Goal: Communication & Community: Answer question/provide support

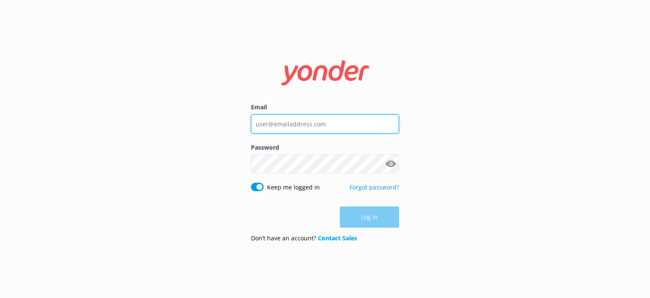
click at [309, 125] on input "Email" at bounding box center [325, 123] width 148 height 19
drag, startPoint x: 333, startPoint y: 127, endPoint x: 232, endPoint y: 127, distance: 100.8
click at [232, 127] on div "Email [EMAIL_ADDRESS][DOMAIN_NAME] Password Show password Keep me logged in For…" at bounding box center [325, 149] width 650 height 298
type input "[PERSON_NAME][EMAIL_ADDRESS][DOMAIN_NAME]"
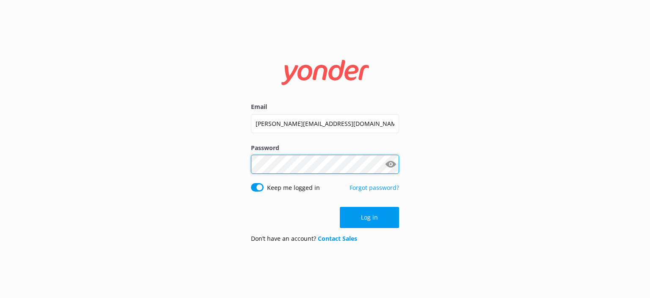
click button "Log in" at bounding box center [369, 217] width 59 height 21
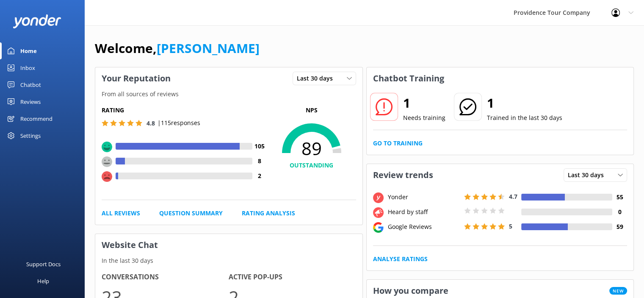
click at [39, 101] on div "Reviews" at bounding box center [30, 101] width 20 height 17
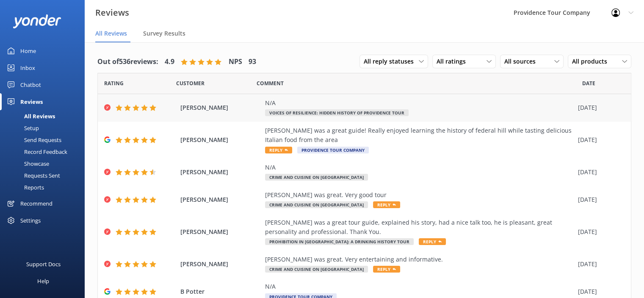
click at [388, 108] on div "N/A Voices of Resilience: Hidden History of Providence Tour" at bounding box center [419, 107] width 309 height 19
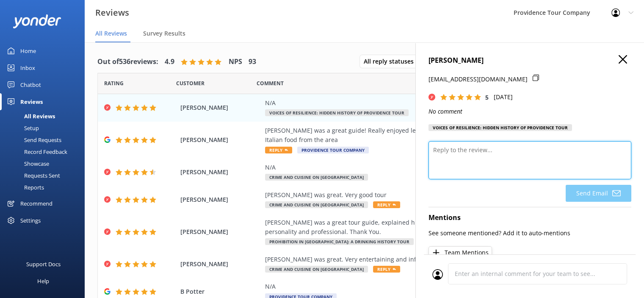
click at [489, 163] on textarea at bounding box center [530, 160] width 203 height 38
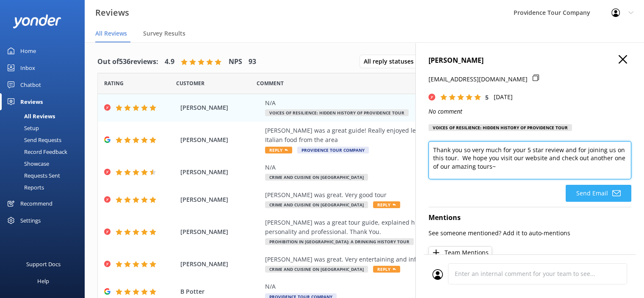
type textarea "Thank you so very much for your 5 star review and for joining us on this tour. …"
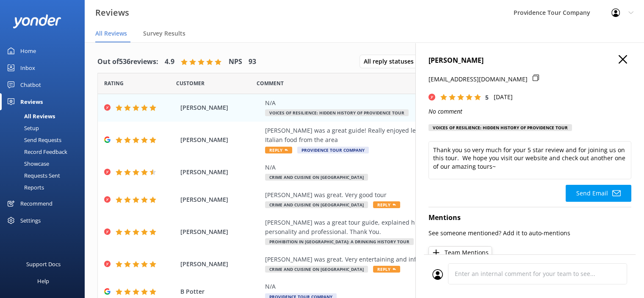
drag, startPoint x: 598, startPoint y: 203, endPoint x: 549, endPoint y: 210, distance: 49.6
click at [598, 202] on button "Send Email" at bounding box center [599, 193] width 66 height 17
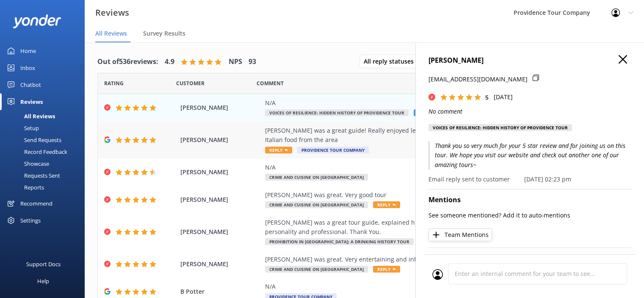
click at [341, 141] on div "[PERSON_NAME] was a great guide! Really enjoyed learning the history of federal…" at bounding box center [419, 135] width 309 height 19
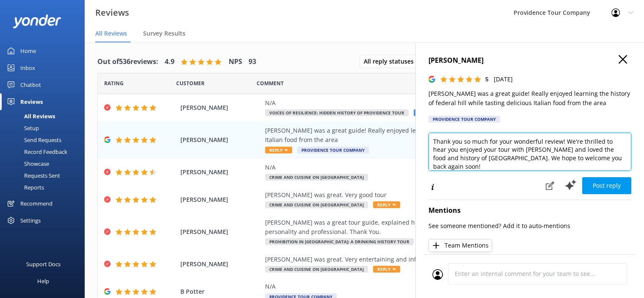
drag, startPoint x: 569, startPoint y: 181, endPoint x: 424, endPoint y: 136, distance: 152.3
click at [424, 136] on div "[PERSON_NAME] 5 [DATE] [PERSON_NAME] was a great guide! Really enjoyed learning…" at bounding box center [529, 191] width 229 height 298
paste textarea "enjoyed exploring [GEOGRAPHIC_DATA]'s fascinating history while tasting your wa…"
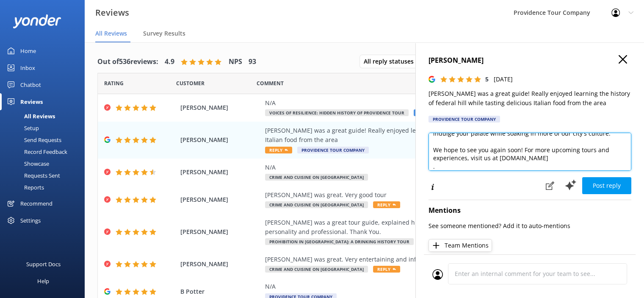
scroll to position [79, 0]
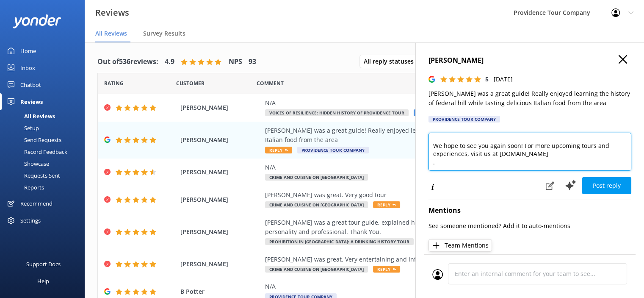
drag, startPoint x: 579, startPoint y: 161, endPoint x: 513, endPoint y: 157, distance: 66.6
click at [513, 157] on textarea "enjoyed exploring [GEOGRAPHIC_DATA]'s fascinating history while tasting your wa…" at bounding box center [530, 152] width 203 height 38
paste textarea "[URL][DOMAIN_NAME]"
click at [594, 154] on textarea "enjoyed exploring [GEOGRAPHIC_DATA]'s fascinating history while tasting your wa…" at bounding box center [530, 152] width 203 height 38
drag, startPoint x: 607, startPoint y: 155, endPoint x: 589, endPoint y: 158, distance: 17.6
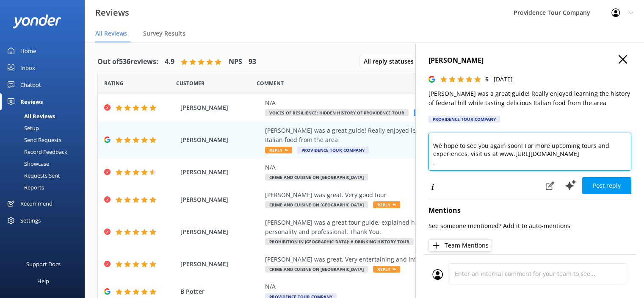
click at [587, 157] on textarea "enjoyed exploring [GEOGRAPHIC_DATA]'s fascinating history while tasting your wa…" at bounding box center [530, 152] width 203 height 38
drag, startPoint x: 530, startPoint y: 153, endPoint x: 496, endPoint y: 153, distance: 34.3
click at [496, 153] on textarea "enjoyed exploring [GEOGRAPHIC_DATA]'s fascinating history while tasting your wa…" at bounding box center [530, 152] width 203 height 38
click at [504, 157] on textarea "enjoyed exploring [GEOGRAPHIC_DATA]'s fascinating history while tasting your wa…" at bounding box center [530, 152] width 203 height 38
click at [500, 157] on textarea "enjoyed exploring [GEOGRAPHIC_DATA]'s fascinating history while tasting your wa…" at bounding box center [530, 152] width 203 height 38
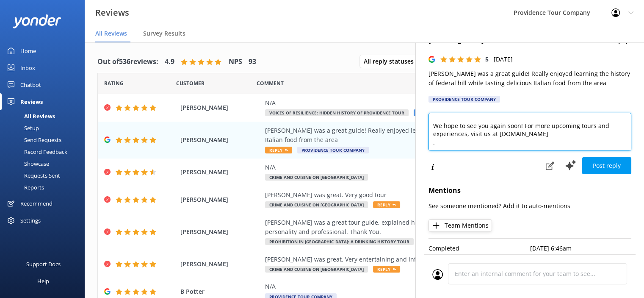
scroll to position [29, 0]
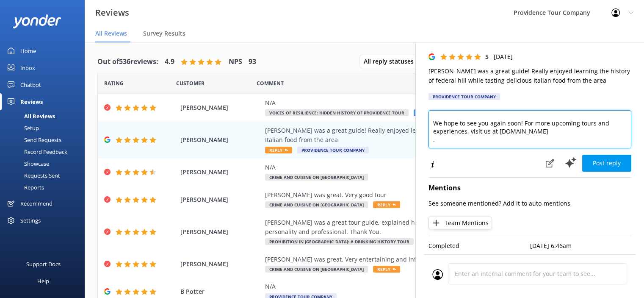
type textarea "enjoyed exploring [GEOGRAPHIC_DATA]'s fascinating history while tasting your wa…"
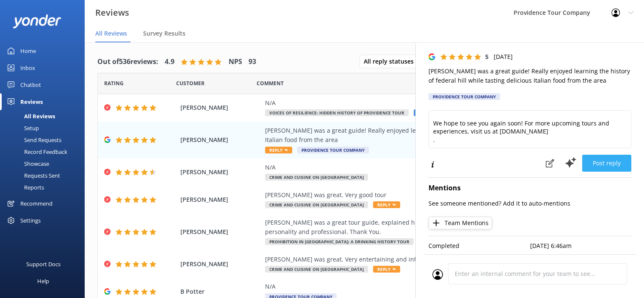
click at [612, 157] on button "Post reply" at bounding box center [606, 163] width 49 height 17
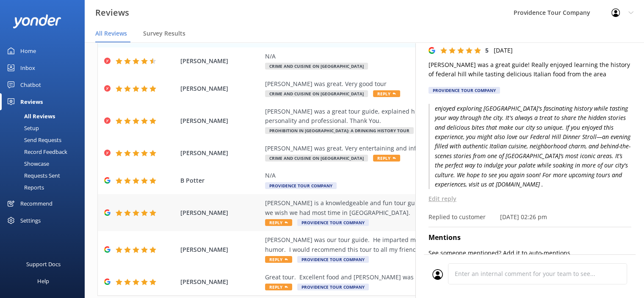
scroll to position [127, 0]
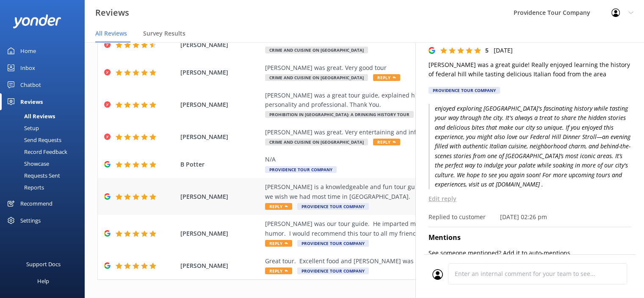
click at [369, 191] on div "[PERSON_NAME] is a knowledgeable and fun tour guide for the Crime & cuisine tou…" at bounding box center [419, 191] width 309 height 19
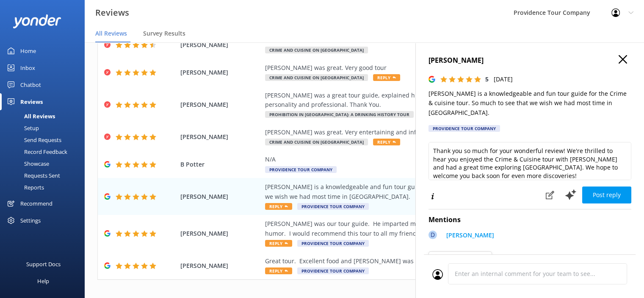
drag, startPoint x: 504, startPoint y: 164, endPoint x: 430, endPoint y: 141, distance: 77.6
click at [430, 142] on div "Thank you so much for your wonderful review! We're thrilled to hear you enjoyed…" at bounding box center [530, 163] width 203 height 42
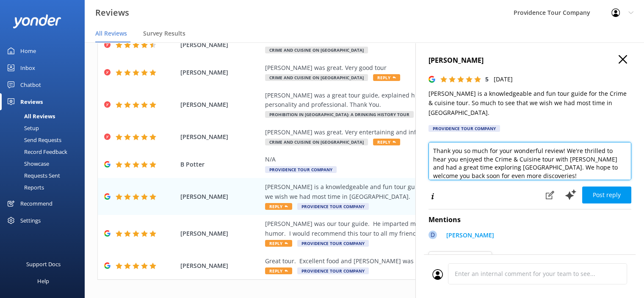
click at [530, 160] on textarea "Thank you so much for your wonderful review! We're thrilled to hear you enjoyed…" at bounding box center [530, 161] width 203 height 38
click at [526, 170] on textarea "Thank you so much for your wonderful review! We're thrilled to hear you enjoyed…" at bounding box center [530, 161] width 203 height 38
click at [521, 165] on textarea "Thank you so much for your wonderful review! We're thrilled to hear you enjoyed…" at bounding box center [530, 161] width 203 height 38
drag, startPoint x: 513, startPoint y: 161, endPoint x: 427, endPoint y: 127, distance: 92.7
click at [427, 127] on div "[PERSON_NAME] 5 [DATE] [PERSON_NAME] is a knowledgeable and fun tour guide for …" at bounding box center [529, 191] width 229 height 298
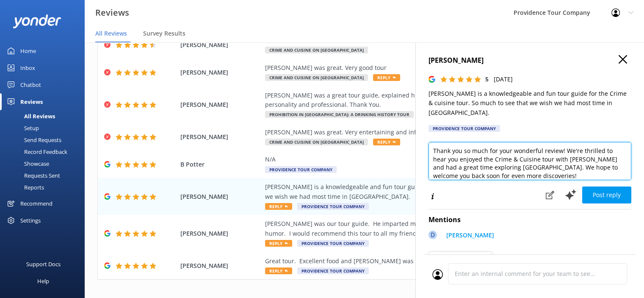
paste textarea "and Cuisine Tour—it's one of our favorite ways to showcase Providence’s rich (a…"
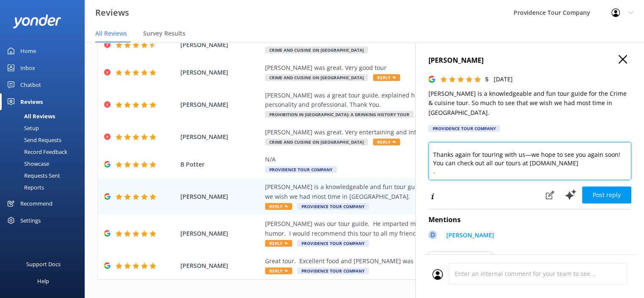
scroll to position [0, 0]
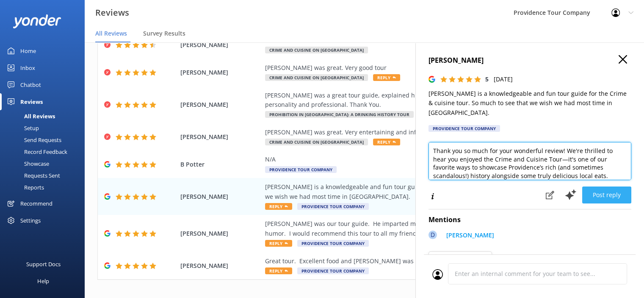
type textarea "Thank you so much for your wonderful review! We're thrilled to hear you enjoyed…"
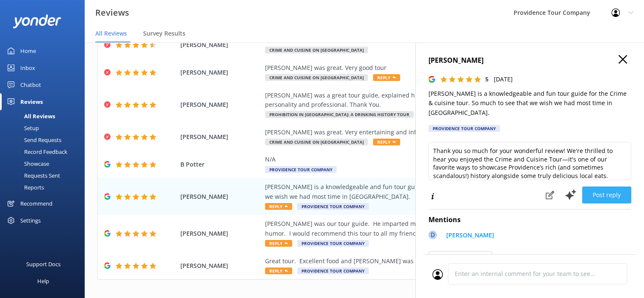
click at [607, 186] on button "Post reply" at bounding box center [606, 194] width 49 height 17
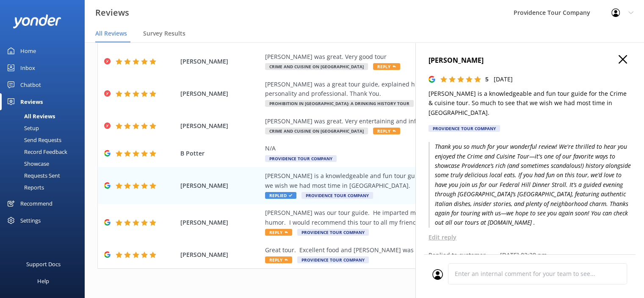
scroll to position [17, 0]
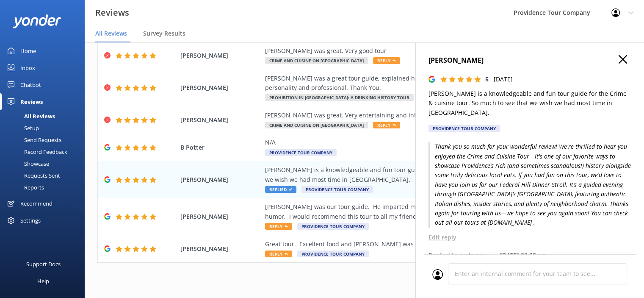
click at [619, 61] on icon "button" at bounding box center [623, 59] width 8 height 8
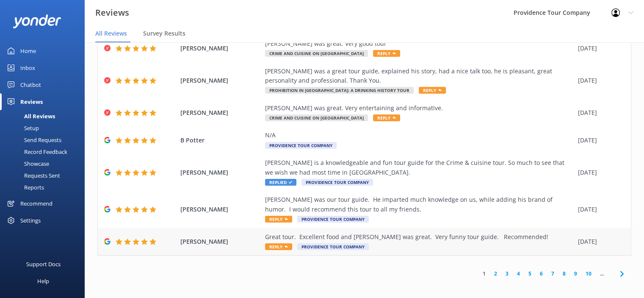
scroll to position [136, 0]
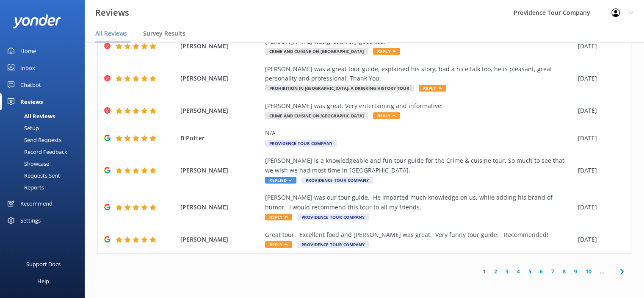
click at [514, 271] on link "4" at bounding box center [518, 271] width 11 height 8
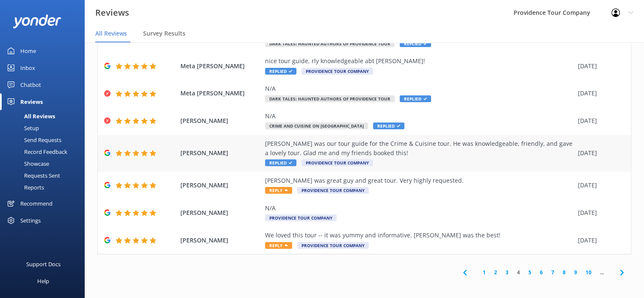
scroll to position [108, 0]
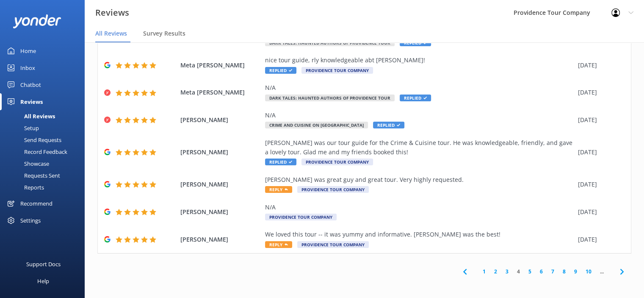
click at [524, 274] on link "5" at bounding box center [529, 271] width 11 height 8
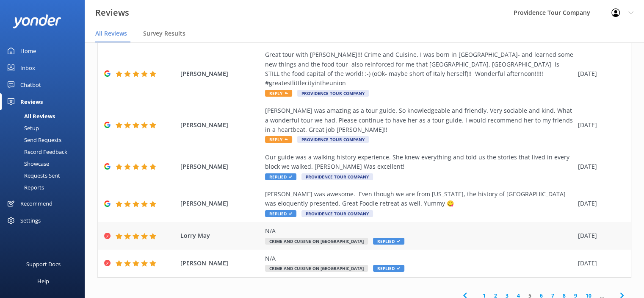
scroll to position [184, 0]
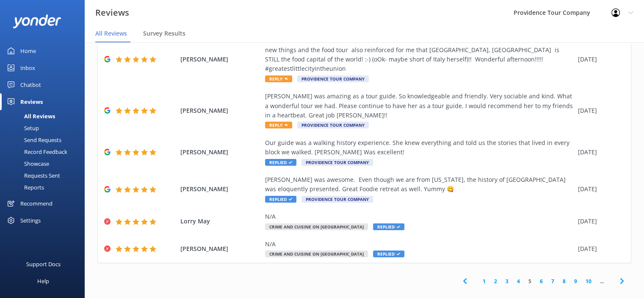
click at [536, 277] on link "6" at bounding box center [541, 281] width 11 height 8
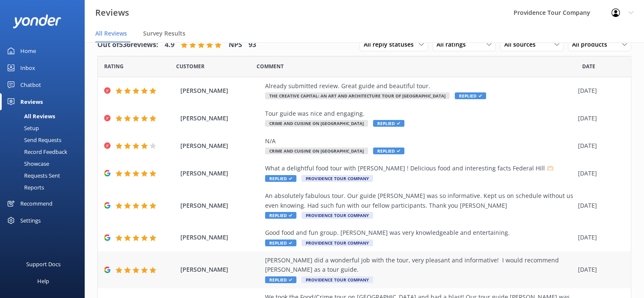
scroll to position [127, 0]
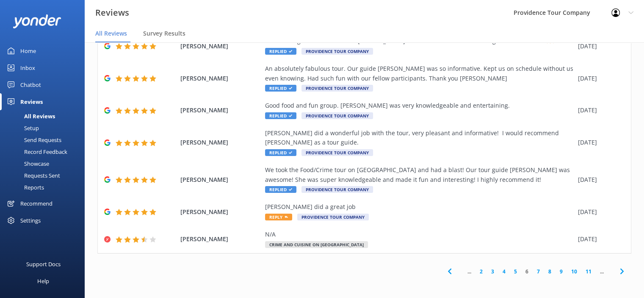
click at [544, 271] on link "8" at bounding box center [549, 271] width 11 height 8
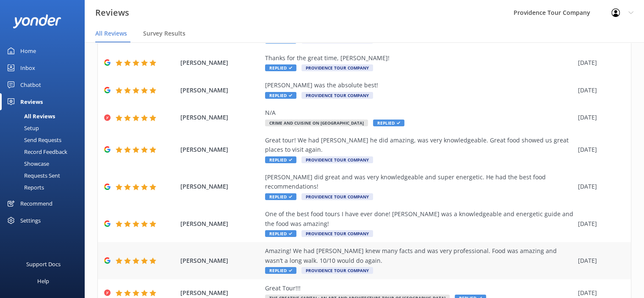
scroll to position [127, 0]
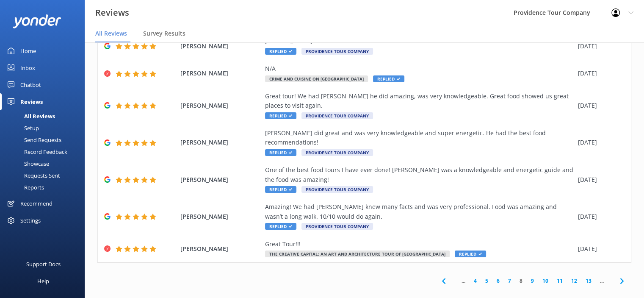
click at [504, 277] on link "7" at bounding box center [509, 281] width 11 height 8
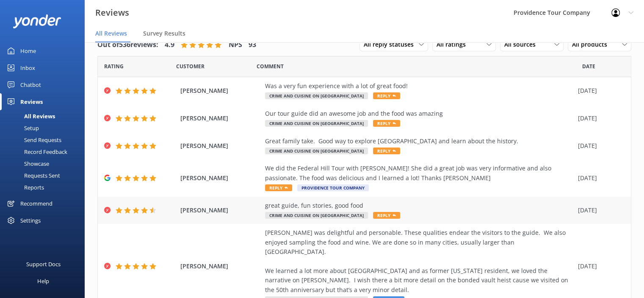
click at [365, 209] on div "great guide, fun stories, good food" at bounding box center [419, 205] width 309 height 9
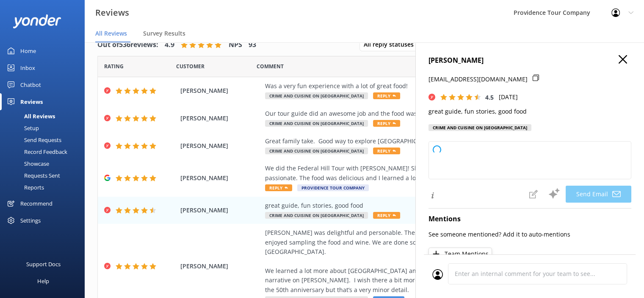
type textarea "Thank you so much for your kind words, [PERSON_NAME]! We're glad you enjoyed th…"
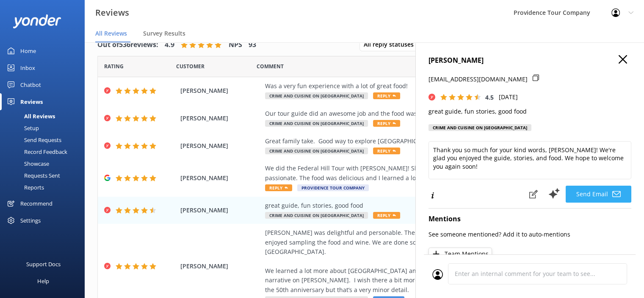
click at [604, 193] on button "Send Email" at bounding box center [599, 193] width 66 height 17
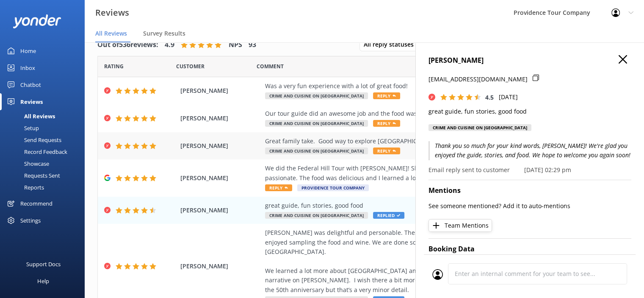
click at [390, 141] on div "Great family take. Good way to explore [GEOGRAPHIC_DATA] and learn about the hi…" at bounding box center [419, 140] width 309 height 9
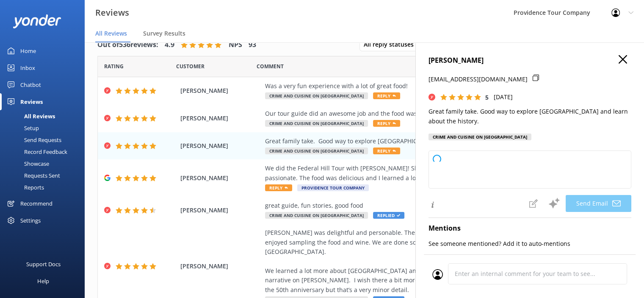
type textarea "Thank you so much, [PERSON_NAME]! We're thrilled you enjoyed exploring [GEOGRAP…"
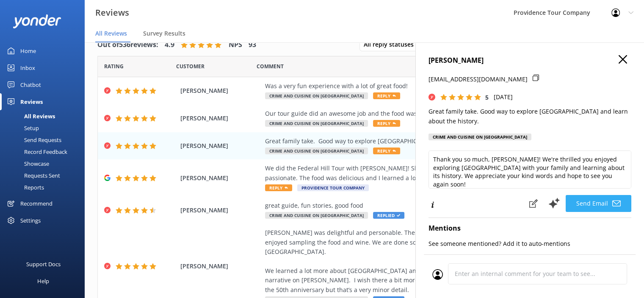
click at [594, 203] on button "Send Email" at bounding box center [599, 203] width 66 height 17
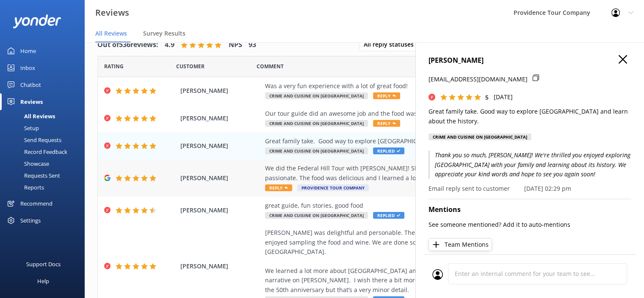
click at [368, 168] on div "We did the Federal Hill Tour with [PERSON_NAME]! She did a great job was very i…" at bounding box center [419, 172] width 309 height 19
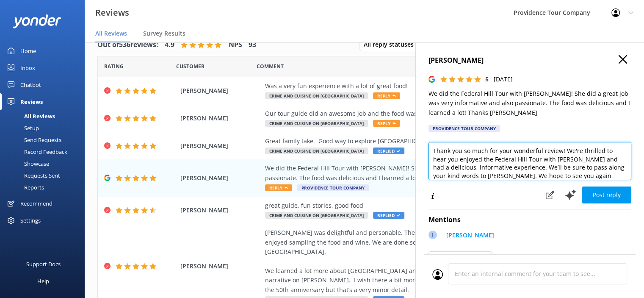
drag, startPoint x: 603, startPoint y: 178, endPoint x: 430, endPoint y: 143, distance: 176.7
click at [430, 143] on textarea "Thank you so much for your wonderful review! We're thrilled to hear you enjoyed…" at bounding box center [530, 161] width 203 height 38
paste textarea "the fantastic review! We're so glad you enjoyed the Crime and Cuisine Tour—it's…"
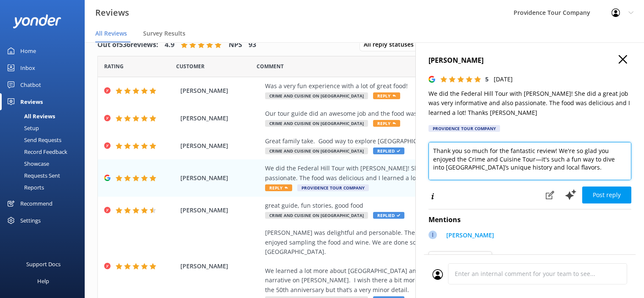
scroll to position [108, 0]
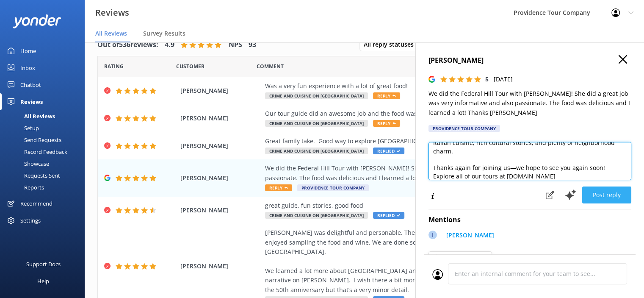
type textarea "Thank you so much for the fantastic review! We're so glad you enjoyed the Crime…"
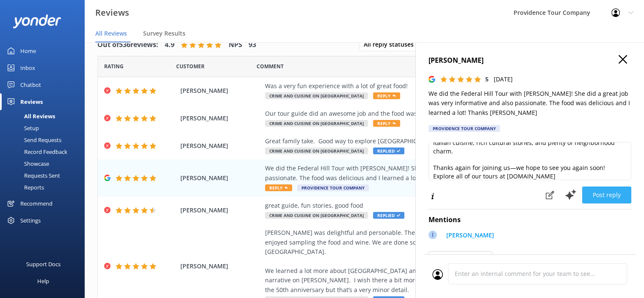
click at [608, 196] on button "Post reply" at bounding box center [606, 194] width 49 height 17
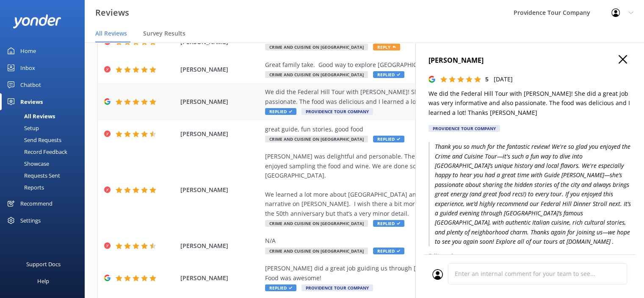
scroll to position [0, 0]
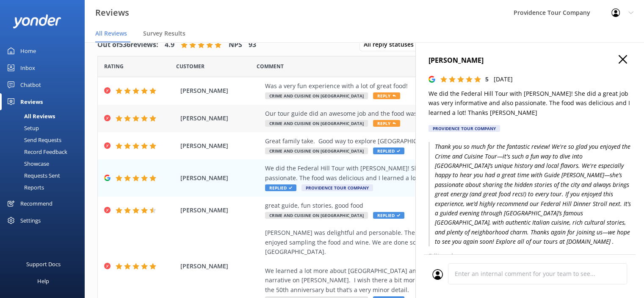
click at [375, 119] on div "Our tour guide did an awesome job and the food was amazing Crime and Cuisine on…" at bounding box center [419, 118] width 309 height 19
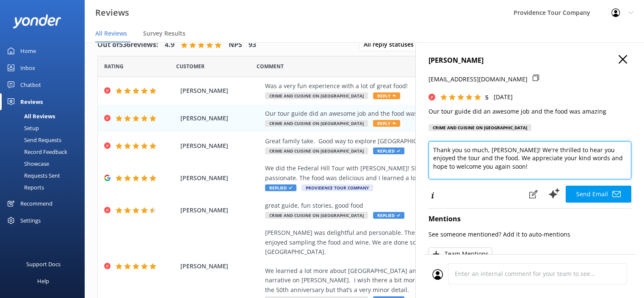
drag, startPoint x: 513, startPoint y: 170, endPoint x: 428, endPoint y: 152, distance: 87.0
click at [428, 152] on div "[PERSON_NAME] [PERSON_NAME][EMAIL_ADDRESS][DOMAIN_NAME] 5 [DATE] Our tour guide…" at bounding box center [529, 191] width 229 height 298
paste textarea "for joining us on the Crime and Cuisine Tour! We’re thrilled to hear you enjoye…"
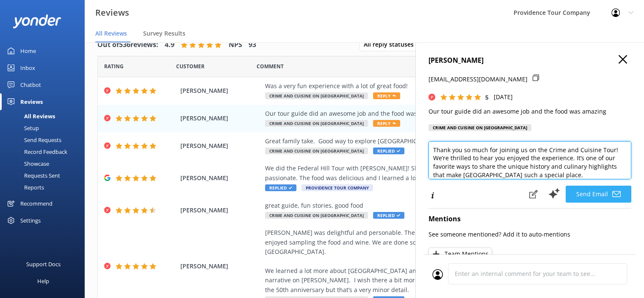
type textarea "Thank you so much for joining us on the Crime and Cuisine Tour! We’re thrilled …"
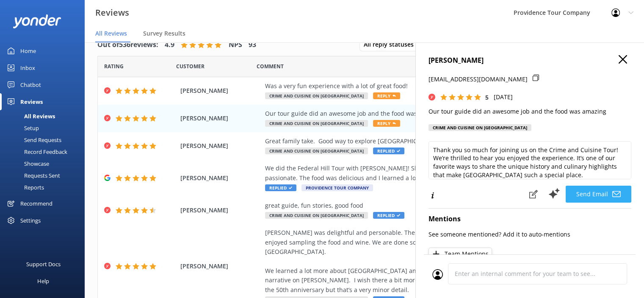
click at [586, 196] on button "Send Email" at bounding box center [599, 193] width 66 height 17
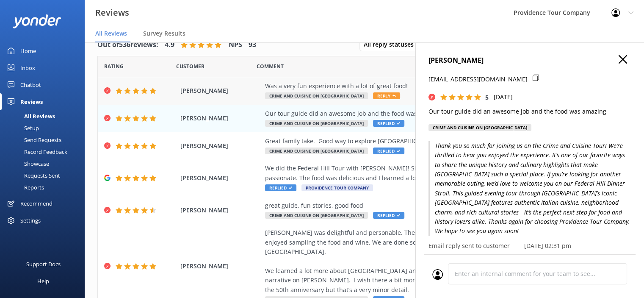
click at [386, 91] on div "Was a very fun experience with a lot of great food! Crime and Cuisine on Federa…" at bounding box center [419, 90] width 309 height 19
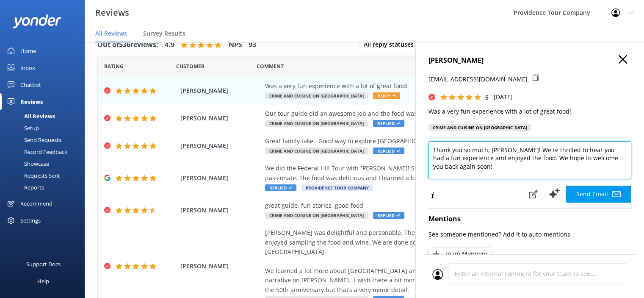
drag, startPoint x: 472, startPoint y: 182, endPoint x: 430, endPoint y: 162, distance: 45.8
click at [430, 162] on textarea "Thank you so much, [PERSON_NAME]! We're thrilled to hear you had a fun experien…" at bounding box center [530, 160] width 203 height 38
paste textarea "for joining us on the Crime and Cuisine Tour! We’re thrilled to hear you enjoye…"
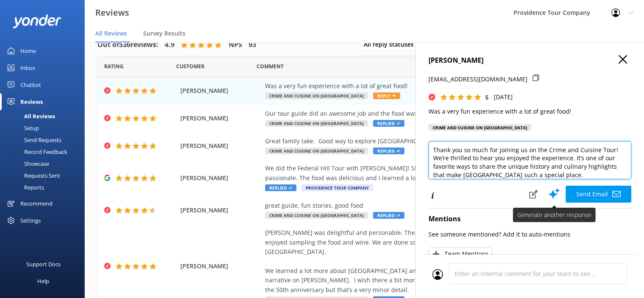
scroll to position [83, 0]
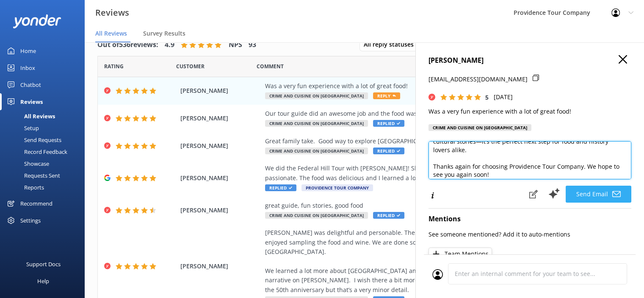
type textarea "Thank you so much for joining us on the Crime and Cuisine Tour! We’re thrilled …"
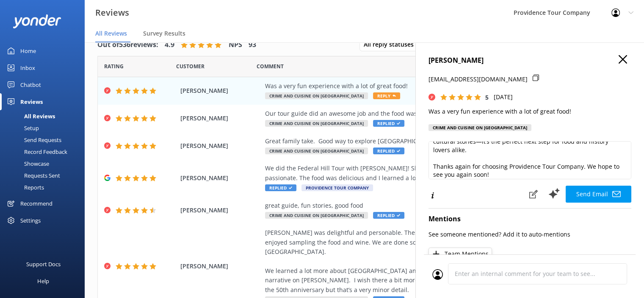
click at [598, 202] on button "Send Email" at bounding box center [599, 193] width 66 height 17
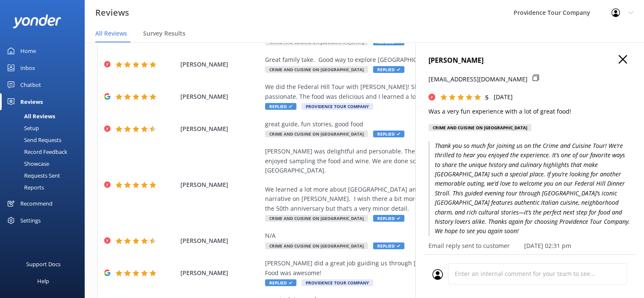
scroll to position [127, 0]
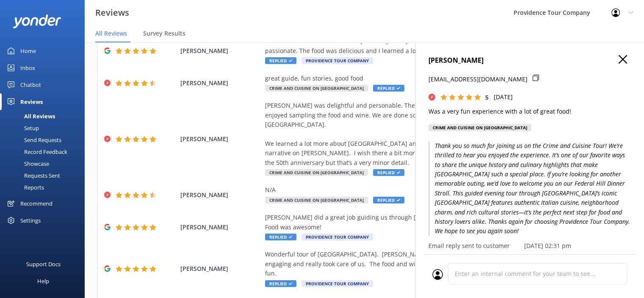
click at [620, 59] on icon "button" at bounding box center [623, 59] width 8 height 8
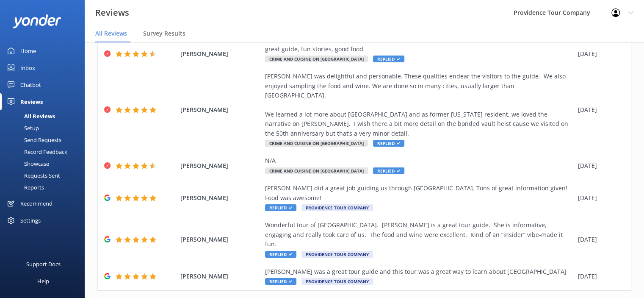
scroll to position [17, 0]
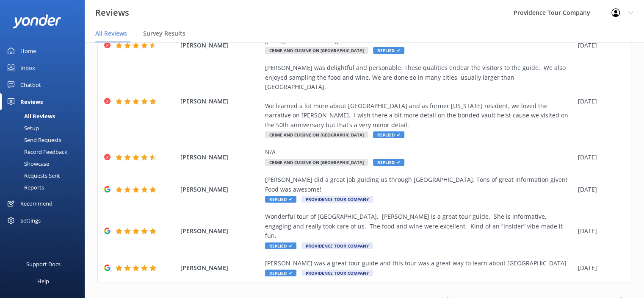
click at [507, 296] on link "6" at bounding box center [512, 300] width 11 height 8
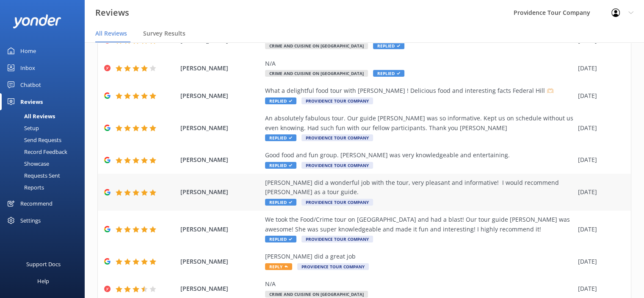
scroll to position [127, 0]
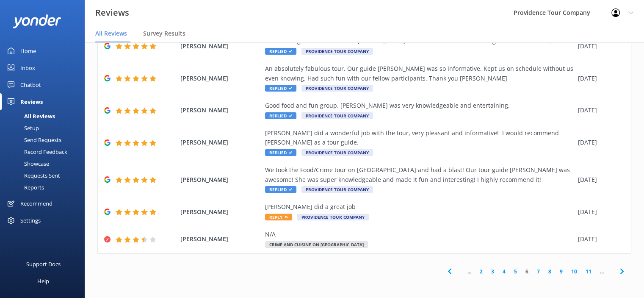
click at [510, 274] on link "5" at bounding box center [515, 271] width 11 height 8
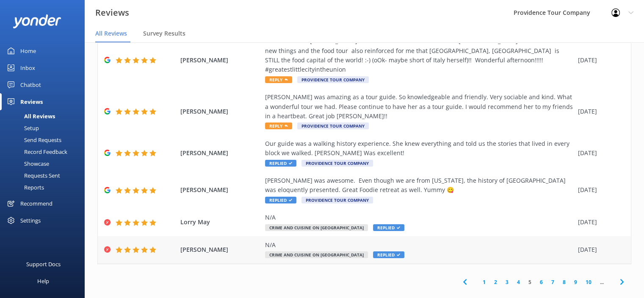
scroll to position [184, 0]
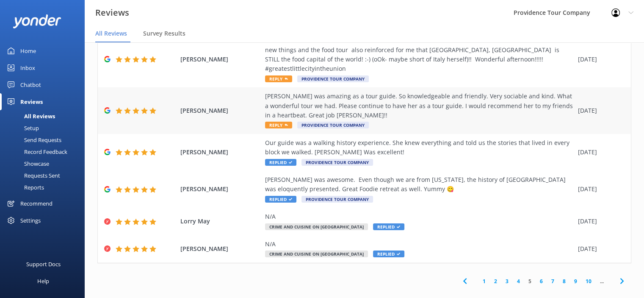
click at [384, 91] on div "[PERSON_NAME] was amazing as a tour guide. So knowledgeable and friendly. Very …" at bounding box center [419, 105] width 309 height 28
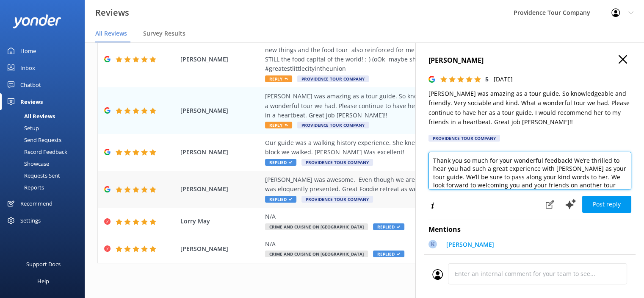
drag, startPoint x: 608, startPoint y: 181, endPoint x: 400, endPoint y: 161, distance: 209.3
click at [399, 161] on div "Out of 536 reviews: 4.9 NPS 93 All reply statuses All reply statuses Needs a re…" at bounding box center [364, 161] width 559 height 272
drag, startPoint x: 617, startPoint y: 188, endPoint x: 420, endPoint y: 156, distance: 199.0
click at [420, 156] on div "[PERSON_NAME] 5 [DATE] [PERSON_NAME] was amazing as a tour guide. So knowledgea…" at bounding box center [529, 191] width 229 height 298
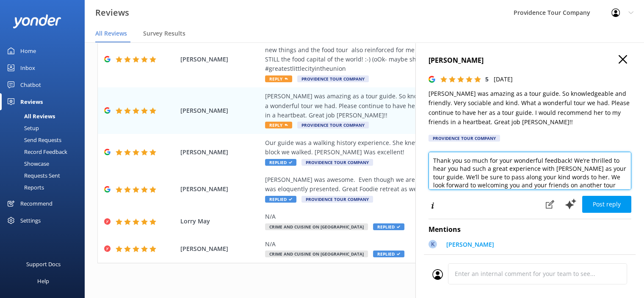
type textarea "soon!"
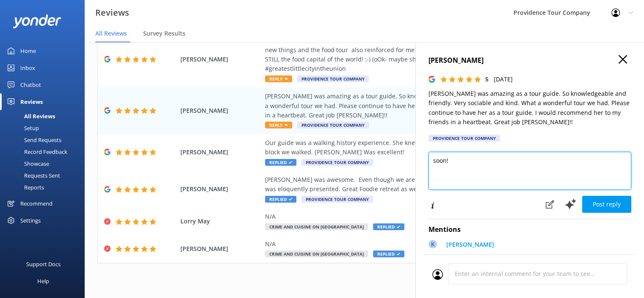
drag, startPoint x: 466, startPoint y: 167, endPoint x: 420, endPoint y: 157, distance: 46.9
click at [420, 157] on div "[PERSON_NAME] 5 [DATE] [PERSON_NAME] was amazing as a tour guide. So knowledgea…" at bounding box center [529, 191] width 229 height 298
click at [437, 157] on textarea at bounding box center [530, 171] width 203 height 38
paste textarea "Thank you so much for joining us on the Crime and Cuisine Tour! We’re so glad t…"
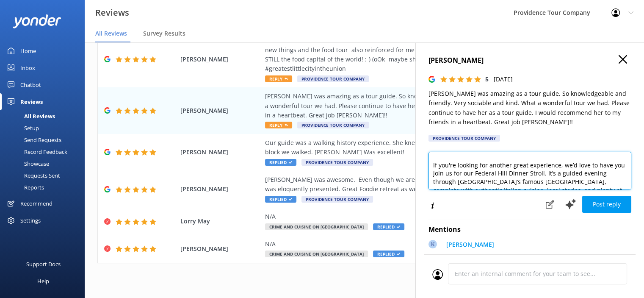
scroll to position [87, 0]
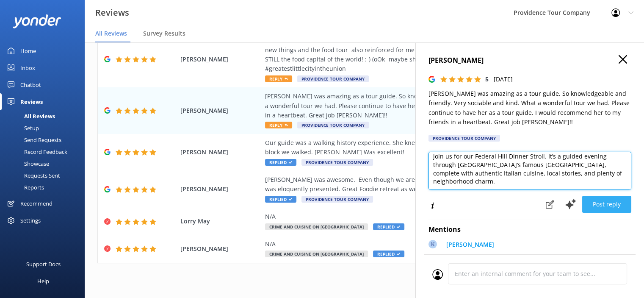
type textarea "Thank you so much for joining us on the Crime and Cuisine Tour! We’re so glad t…"
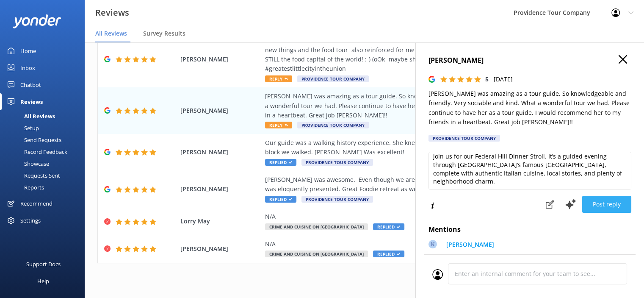
click at [606, 205] on button "Post reply" at bounding box center [606, 204] width 49 height 17
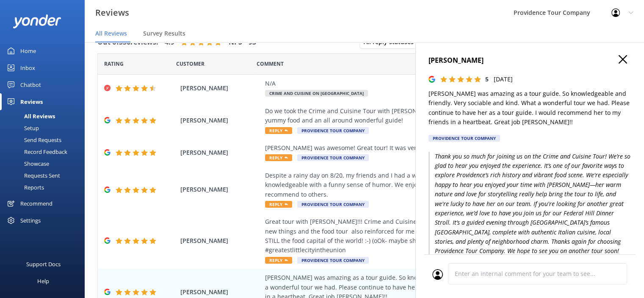
scroll to position [0, 0]
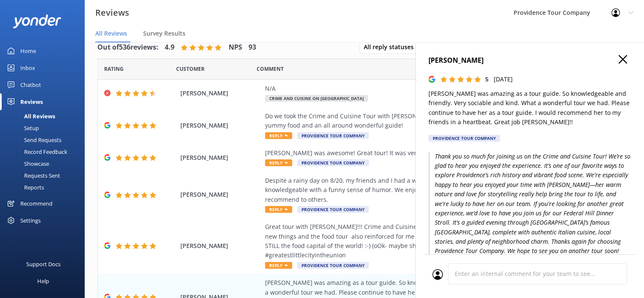
click at [619, 60] on icon "button" at bounding box center [623, 59] width 8 height 8
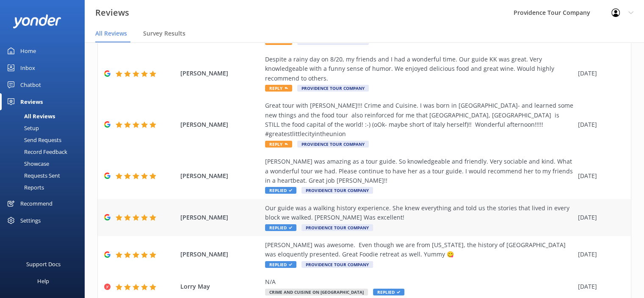
scroll to position [141, 0]
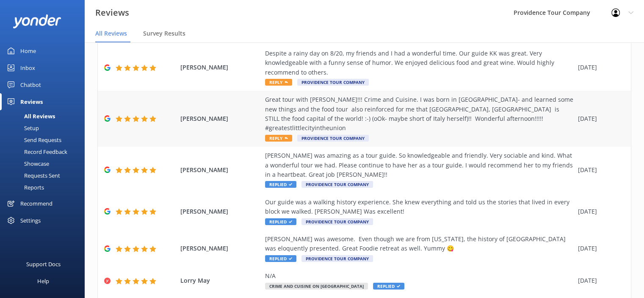
click at [362, 102] on div "Great tour with [PERSON_NAME]!!! Crime and Cuisine. I was born in [GEOGRAPHIC_D…" at bounding box center [419, 114] width 309 height 38
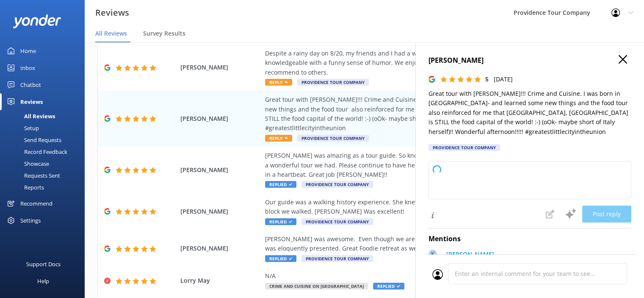
type textarea "Thank you so much for your wonderful review! We're thrilled you enjoyed the Cri…"
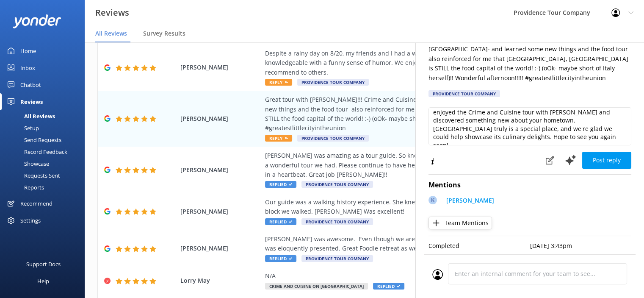
scroll to position [60, 0]
click at [605, 155] on button "Post reply" at bounding box center [606, 160] width 49 height 17
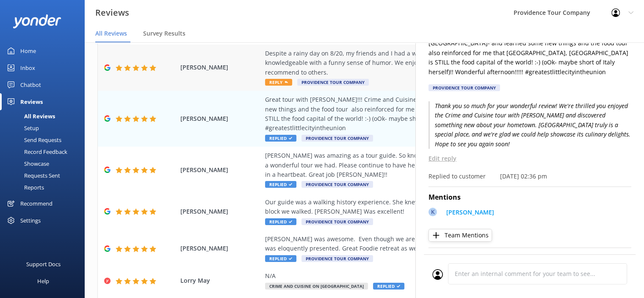
click at [340, 56] on div "Despite a rainy day on 8/20, my friends and I had a wonderful time. Our guide K…" at bounding box center [419, 63] width 309 height 28
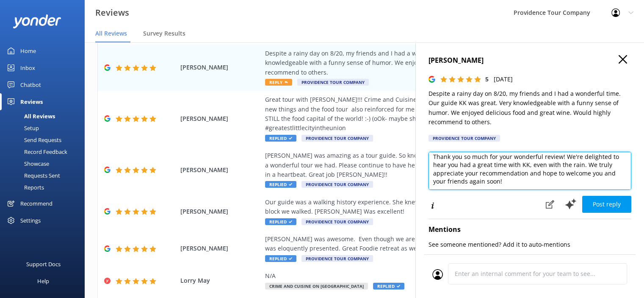
scroll to position [0, 0]
drag, startPoint x: 512, startPoint y: 186, endPoint x: 422, endPoint y: 153, distance: 96.1
click at [422, 153] on div "[PERSON_NAME] 5 [DATE] Despite a rainy day on 8/20, my friends and I had a wond…" at bounding box center [529, 191] width 229 height 298
paste textarea "the great review! We’re thrilled you enjoyed the Crime and Cuisine Tour—it’s su…"
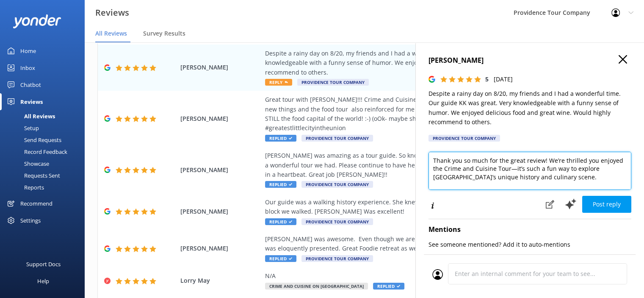
scroll to position [100, 0]
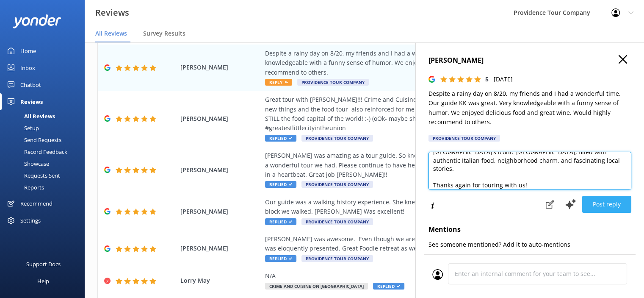
type textarea "Thank you so much for the great review! We’re thrilled you enjoyed the Crime an…"
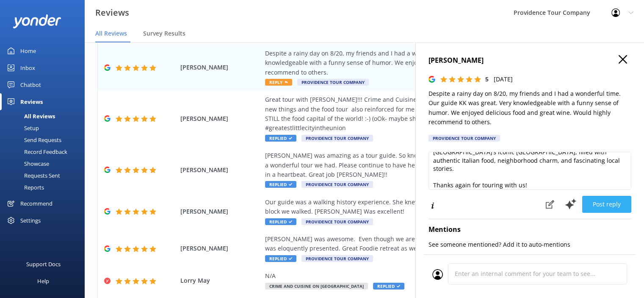
click at [604, 208] on button "Post reply" at bounding box center [606, 204] width 49 height 17
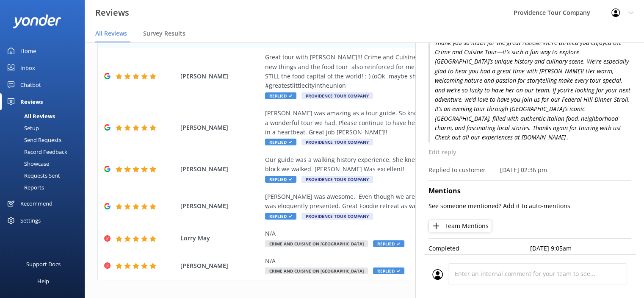
scroll to position [0, 0]
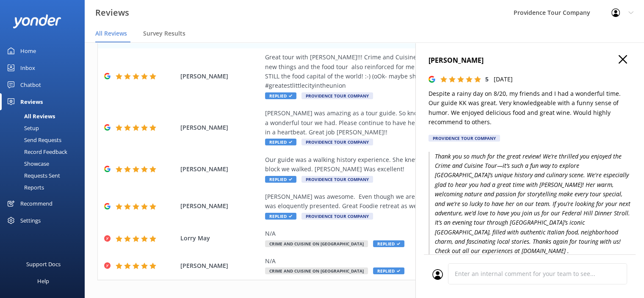
click at [619, 59] on use "button" at bounding box center [623, 59] width 8 height 8
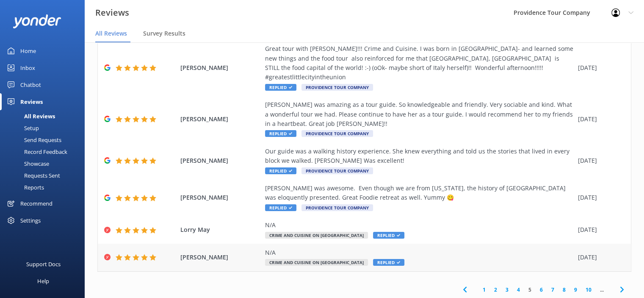
scroll to position [17, 0]
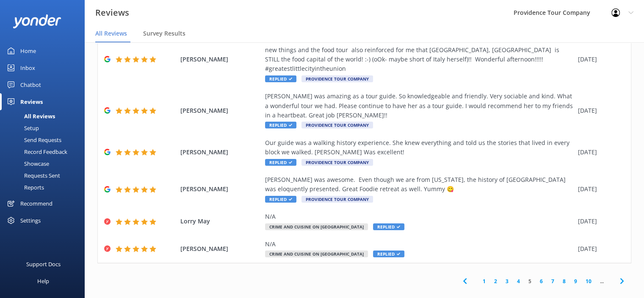
click at [513, 277] on link "4" at bounding box center [518, 281] width 11 height 8
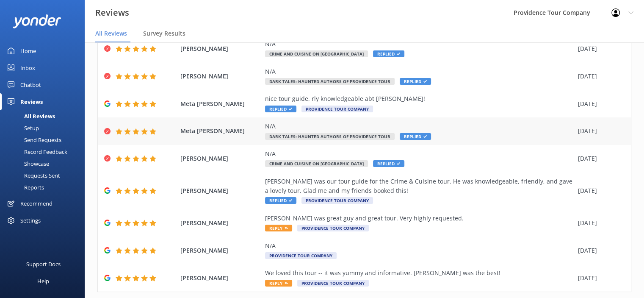
scroll to position [108, 0]
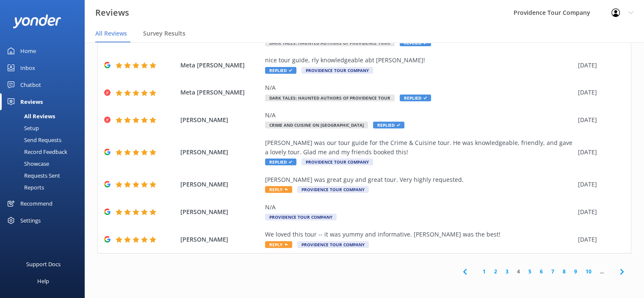
click at [524, 272] on link "5" at bounding box center [529, 271] width 11 height 8
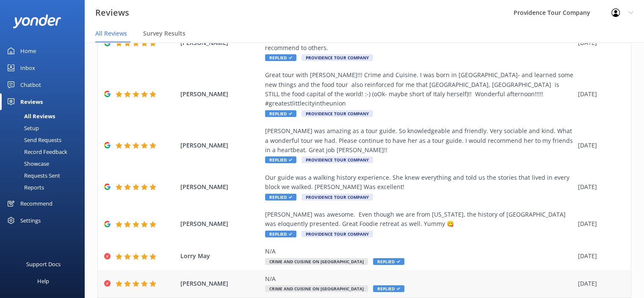
scroll to position [184, 0]
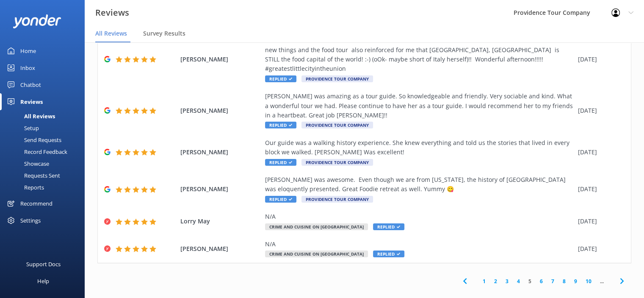
click at [536, 277] on link "6" at bounding box center [541, 281] width 11 height 8
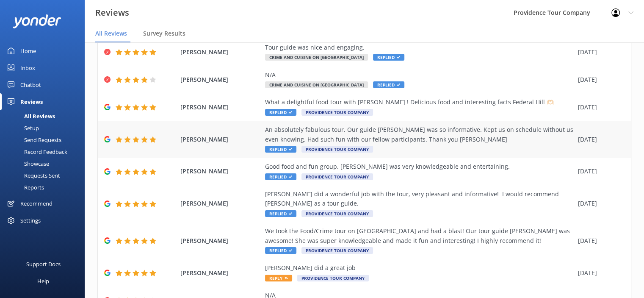
scroll to position [127, 0]
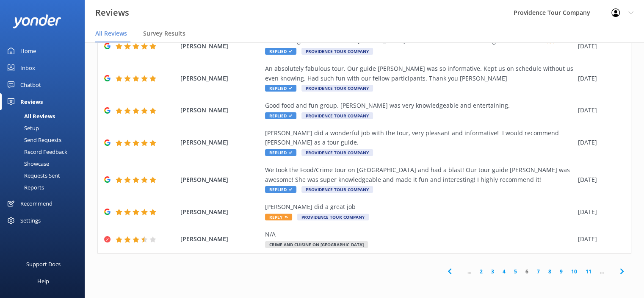
click at [533, 272] on link "7" at bounding box center [538, 271] width 11 height 8
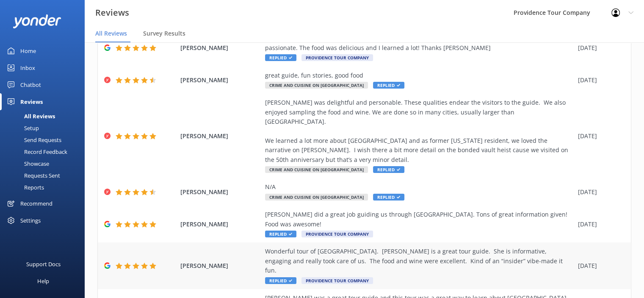
scroll to position [165, 0]
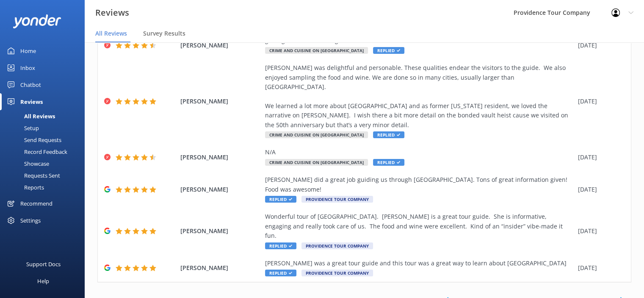
click at [507, 296] on link "6" at bounding box center [512, 300] width 11 height 8
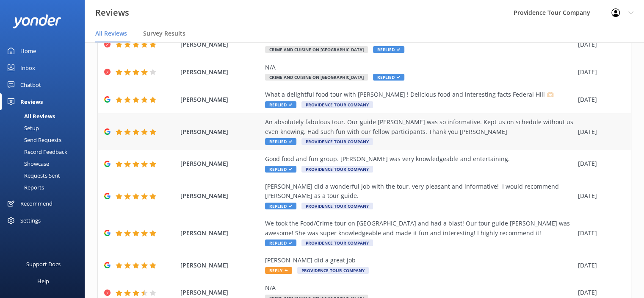
scroll to position [127, 0]
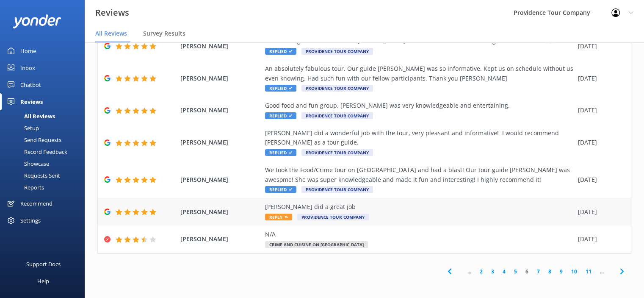
click at [354, 215] on span "Providence Tour Company" at bounding box center [333, 216] width 72 height 7
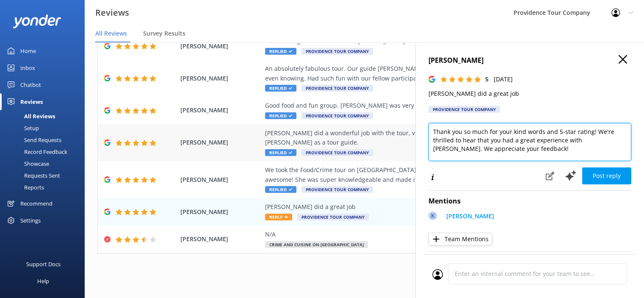
drag, startPoint x: 493, startPoint y: 139, endPoint x: 400, endPoint y: 124, distance: 94.4
click at [400, 124] on div "Out of 536 reviews: 4.9 NPS 93 All reply statuses All reply statuses Needs a re…" at bounding box center [364, 161] width 559 height 272
drag, startPoint x: 512, startPoint y: 155, endPoint x: 427, endPoint y: 123, distance: 90.9
click at [427, 123] on div "[PERSON_NAME] 5 [DATE] [PERSON_NAME] did a great job Providence Tour Company Th…" at bounding box center [529, 191] width 229 height 298
paste textarea "the great review! We’re thrilled you enjoyed the Crime and Cuisine Tour—it’s su…"
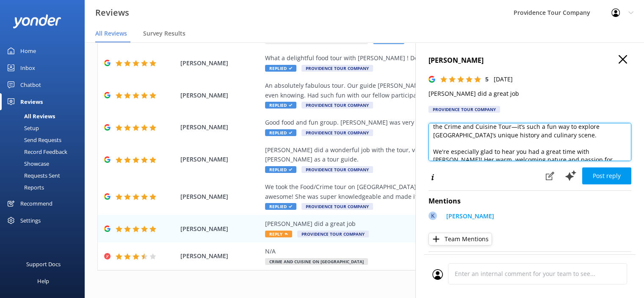
scroll to position [0, 0]
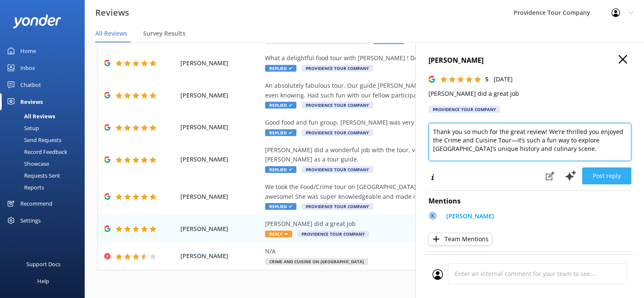
type textarea "Thank you so much for the great review! We’re thrilled you enjoyed the Crime an…"
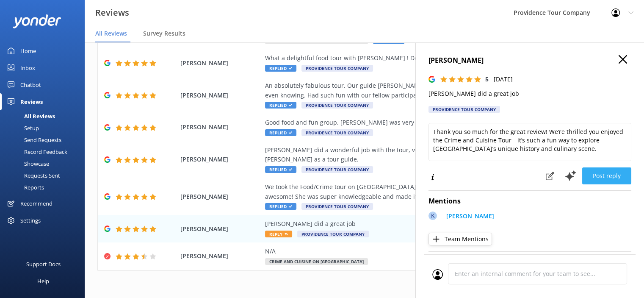
click at [606, 179] on button "Post reply" at bounding box center [606, 175] width 49 height 17
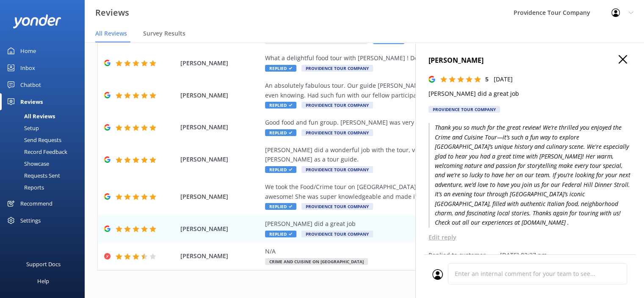
click at [619, 60] on icon "button" at bounding box center [623, 59] width 8 height 8
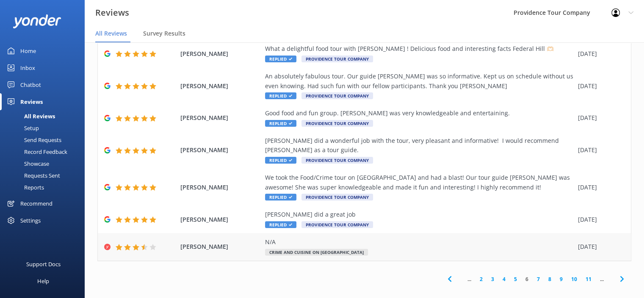
scroll to position [17, 0]
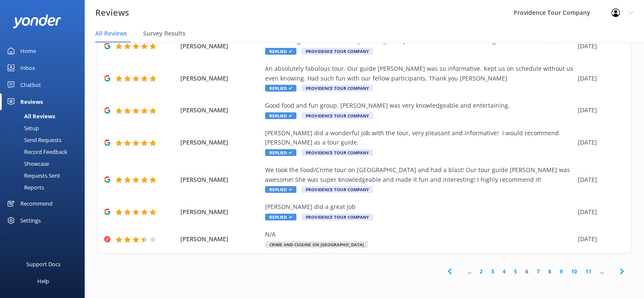
click at [511, 270] on link "5" at bounding box center [515, 271] width 11 height 8
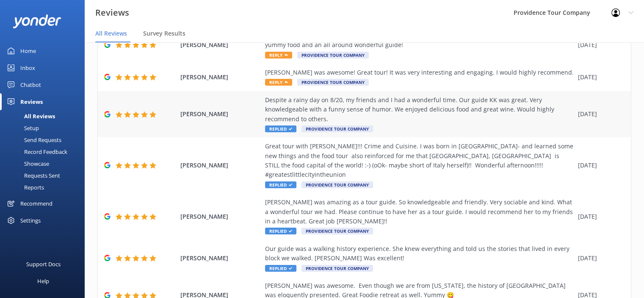
scroll to position [14, 0]
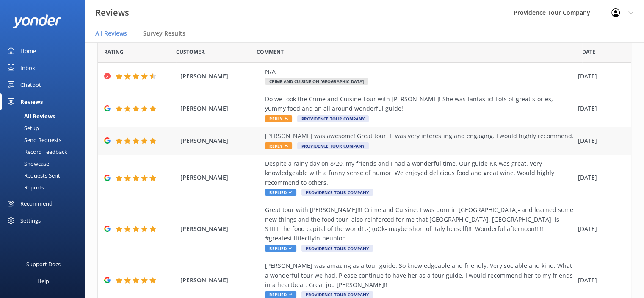
click at [387, 134] on div "[PERSON_NAME] was awesome! Great tour! It was very interesting and engaging. I …" at bounding box center [419, 135] width 309 height 9
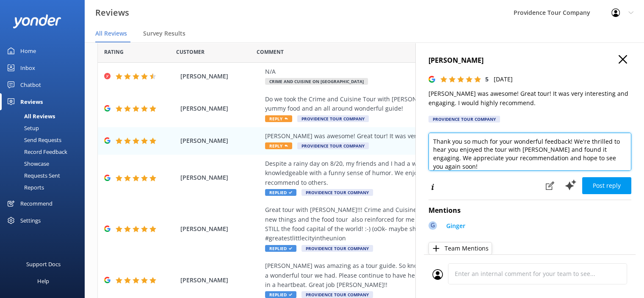
drag, startPoint x: 614, startPoint y: 158, endPoint x: 418, endPoint y: 139, distance: 197.0
click at [419, 142] on div "[PERSON_NAME] 5 [DATE] [PERSON_NAME] was awesome! Great tour! It was very inter…" at bounding box center [529, 191] width 229 height 298
paste textarea "the great review! We’re thrilled you enjoyed the Crime and Cuisine Tour—it’s su…"
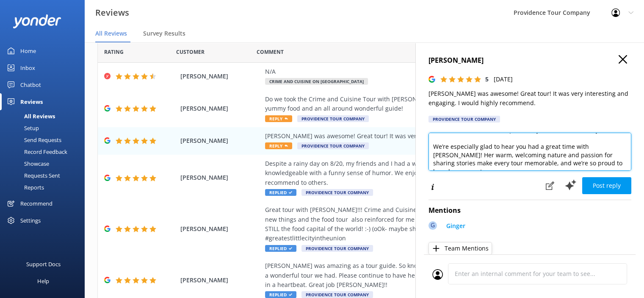
scroll to position [34, 0]
click at [593, 143] on textarea "Thank you so much for the great review! We’re thrilled you enjoyed the Crime an…" at bounding box center [530, 152] width 203 height 38
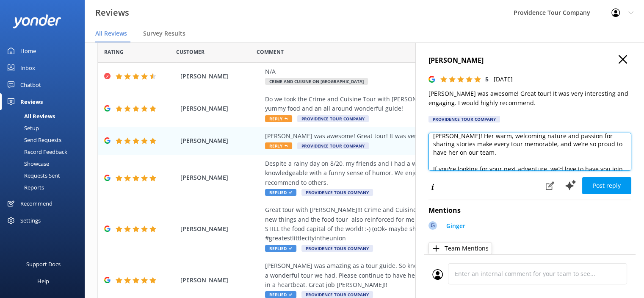
scroll to position [61, 0]
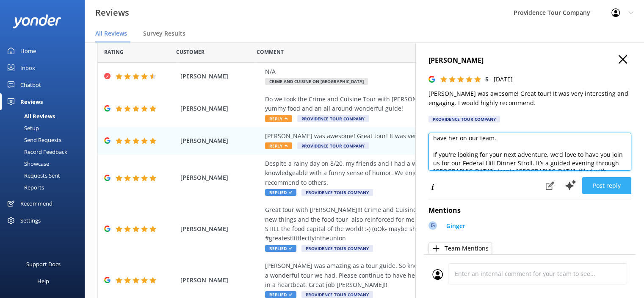
type textarea "Thank you so much for the great review! We’re thrilled you enjoyed the Crime an…"
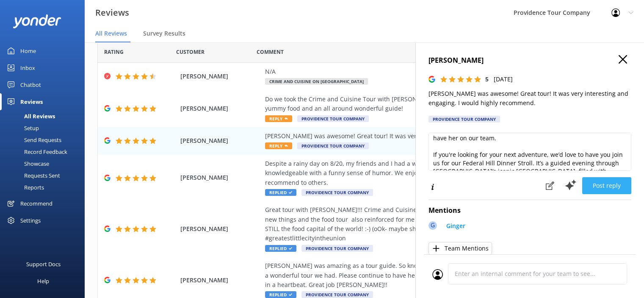
click at [610, 188] on button "Post reply" at bounding box center [606, 185] width 49 height 17
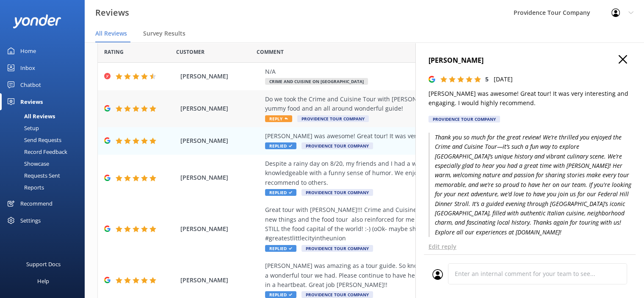
click at [319, 104] on div "Do we took the Crime and Cuisine Tour with [PERSON_NAME]! She was fantastic! Lo…" at bounding box center [419, 103] width 309 height 19
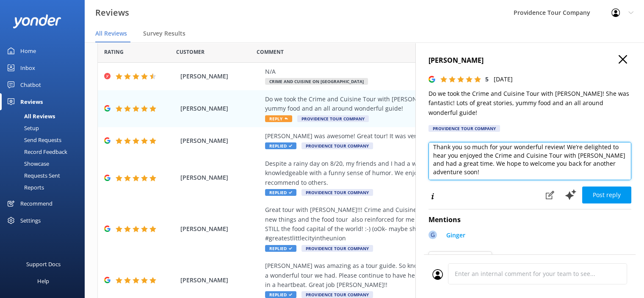
scroll to position [0, 0]
drag, startPoint x: 488, startPoint y: 171, endPoint x: 431, endPoint y: 138, distance: 65.2
click at [431, 142] on textarea "Thank you so much for your wonderful review! We’re delighted to hear you enjoye…" at bounding box center [530, 161] width 203 height 38
paste textarea "the wonderful review! We’re so happy you enjoyed the Crime and Cuisine Tour—it'…"
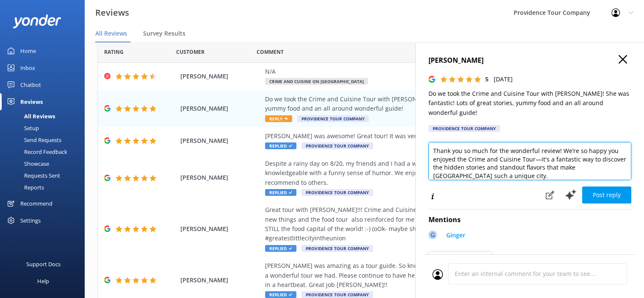
scroll to position [42, 0]
drag, startPoint x: 478, startPoint y: 152, endPoint x: 431, endPoint y: 148, distance: 46.8
click at [431, 148] on textarea "Thank you so much for the wonderful review! We’re so happy you enjoyed the Crim…" at bounding box center [530, 161] width 203 height 38
drag, startPoint x: 468, startPoint y: 150, endPoint x: 454, endPoint y: 149, distance: 14.0
click at [454, 149] on textarea "Thank you so much for the wonderful review! We’re so happy you enjoyed the Crim…" at bounding box center [530, 161] width 203 height 38
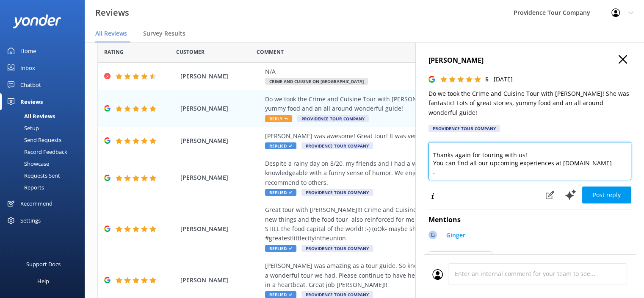
drag, startPoint x: 448, startPoint y: 167, endPoint x: 438, endPoint y: 158, distance: 13.8
click at [436, 159] on textarea "Thank you so much for the wonderful review! We’re so happy you enjoyed the Crim…" at bounding box center [530, 161] width 203 height 38
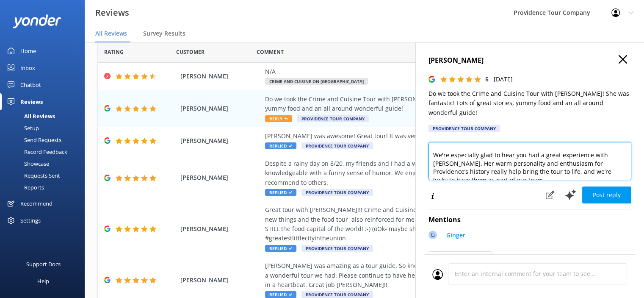
scroll to position [52, 0]
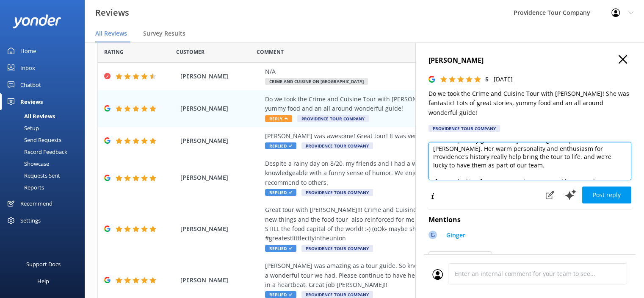
click at [441, 153] on textarea "Thank you so much for the wonderful review! We’re so happy you enjoyed the Crim…" at bounding box center [530, 161] width 203 height 38
drag, startPoint x: 450, startPoint y: 159, endPoint x: 434, endPoint y: 156, distance: 16.9
click at [434, 156] on textarea "Thank you so much for the wonderful review! We’re so happy you enjoyed the Crim…" at bounding box center [530, 161] width 203 height 38
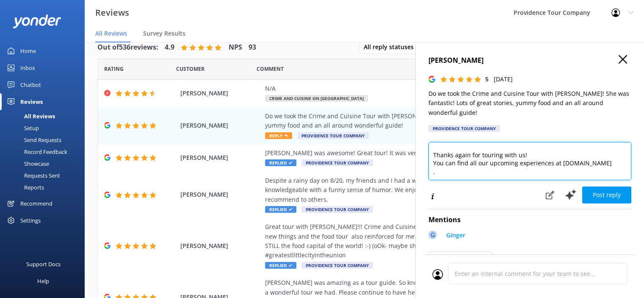
scroll to position [137, 0]
type textarea "Thank you so much for the wonderful review! We’re so happy you enjoyed the Crim…"
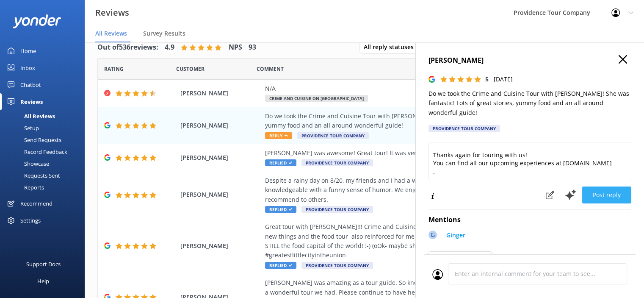
click at [605, 189] on button "Post reply" at bounding box center [606, 194] width 49 height 17
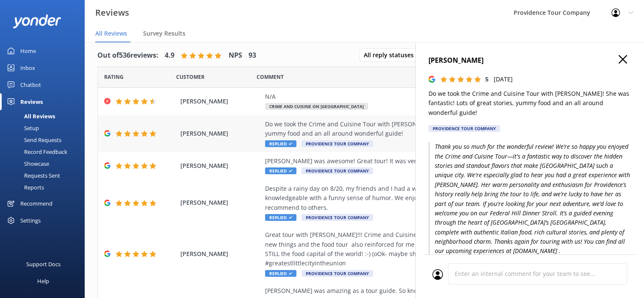
scroll to position [0, 0]
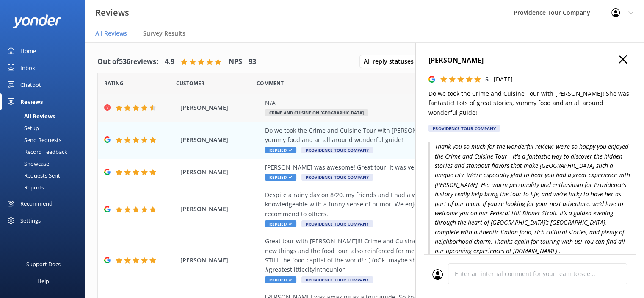
click at [317, 108] on div "N/A Crime and Cuisine on [GEOGRAPHIC_DATA]" at bounding box center [419, 107] width 309 height 19
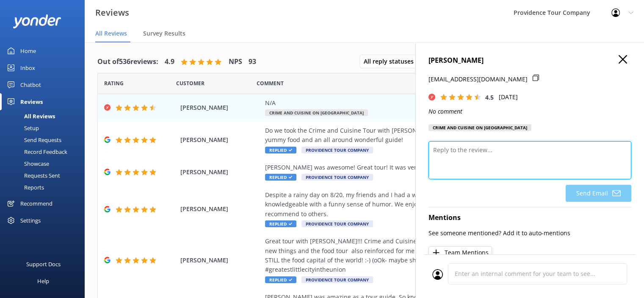
click at [477, 145] on textarea at bounding box center [530, 160] width 203 height 38
paste textarea "Thank you so much for the great review! We’re thrilled you enjoyed the Crime an…"
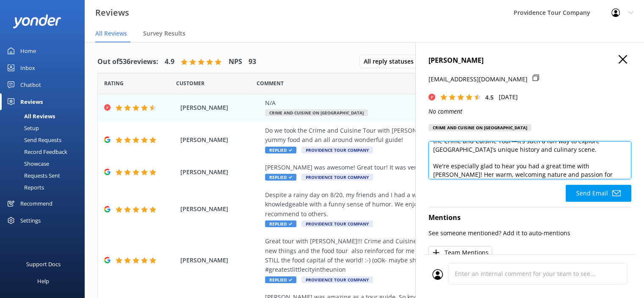
scroll to position [34, 0]
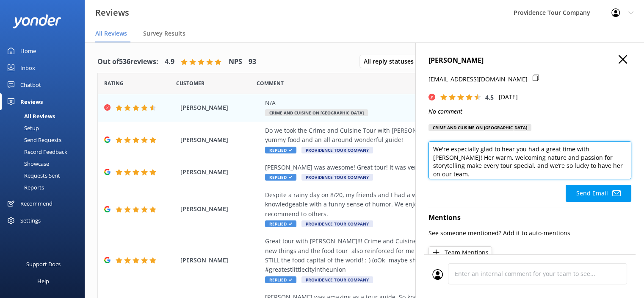
drag, startPoint x: 600, startPoint y: 150, endPoint x: 591, endPoint y: 164, distance: 16.8
click at [591, 164] on textarea "Thank you so much for the great review! We’re thrilled you enjoyed the Crime an…" at bounding box center [530, 160] width 203 height 38
click at [596, 165] on textarea "Thank you so much for the great review! We’re thrilled you enjoyed the Crime an…" at bounding box center [530, 160] width 203 height 38
drag, startPoint x: 597, startPoint y: 167, endPoint x: 422, endPoint y: 149, distance: 175.8
click at [422, 149] on div "[PERSON_NAME] [EMAIL_ADDRESS][DOMAIN_NAME] 4.5 [DATE] No comment Crime and Cuis…" at bounding box center [529, 191] width 229 height 298
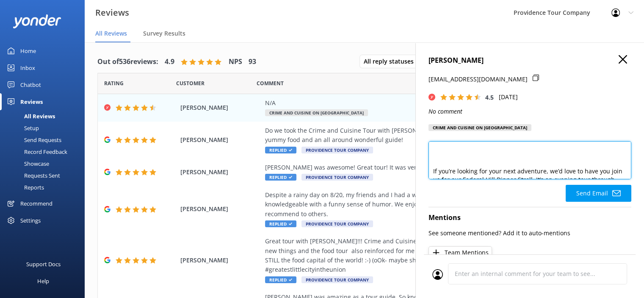
scroll to position [42, 0]
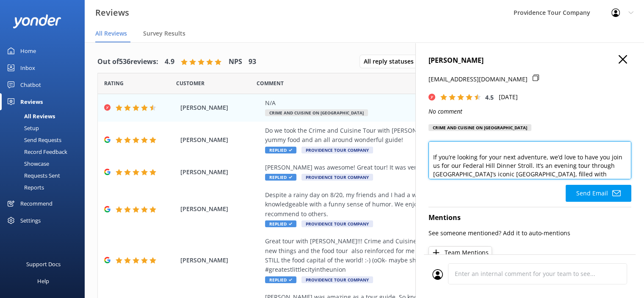
click at [485, 147] on textarea "Thank you so much for the great review! We’re thrilled you enjoyed the Crime an…" at bounding box center [530, 160] width 203 height 38
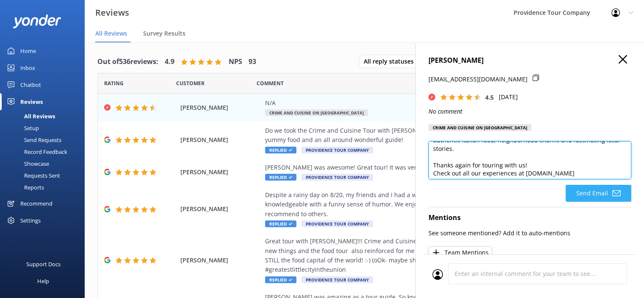
type textarea "Thank you so much for the great review! We’re thrilled you enjoyed the Crime an…"
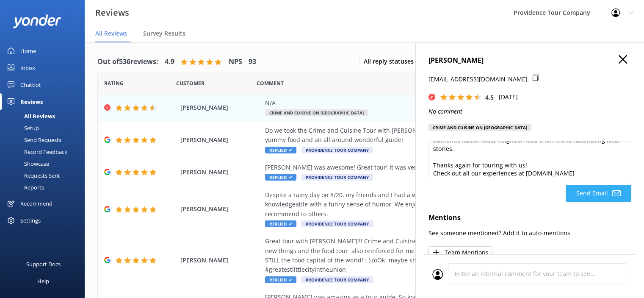
click at [603, 198] on button "Send Email" at bounding box center [599, 193] width 66 height 17
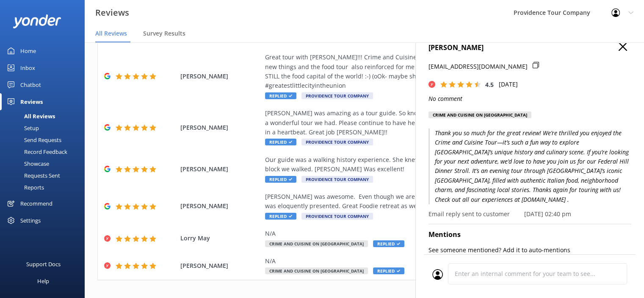
scroll to position [0, 0]
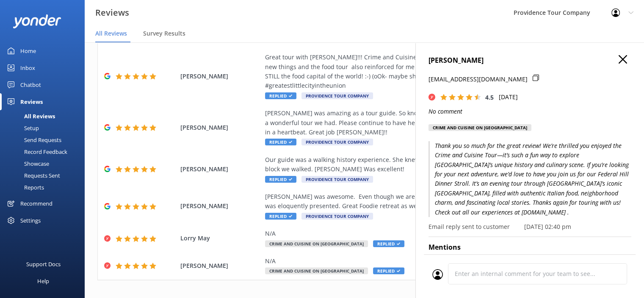
click at [623, 61] on h4 "[PERSON_NAME]" at bounding box center [530, 60] width 203 height 11
click at [611, 61] on h4 "[PERSON_NAME]" at bounding box center [530, 60] width 203 height 11
click at [619, 59] on icon "button" at bounding box center [623, 59] width 8 height 8
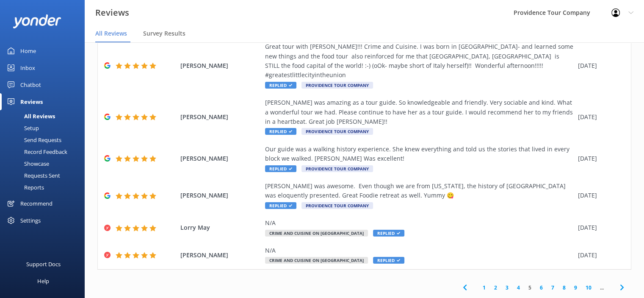
scroll to position [17, 0]
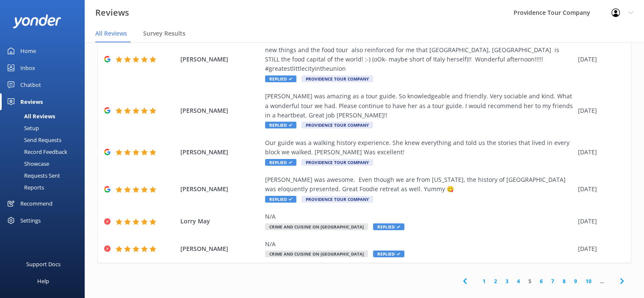
click at [513, 277] on link "4" at bounding box center [518, 281] width 11 height 8
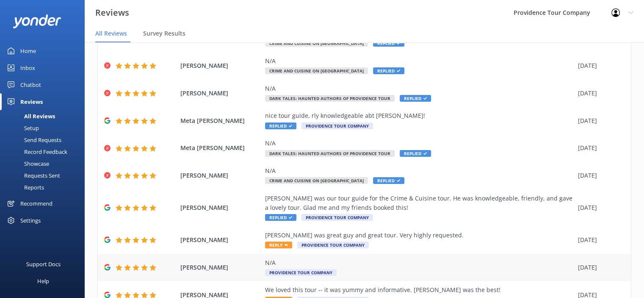
scroll to position [108, 0]
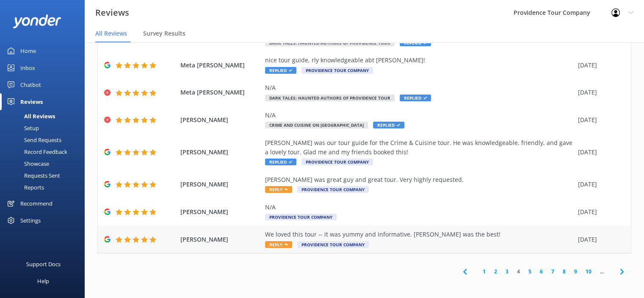
click at [364, 237] on div "We loved this tour -- it was yummy and informative. [PERSON_NAME] was the best!" at bounding box center [419, 234] width 309 height 9
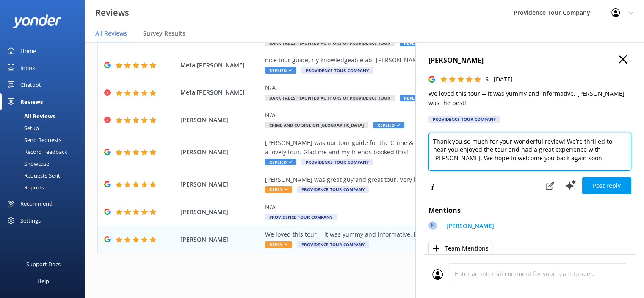
drag, startPoint x: 556, startPoint y: 155, endPoint x: 426, endPoint y: 139, distance: 131.4
click at [427, 133] on div "[PERSON_NAME] Judge 5 [DATE] We loved this tour -- it was yummy and informative…" at bounding box center [529, 191] width 229 height 298
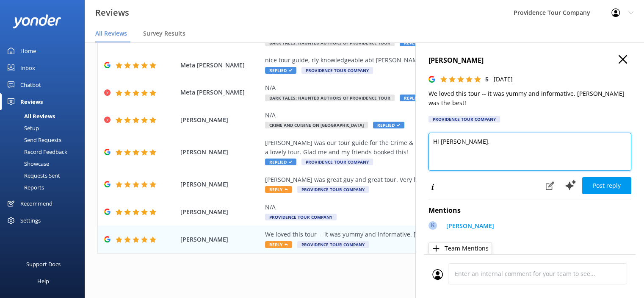
paste textarea "Thank you so much for the kind review! We're thrilled you enjoyed the Crime and…"
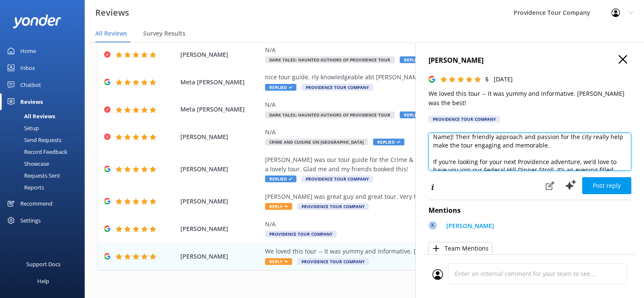
scroll to position [42, 0]
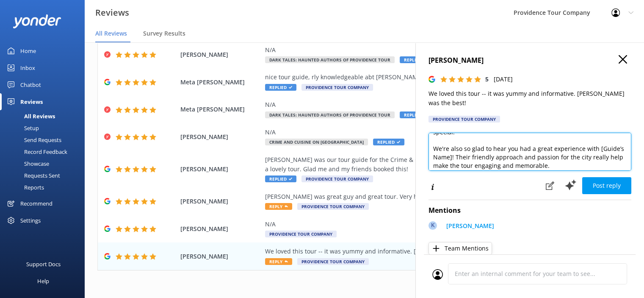
drag, startPoint x: 477, startPoint y: 158, endPoint x: 442, endPoint y: 156, distance: 35.2
click at [427, 155] on div "[PERSON_NAME] Judge 5 [DATE] We loved this tour -- it was yummy and informative…" at bounding box center [529, 191] width 229 height 298
drag, startPoint x: 589, startPoint y: 149, endPoint x: 600, endPoint y: 162, distance: 17.5
click at [600, 162] on textarea "Hi [PERSON_NAME], Thank you so much for the kind review! We're thrilled you enj…" at bounding box center [530, 152] width 203 height 38
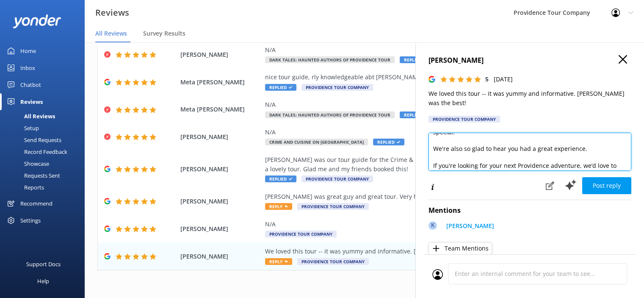
click at [474, 155] on textarea "Hi [PERSON_NAME], Thank you so much for the kind review! We're thrilled you enj…" at bounding box center [530, 152] width 203 height 38
drag, startPoint x: 462, startPoint y: 149, endPoint x: 450, endPoint y: 152, distance: 11.8
click at [450, 152] on textarea "Hi [PERSON_NAME], Thank you so much for the kind review! We're thrilled you enj…" at bounding box center [530, 152] width 203 height 38
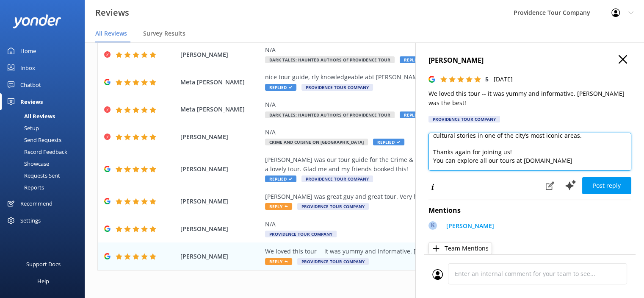
scroll to position [103, 0]
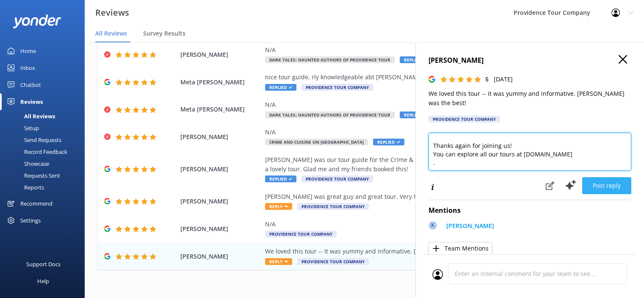
type textarea "Hi [PERSON_NAME], Thank you so much for the kind review! We're thrilled you enj…"
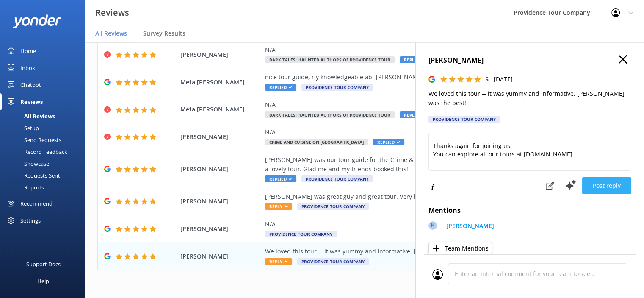
click at [614, 185] on button "Post reply" at bounding box center [606, 185] width 49 height 17
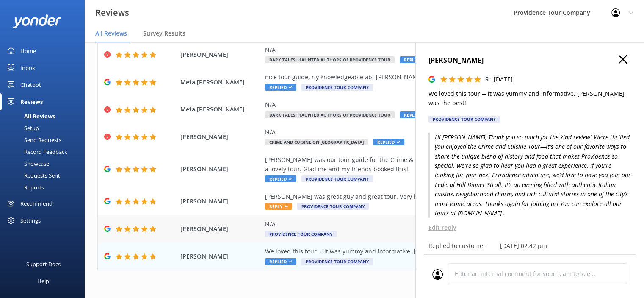
click at [308, 230] on div "N/A Providence Tour Company" at bounding box center [419, 228] width 309 height 19
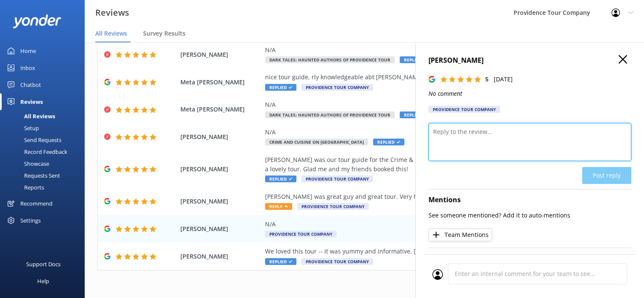
click at [495, 130] on textarea at bounding box center [530, 142] width 203 height 38
paste textarea "Thank you so much for the kind review! We're so glad you enjoyed the Crime and …"
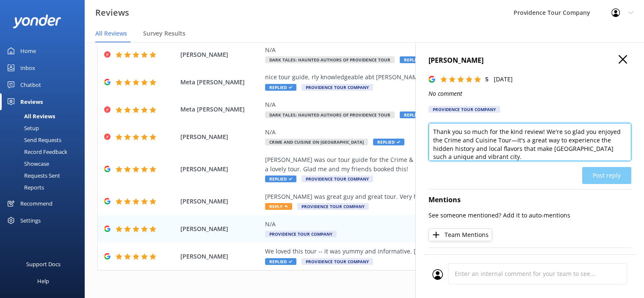
scroll to position [83, 0]
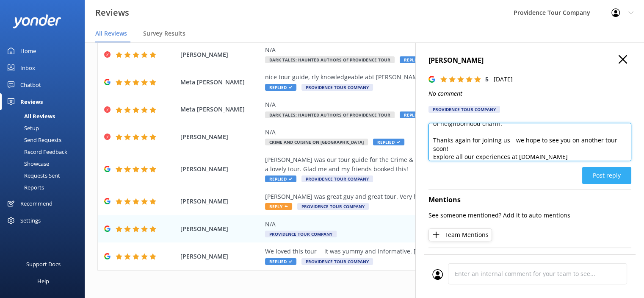
type textarea "Thank you so much for the kind review! We're so glad you enjoyed the Crime and …"
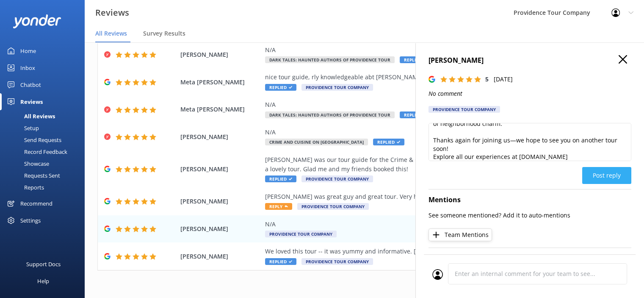
click at [614, 177] on button "Post reply" at bounding box center [606, 175] width 49 height 17
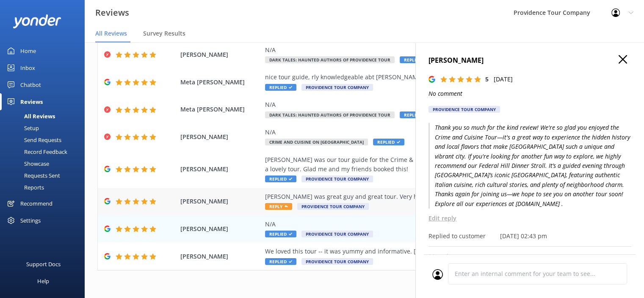
click at [359, 196] on div "[PERSON_NAME] was great guy and great tour. Very highly requested." at bounding box center [419, 196] width 309 height 9
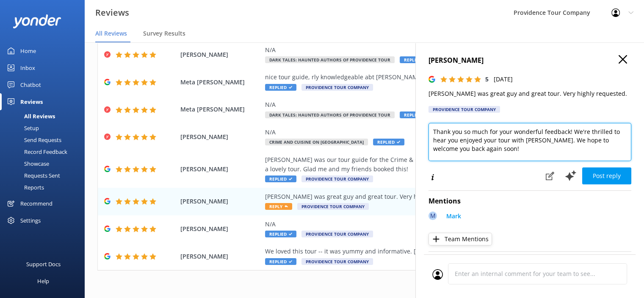
drag, startPoint x: 488, startPoint y: 150, endPoint x: 418, endPoint y: 127, distance: 73.5
click at [418, 127] on div "[PERSON_NAME] 5 [DATE] [PERSON_NAME] was great guy and great tour. Very highly …" at bounding box center [529, 191] width 229 height 298
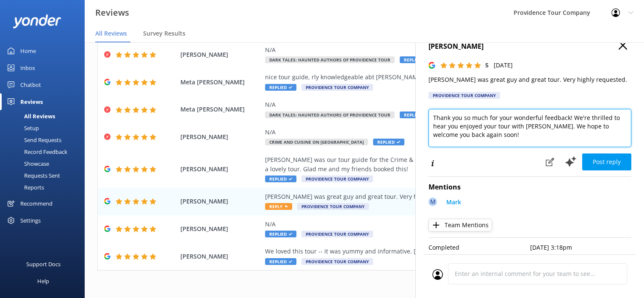
scroll to position [22, 0]
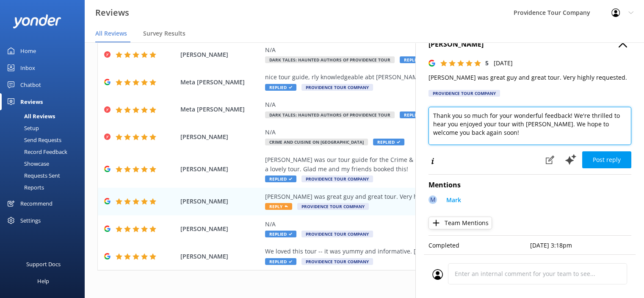
paste textarea "kind review! We’re delighted to hear you enjoyed the Crime and Cuisine Tour—it’…"
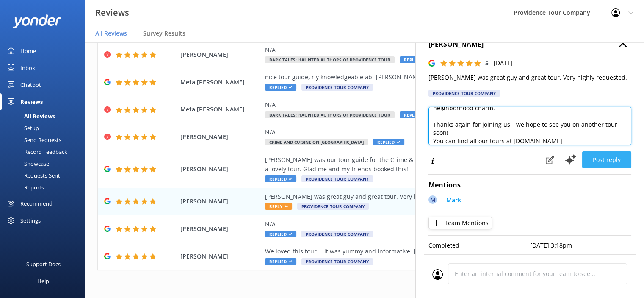
type textarea "Thank you so much for your kind review! We’re delighted to hear you enjoyed the…"
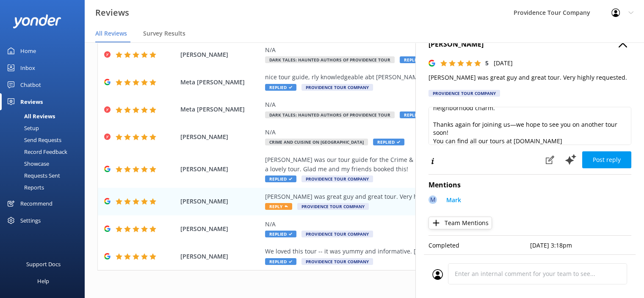
click at [605, 157] on button "Post reply" at bounding box center [606, 159] width 49 height 17
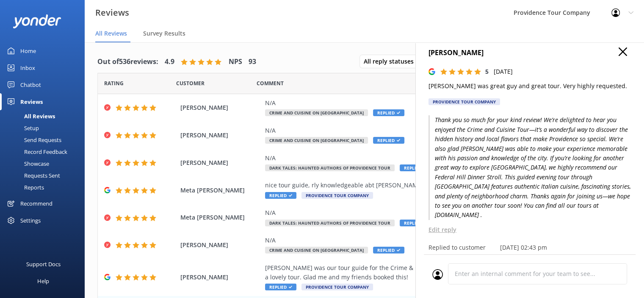
scroll to position [0, 0]
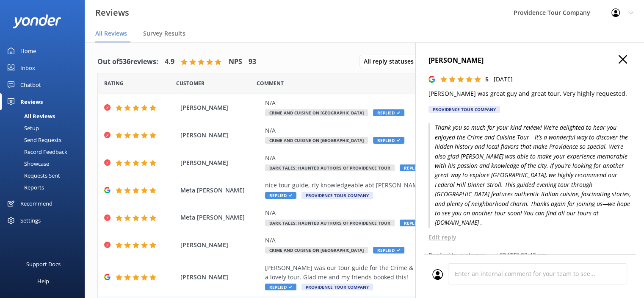
click at [619, 57] on icon "button" at bounding box center [623, 59] width 8 height 8
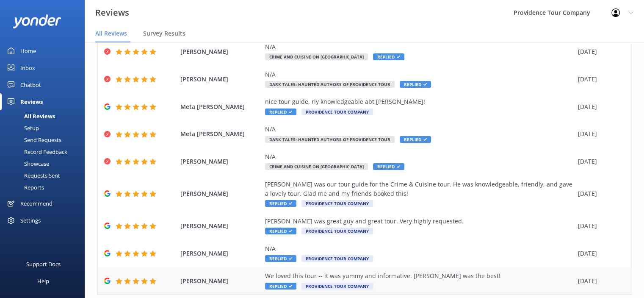
scroll to position [108, 0]
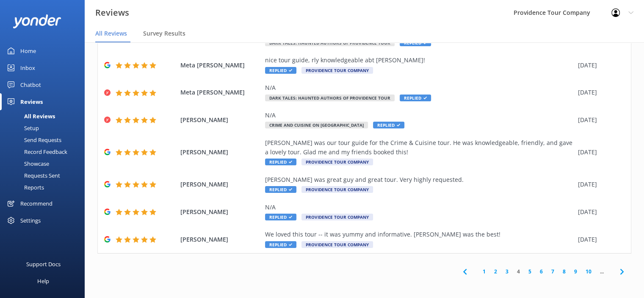
click at [501, 271] on link "3" at bounding box center [506, 271] width 11 height 8
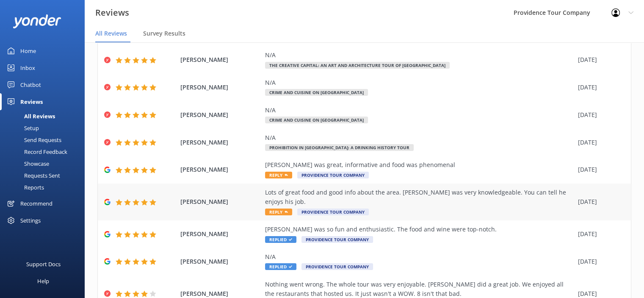
scroll to position [127, 0]
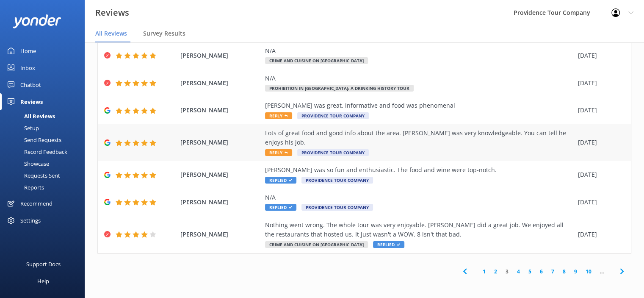
click at [424, 133] on div "Lots of great food and good info about the area. [PERSON_NAME] was very knowled…" at bounding box center [419, 137] width 309 height 19
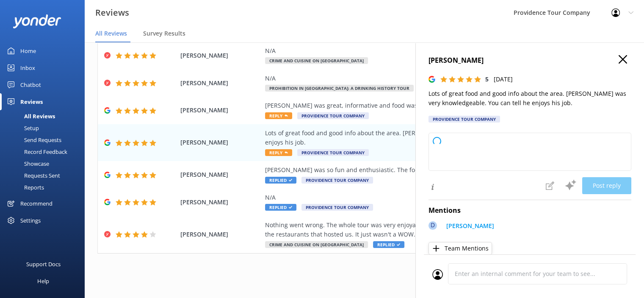
type textarea "Thank you so much for your wonderful review! We're glad you enjoyed the food an…"
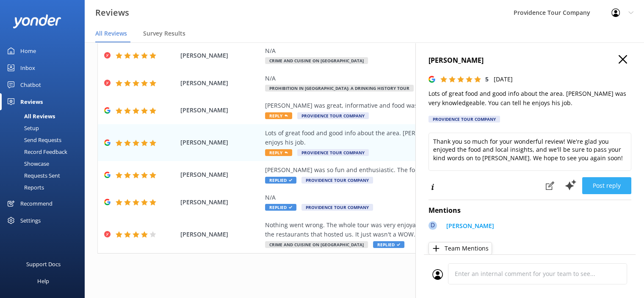
click at [610, 185] on button "Post reply" at bounding box center [606, 185] width 49 height 17
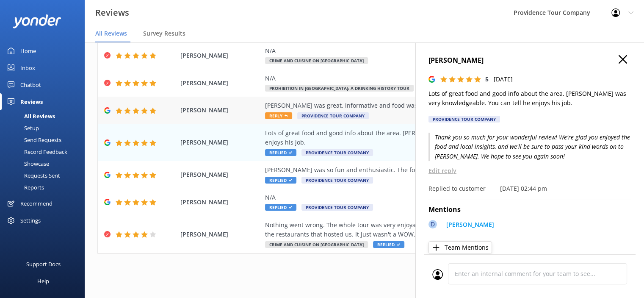
click at [379, 106] on div "[PERSON_NAME] was great, informative and food was phenomenal" at bounding box center [419, 105] width 309 height 9
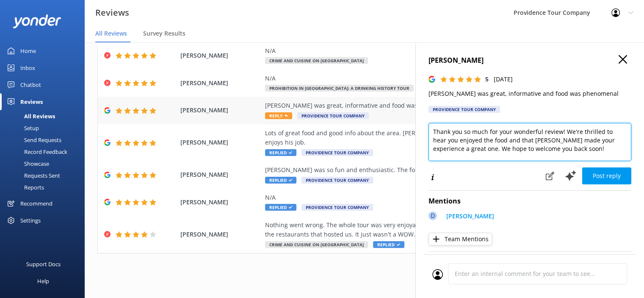
drag, startPoint x: 574, startPoint y: 148, endPoint x: 382, endPoint y: 100, distance: 198.7
click at [382, 100] on div "Out of 536 reviews: 4.9 NPS 93 All reply statuses All reply statuses Needs a re…" at bounding box center [364, 161] width 559 height 272
paste textarea "kind review! We’re delighted to hear you enjoyed the Crime and Cuisine Tour—it’…"
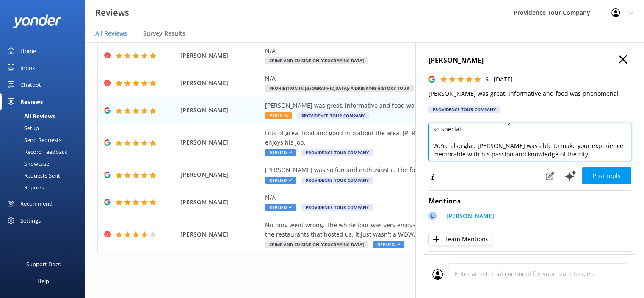
scroll to position [42, 0]
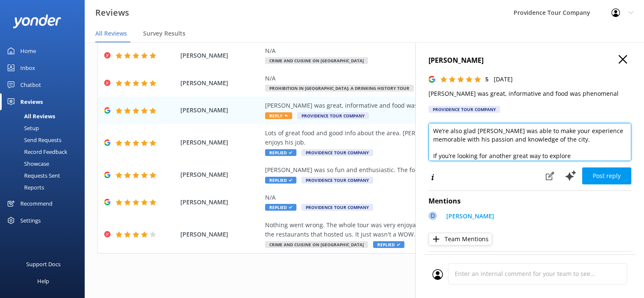
click at [486, 129] on textarea "Thank you so much for your kind review! We’re delighted to hear you enjoyed the…" at bounding box center [530, 142] width 203 height 38
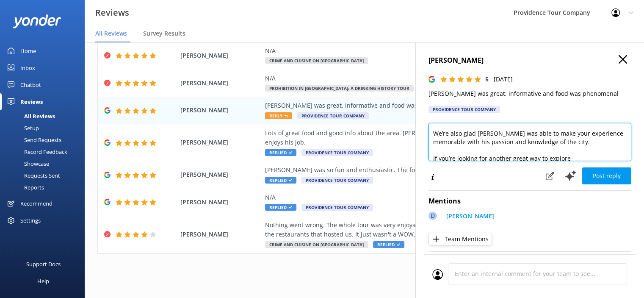
drag, startPoint x: 489, startPoint y: 128, endPoint x: 477, endPoint y: 133, distance: 12.6
click at [477, 133] on textarea "Thank you so much for your kind review! We’re delighted to hear you enjoyed the…" at bounding box center [530, 142] width 203 height 38
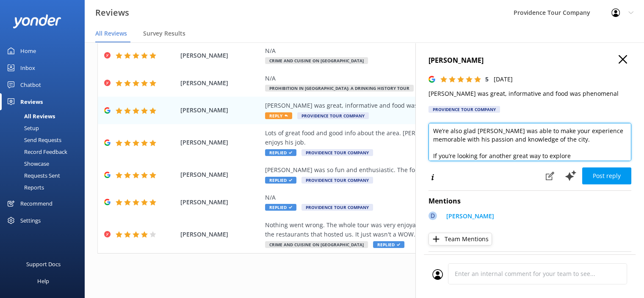
scroll to position [85, 0]
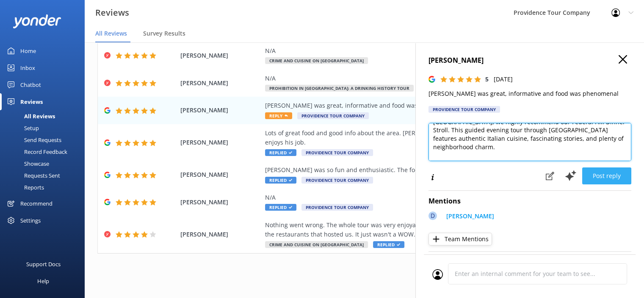
type textarea "Thank you so much for your kind review! We’re delighted to hear you enjoyed the…"
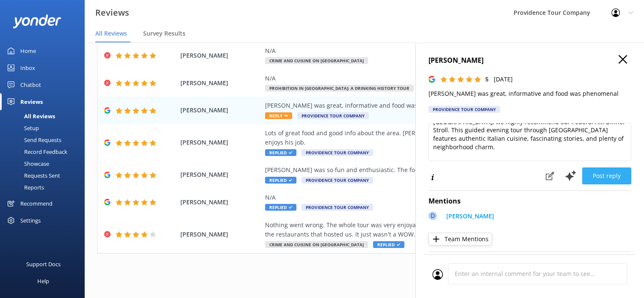
click at [615, 180] on button "Post reply" at bounding box center [606, 175] width 49 height 17
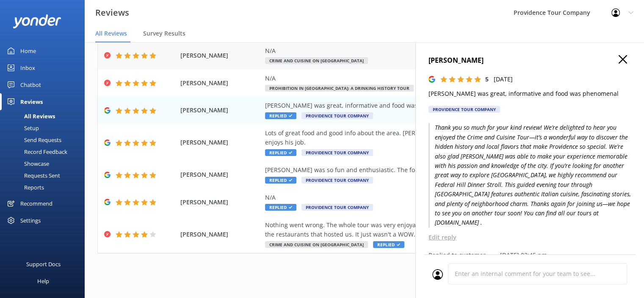
click at [343, 57] on div "N/A Crime and Cuisine on [GEOGRAPHIC_DATA]" at bounding box center [419, 55] width 309 height 19
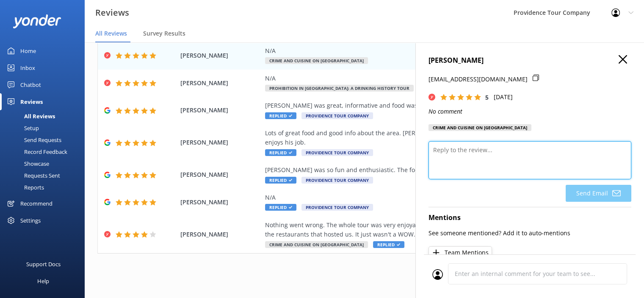
click at [484, 149] on textarea at bounding box center [530, 160] width 203 height 38
paste textarea "Thank you very much for your thoughtful review. We are delighted to hear that y…"
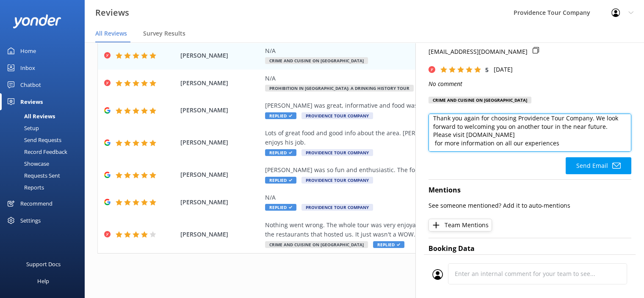
scroll to position [42, 0]
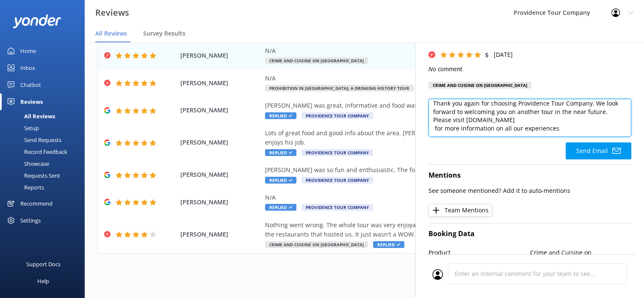
click at [432, 130] on textarea "Thank you very much for your thoughtful review. We are delighted to hear that y…" at bounding box center [530, 118] width 203 height 38
click at [434, 129] on textarea "Thank you very much for your thoughtful review. We are delighted to hear that y…" at bounding box center [530, 118] width 203 height 38
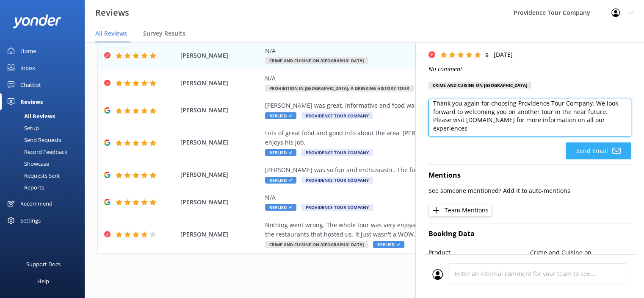
type textarea "Thank you very much for your thoughtful review. We are delighted to hear that y…"
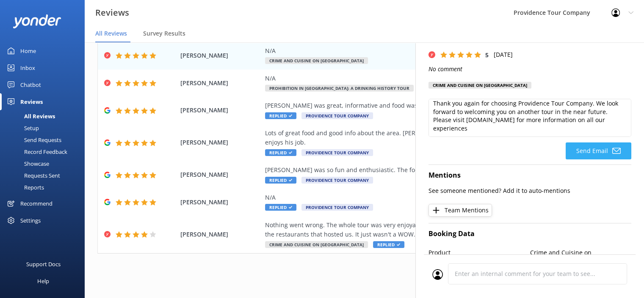
click at [591, 151] on button "Send Email" at bounding box center [599, 150] width 66 height 17
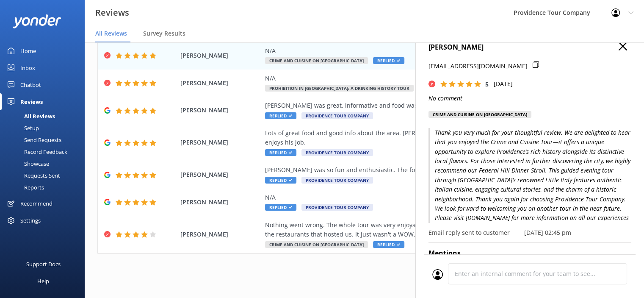
scroll to position [0, 0]
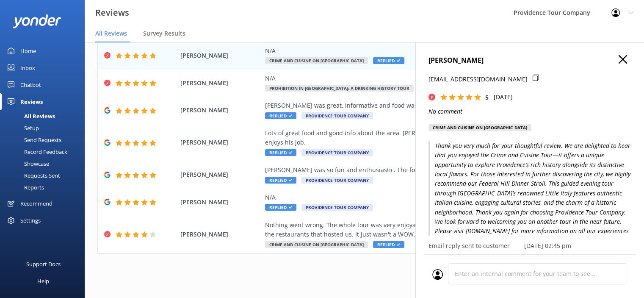
click at [619, 59] on icon "button" at bounding box center [623, 59] width 8 height 8
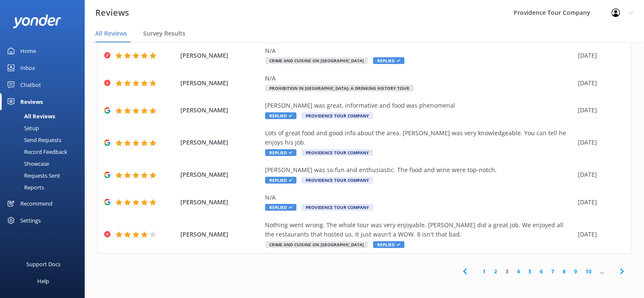
click at [490, 272] on link "2" at bounding box center [495, 271] width 11 height 8
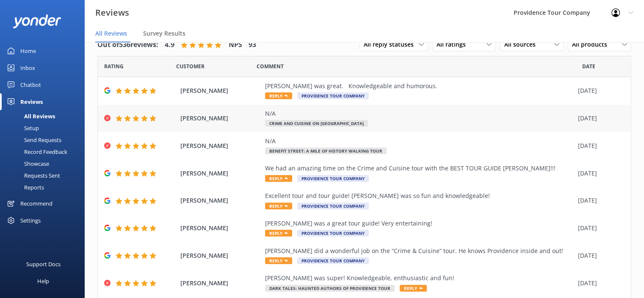
click at [465, 115] on div "N/A" at bounding box center [419, 113] width 309 height 9
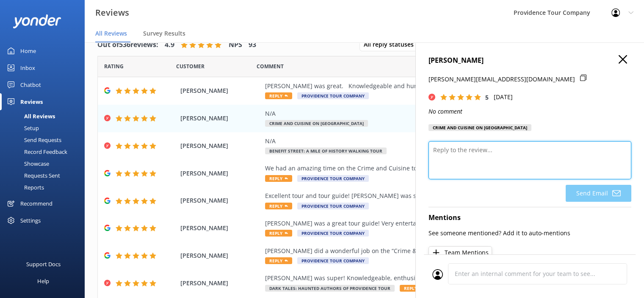
click at [493, 153] on textarea at bounding box center [530, 160] width 203 height 38
paste textarea "Thank you very much for your thoughtful review. We are delighted to hear that y…"
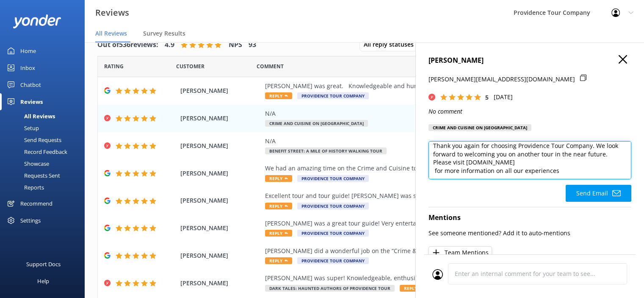
click at [434, 172] on textarea "Thank you very much for your thoughtful review. We are delighted to hear that y…" at bounding box center [530, 160] width 203 height 38
click at [435, 174] on textarea "Thank you very much for your thoughtful review. We are delighted to hear that y…" at bounding box center [530, 160] width 203 height 38
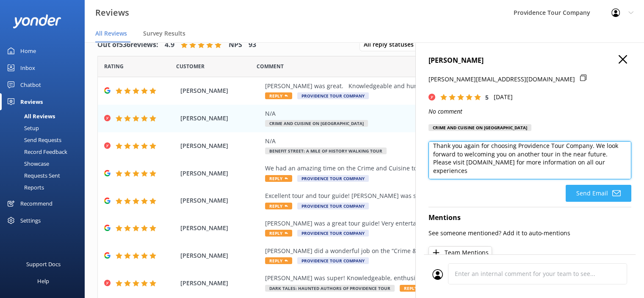
type textarea "Thank you very much for your thoughtful review. We are delighted to hear that y…"
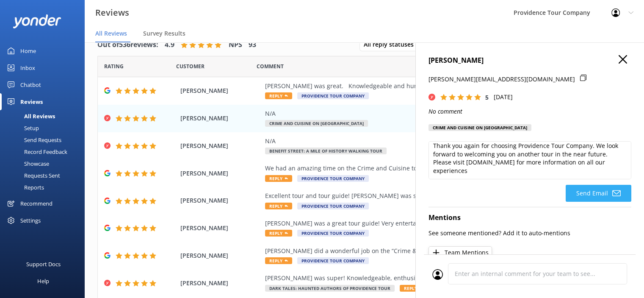
click at [612, 195] on icon at bounding box center [616, 193] width 8 height 8
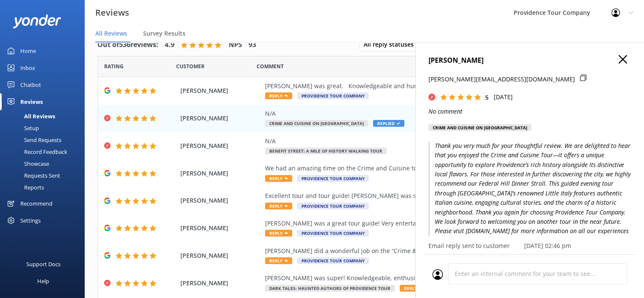
click at [619, 59] on icon "button" at bounding box center [623, 59] width 8 height 8
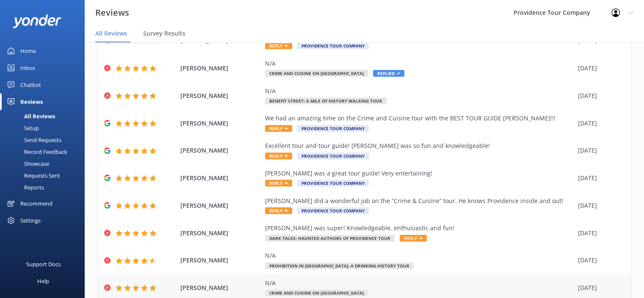
scroll to position [98, 0]
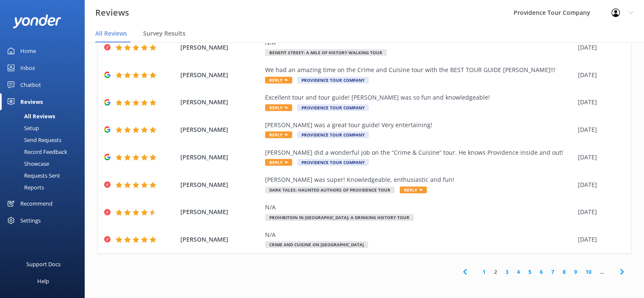
click at [501, 271] on link "3" at bounding box center [506, 272] width 11 height 8
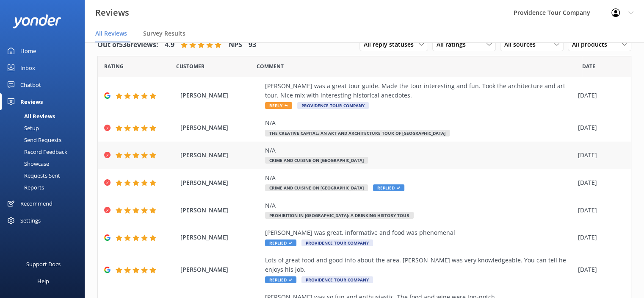
click at [363, 155] on div "N/A Crime and Cuisine on [GEOGRAPHIC_DATA]" at bounding box center [419, 155] width 309 height 19
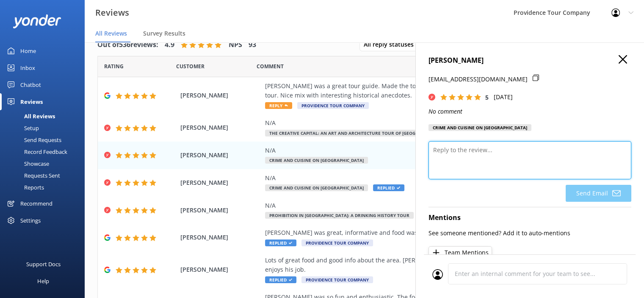
click at [485, 163] on textarea at bounding box center [530, 160] width 203 height 38
paste textarea "Thank you very much for your thoughtful review. We are delighted to hear that y…"
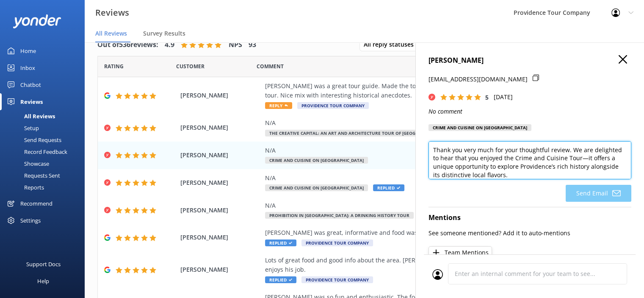
scroll to position [91, 0]
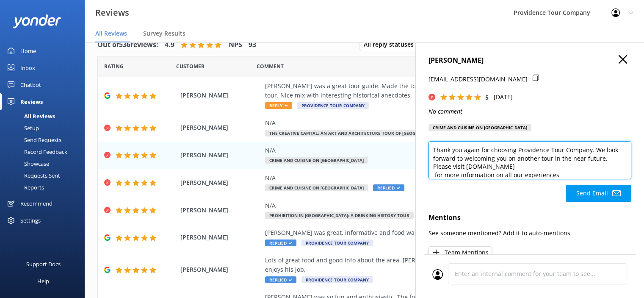
click at [433, 179] on textarea "Thank you very much for your thoughtful review. We are delighted to hear that y…" at bounding box center [530, 160] width 203 height 38
drag, startPoint x: 564, startPoint y: 158, endPoint x: 403, endPoint y: 159, distance: 160.9
click at [403, 159] on div "Out of 536 reviews: 4.9 NPS 93 All reply statuses All reply statuses Needs a re…" at bounding box center [364, 161] width 559 height 272
drag, startPoint x: 435, startPoint y: 160, endPoint x: 438, endPoint y: 164, distance: 5.2
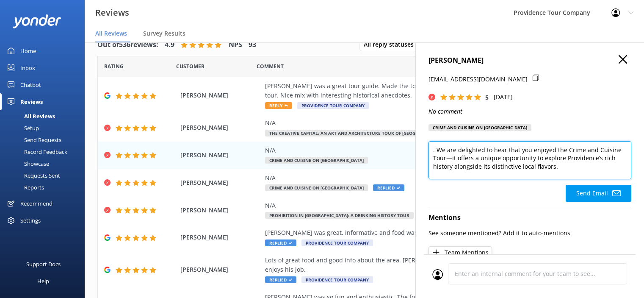
click at [435, 162] on textarea ". We are delighted to hear that you enjoyed the Crime and Cuisine Tour—it offer…" at bounding box center [530, 160] width 203 height 38
type textarea "We are delighted to hear that you enjoyed the Crime and Cuisine Tour—it offers …"
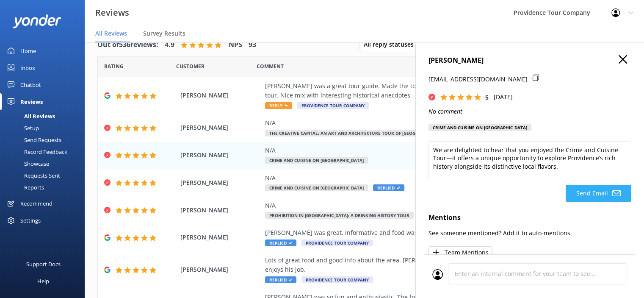
click at [603, 202] on button "Send Email" at bounding box center [599, 193] width 66 height 17
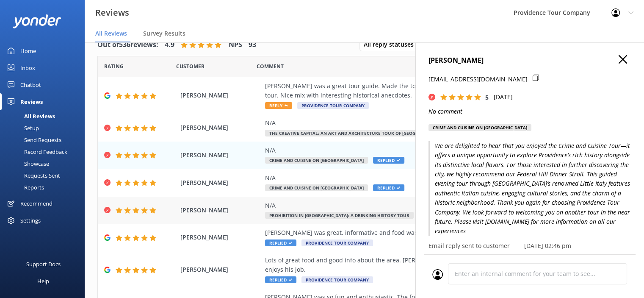
click at [381, 208] on div "N/A" at bounding box center [419, 205] width 309 height 9
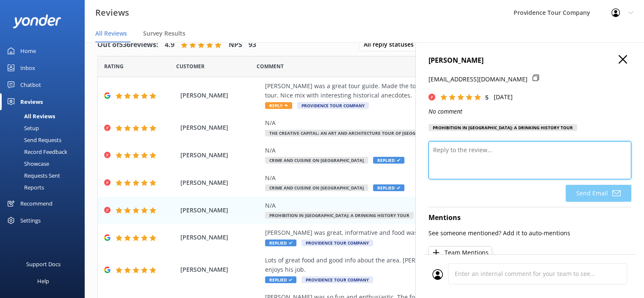
click at [484, 147] on textarea at bounding box center [530, 160] width 203 height 38
paste textarea "Thank you very much for your kind review. We are delighted to hear that you enj…"
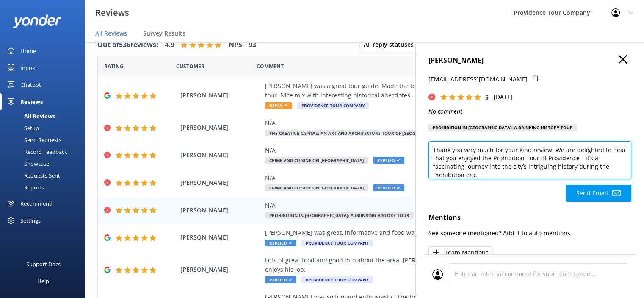
scroll to position [91, 0]
click at [432, 177] on textarea "Thank you very much for your kind review. We are delighted to hear that you enj…" at bounding box center [530, 160] width 203 height 38
drag, startPoint x: 433, startPoint y: 172, endPoint x: 435, endPoint y: 177, distance: 4.9
click at [435, 177] on textarea "Thank you very much for your kind review. We are delighted to hear that you enj…" at bounding box center [530, 160] width 203 height 38
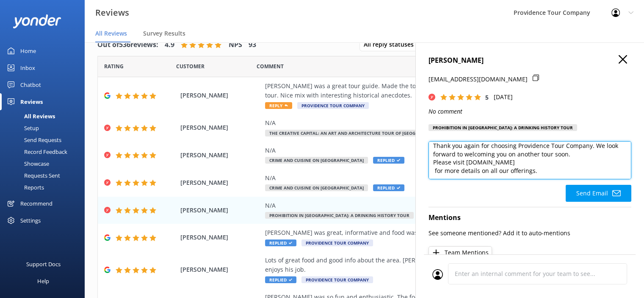
click at [434, 174] on textarea "Thank you very much for your kind review. We are delighted to hear that you enj…" at bounding box center [530, 160] width 203 height 38
click at [434, 172] on textarea "Thank you very much for your kind review. We are delighted to hear that you enj…" at bounding box center [530, 160] width 203 height 38
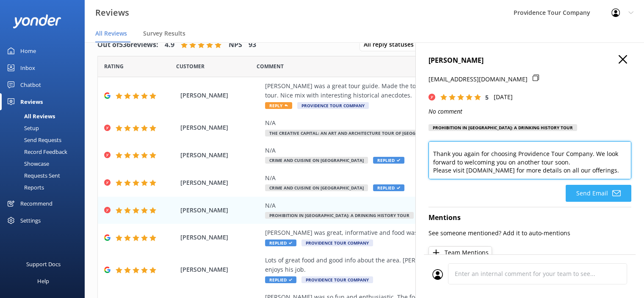
type textarea "Thank you very much for your kind review. We are delighted to hear that you enj…"
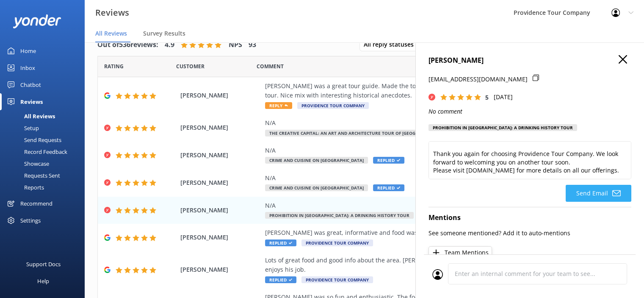
click at [600, 195] on button "Send Email" at bounding box center [599, 193] width 66 height 17
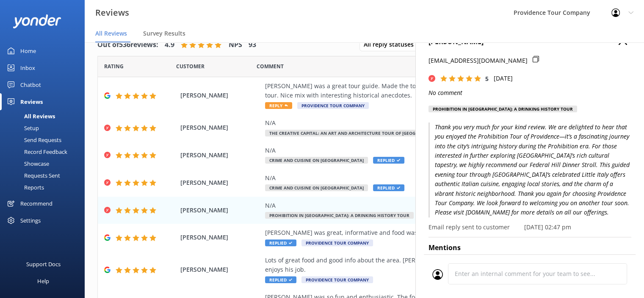
scroll to position [0, 0]
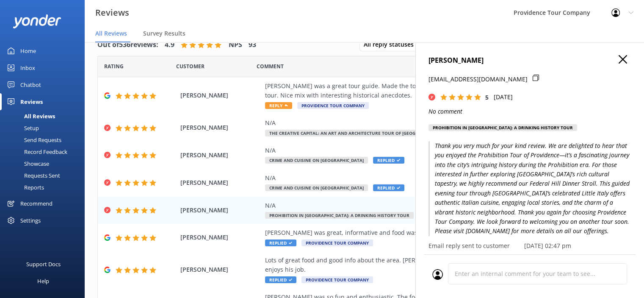
click at [619, 63] on icon "button" at bounding box center [623, 59] width 8 height 8
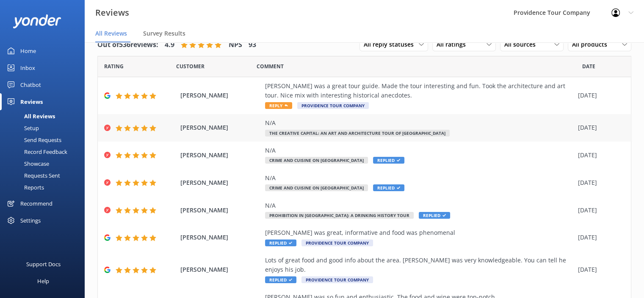
click at [413, 129] on div "N/A The Creative Capital: An Art and Architecture Tour of [GEOGRAPHIC_DATA]" at bounding box center [419, 127] width 309 height 19
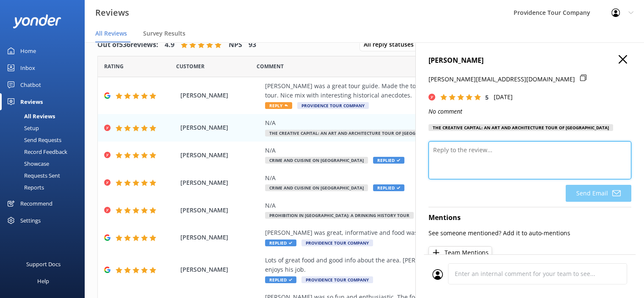
click at [483, 153] on textarea at bounding box center [530, 160] width 203 height 38
paste textarea "Thank you so much for your wonderful 5-star review! We’re thrilled to hear you …"
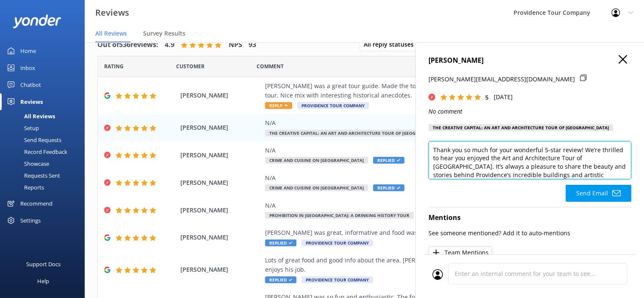
scroll to position [83, 0]
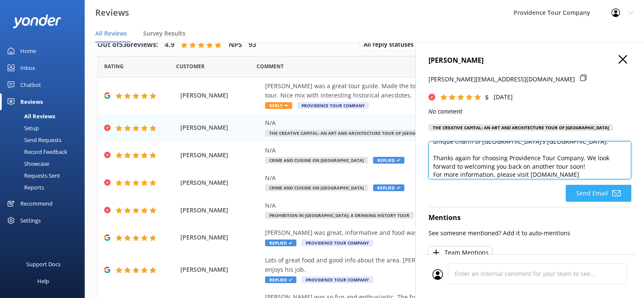
type textarea "Thank you so much for your wonderful 5-star review! We’re thrilled to hear you …"
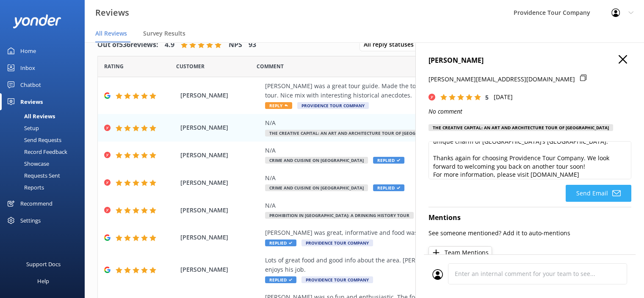
click at [598, 191] on button "Send Email" at bounding box center [599, 193] width 66 height 17
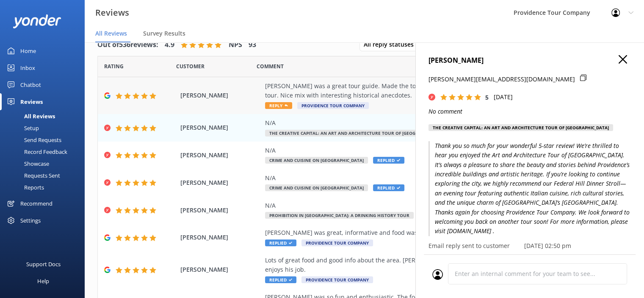
click at [359, 89] on div "[PERSON_NAME] was a great tour guide. Made the tour interesting and fun. Took t…" at bounding box center [419, 90] width 309 height 19
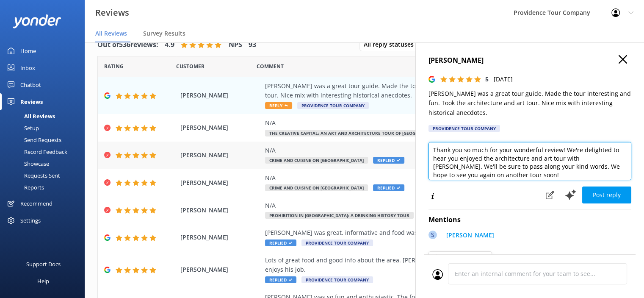
scroll to position [0, 0]
drag, startPoint x: 521, startPoint y: 179, endPoint x: 407, endPoint y: 144, distance: 119.5
click at [407, 144] on div "Out of 536 reviews: 4.9 NPS 93 All reply statuses All reply statuses Needs a re…" at bounding box center [364, 161] width 559 height 272
paste textarea "5-star review! We’re thrilled to hear you enjoyed the Art and Architecture Tour…"
type textarea "Thank you so much for your wonderful 5-star review! We’re thrilled to hear you …"
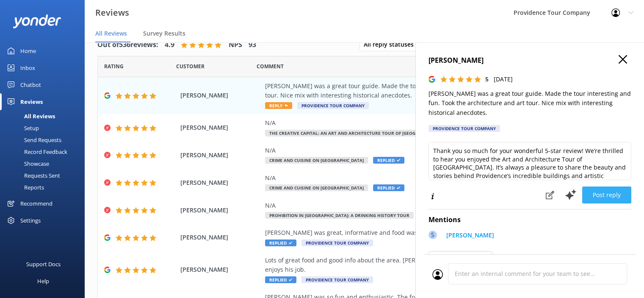
click at [606, 194] on button "Post reply" at bounding box center [606, 194] width 49 height 17
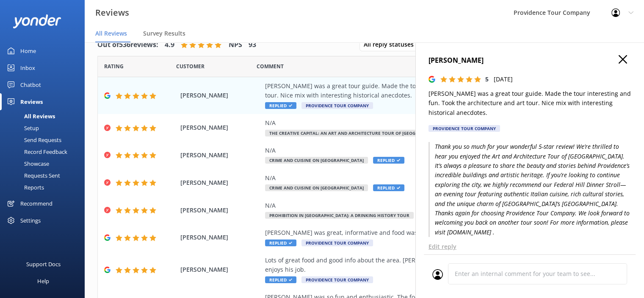
click at [619, 61] on use "button" at bounding box center [623, 59] width 8 height 8
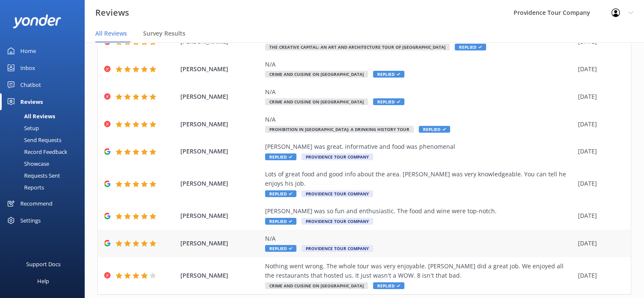
scroll to position [127, 0]
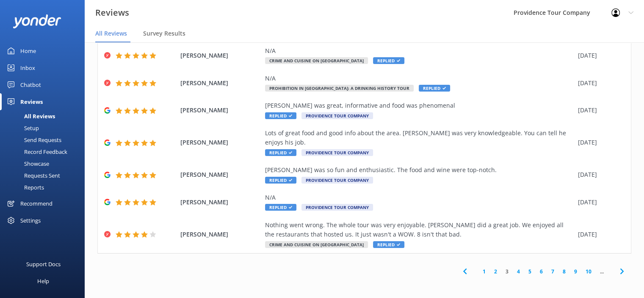
click at [490, 270] on link "2" at bounding box center [495, 271] width 11 height 8
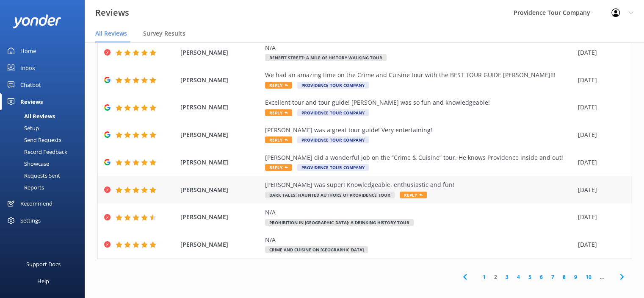
scroll to position [98, 0]
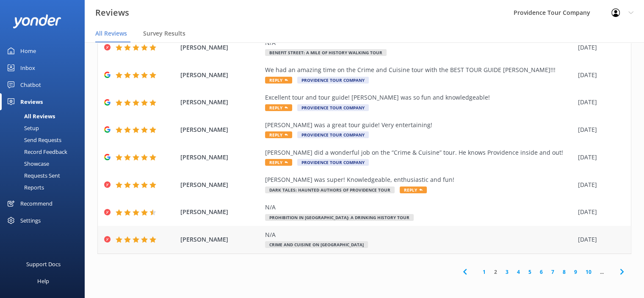
click at [346, 236] on div "N/A" at bounding box center [419, 234] width 309 height 9
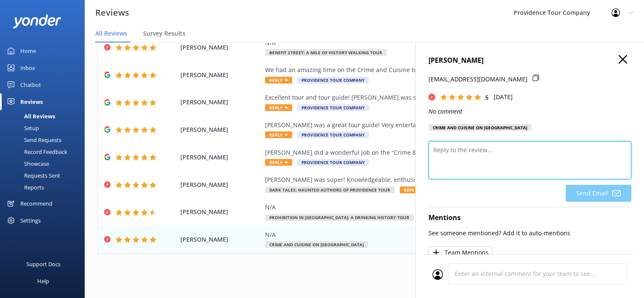
click at [497, 152] on textarea at bounding box center [530, 160] width 203 height 38
paste textarea "Thank you so much for your wonderful review! We're thrilled to hear you enjoyed…"
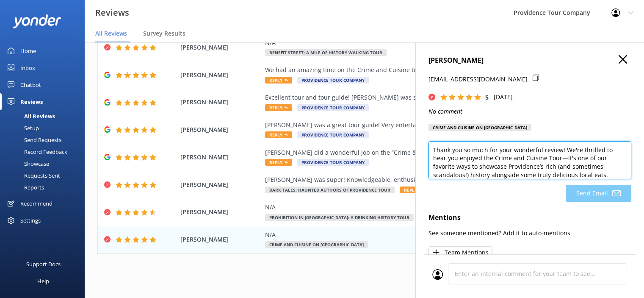
scroll to position [83, 0]
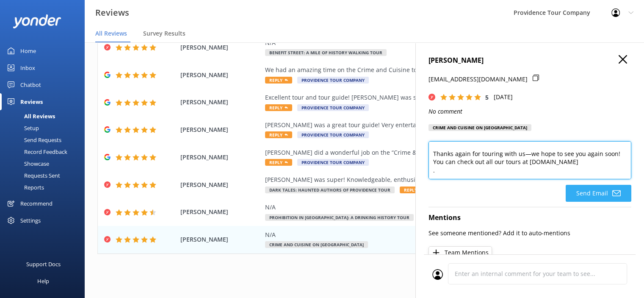
type textarea "Thank you so much for your wonderful review! We're thrilled to hear you enjoyed…"
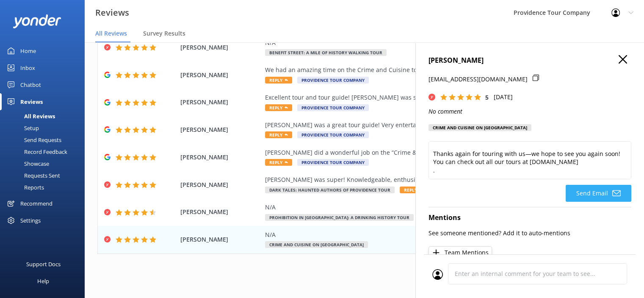
click at [599, 194] on button "Send Email" at bounding box center [599, 193] width 66 height 17
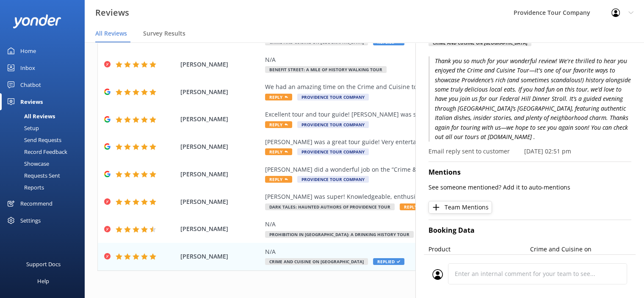
scroll to position [0, 0]
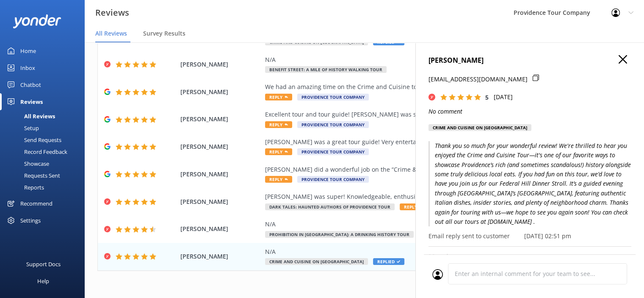
click at [619, 57] on use "button" at bounding box center [623, 59] width 8 height 8
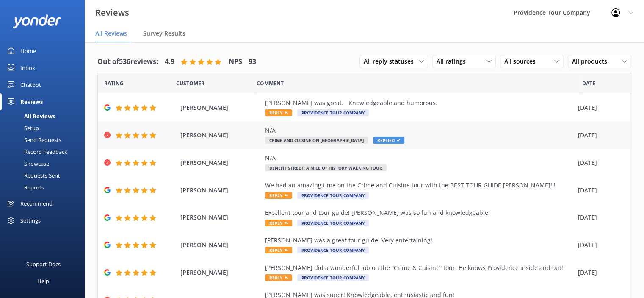
click at [315, 130] on div "N/A" at bounding box center [419, 130] width 309 height 9
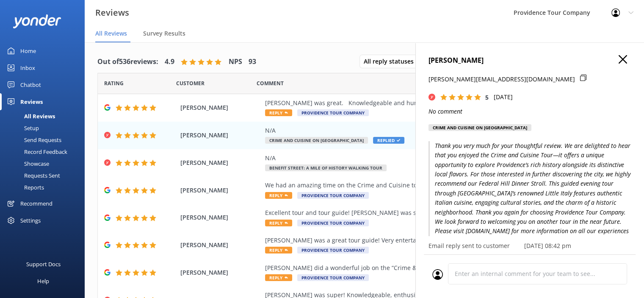
click at [619, 60] on icon "button" at bounding box center [623, 59] width 8 height 8
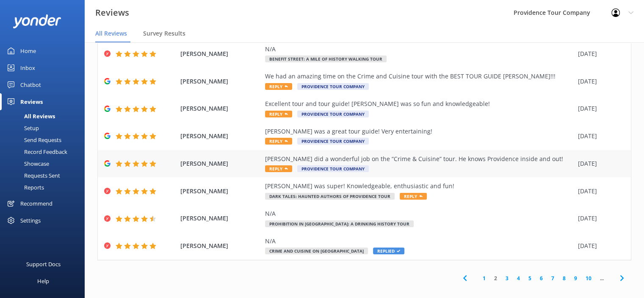
scroll to position [17, 0]
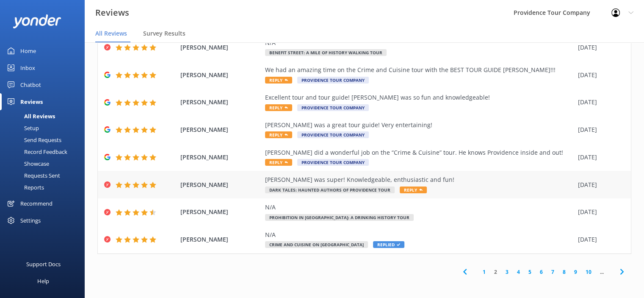
click at [420, 183] on div "[PERSON_NAME] was super! Knowledgeable, enthusiastic and fun!" at bounding box center [419, 179] width 309 height 9
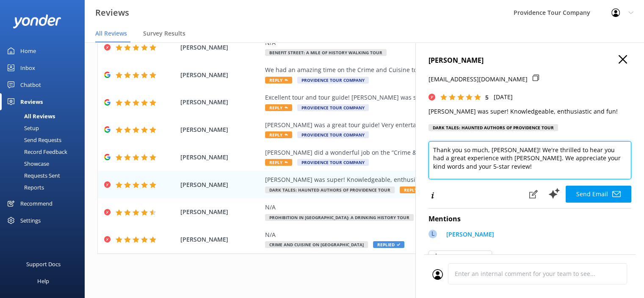
click at [493, 174] on textarea "Thank you so much, [PERSON_NAME]! We're thrilled to hear you had a great experi…" at bounding box center [530, 160] width 203 height 38
drag, startPoint x: 461, startPoint y: 163, endPoint x: 423, endPoint y: 149, distance: 40.2
click at [431, 150] on textarea "Thank you so much, [PERSON_NAME]! We're thrilled to hear you had a great experi…" at bounding box center [530, 160] width 203 height 38
paste textarea "for your wonderful review! We’re glad you enjoyed the Dark Tales Tour—it’s alwa…"
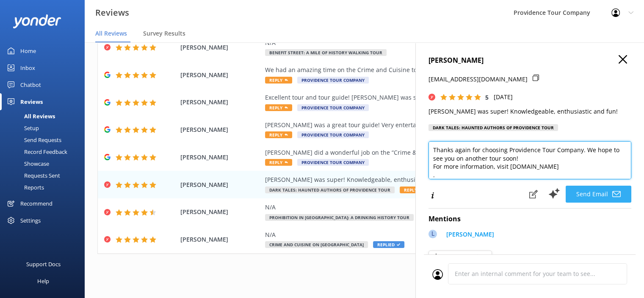
type textarea "Thank you so much for your wonderful review! We’re glad you enjoyed the Dark Ta…"
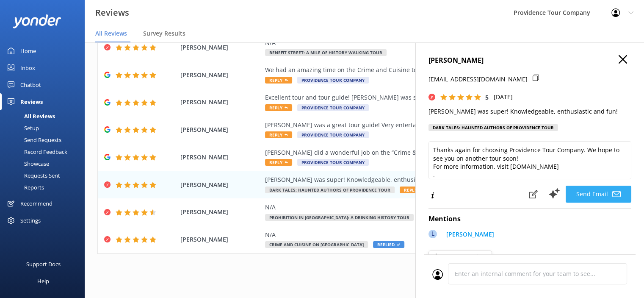
click at [612, 197] on icon at bounding box center [616, 194] width 8 height 8
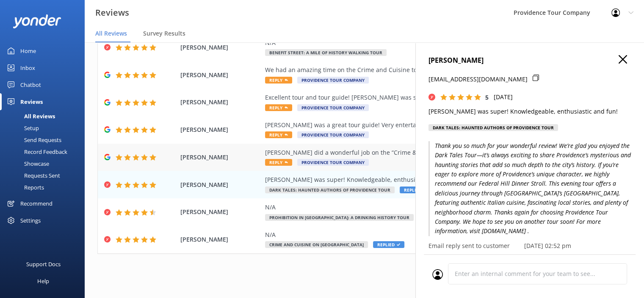
click at [368, 151] on div "[PERSON_NAME] did a wonderful job on the “Crime & Cuisine” tour. He knows Provi…" at bounding box center [419, 152] width 309 height 9
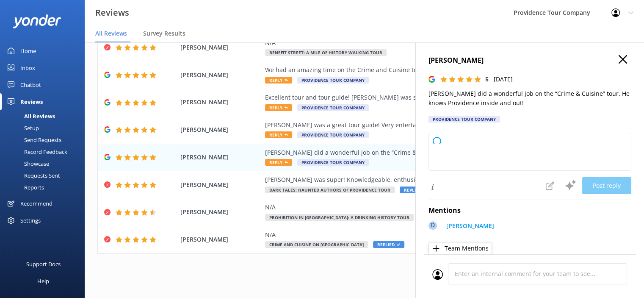
type textarea "Thank you so much for your kind words! We're thrilled you enjoyed the "Crime & …"
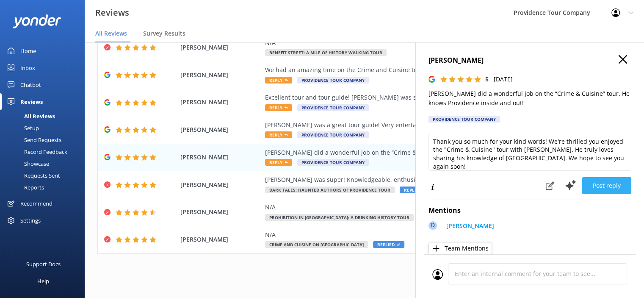
click at [606, 185] on button "Post reply" at bounding box center [606, 185] width 49 height 17
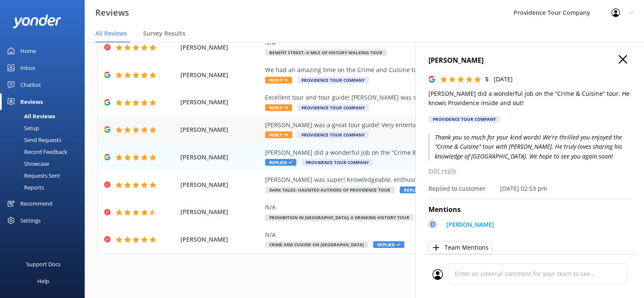
click at [372, 127] on div "[PERSON_NAME] was a great tour guide! Very entertaining!" at bounding box center [419, 124] width 309 height 9
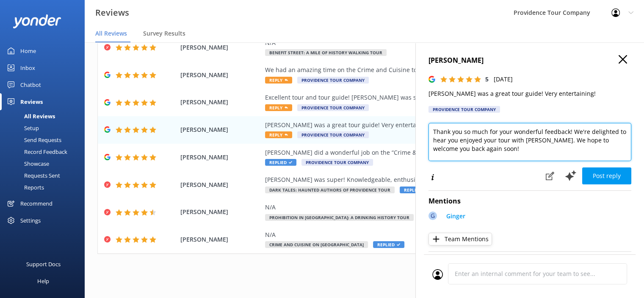
drag, startPoint x: 471, startPoint y: 143, endPoint x: 442, endPoint y: 138, distance: 29.2
drag, startPoint x: 498, startPoint y: 150, endPoint x: 421, endPoint y: 133, distance: 79.3
click at [422, 131] on div "[PERSON_NAME] 5 [DATE] Ginger was a great tour guide! Very entertaining! Provid…" at bounding box center [529, 191] width 229 height 298
paste textarea "review! We’re delighted to hear you enjoyed the Crime and Cuisine Tour—it’s a u…"
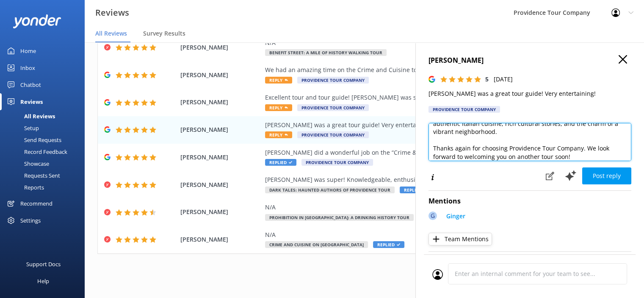
scroll to position [120, 0]
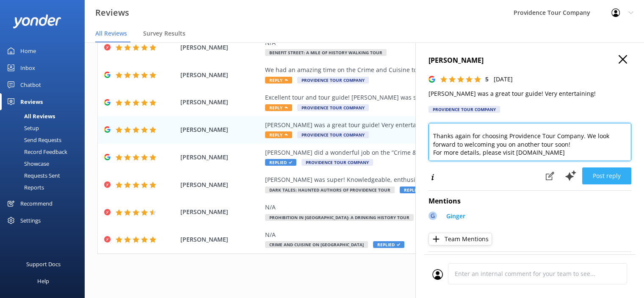
type textarea "Thank you so much for your wonderful review! We’re delighted to hear you enjoye…"
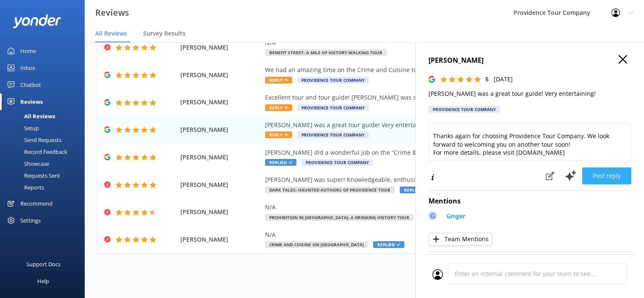
click at [606, 179] on button "Post reply" at bounding box center [606, 175] width 49 height 17
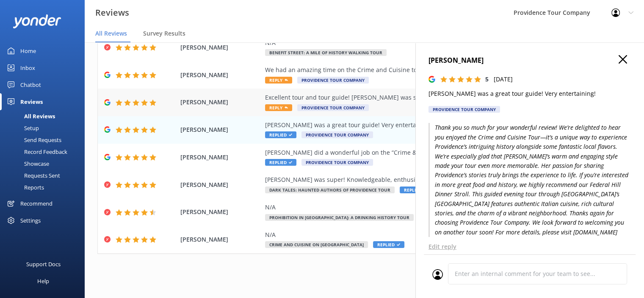
click at [364, 97] on div "Excellent tour and tour guide! [PERSON_NAME] was so fun and knowledgeable!" at bounding box center [419, 97] width 309 height 9
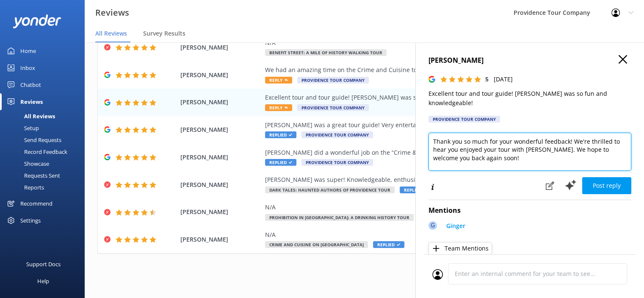
drag, startPoint x: 484, startPoint y: 152, endPoint x: 417, endPoint y: 126, distance: 72.4
click at [417, 126] on div "[PERSON_NAME] 5 [DATE] Excellent tour and tour guide! [PERSON_NAME] was so fun …" at bounding box center [529, 191] width 229 height 298
paste textarea "for your wonderful review! We’re thrilled you enjoyed the Crime and Cuisine Tou…"
type textarea "Thank you for your wonderful review! We’re thrilled you enjoyed the Crime and C…"
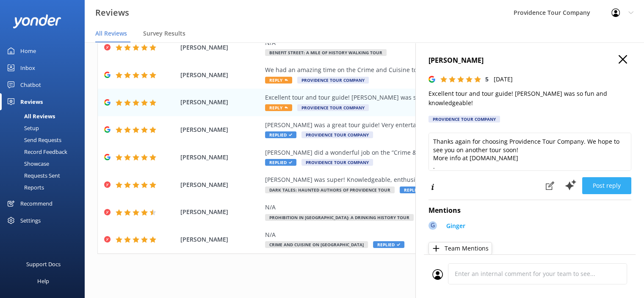
click at [600, 180] on button "Post reply" at bounding box center [606, 185] width 49 height 17
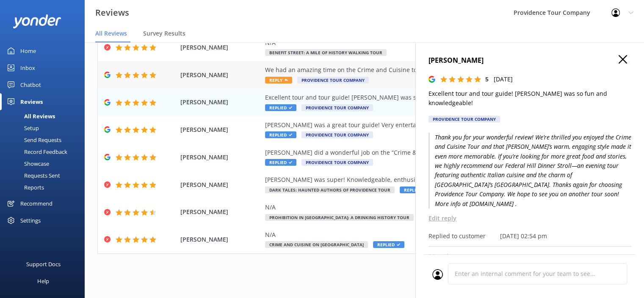
click at [377, 70] on div "We had an amazing time on the Crime and Cuisine tour with the BEST TOUR GUIDE […" at bounding box center [419, 69] width 309 height 9
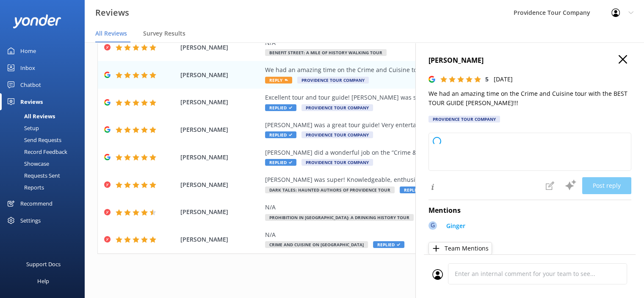
type textarea "Thank you so much for your wonderful review! We're thrilled to hear you had an …"
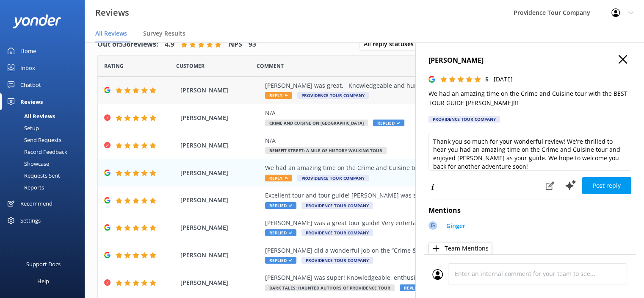
scroll to position [0, 0]
drag, startPoint x: 379, startPoint y: 82, endPoint x: 386, endPoint y: 84, distance: 7.1
click at [380, 82] on div "[PERSON_NAME] was great. Knowledgeable and humorous." at bounding box center [419, 85] width 309 height 9
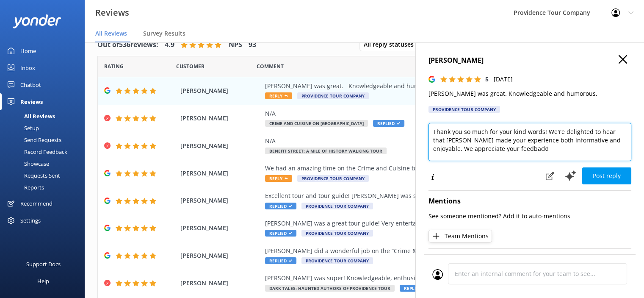
click at [460, 141] on textarea "Thank you so much for your kind words! We're delighted to hear that [PERSON_NAM…" at bounding box center [530, 142] width 203 height 38
type textarea "Thank you so much for your kind words! We're delighted to hear that [PERSON_NAM…"
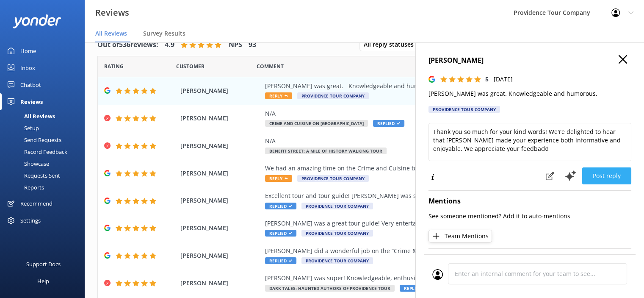
click at [602, 174] on button "Post reply" at bounding box center [606, 175] width 49 height 17
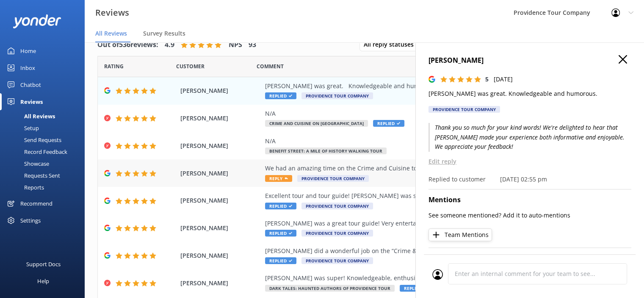
click at [386, 165] on div "We had an amazing time on the Crime and Cuisine tour with the BEST TOUR GUIDE […" at bounding box center [419, 167] width 309 height 9
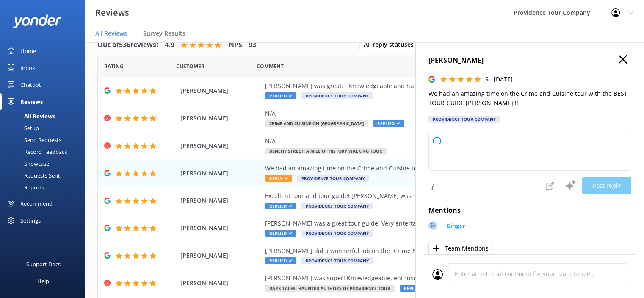
type textarea "Thank you so much for your wonderful review! We're thrilled to hear you had an …"
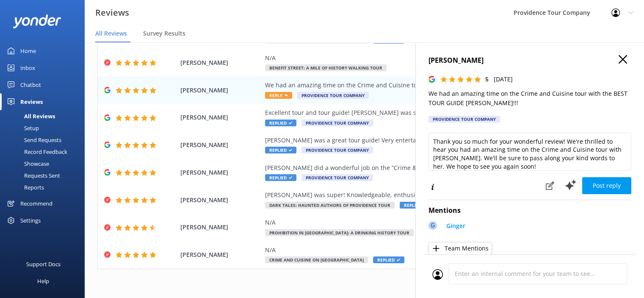
scroll to position [85, 0]
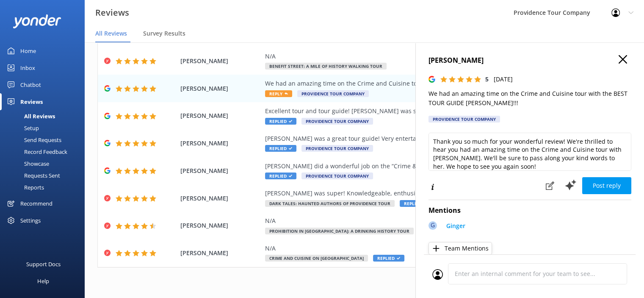
click at [621, 58] on h4 "[PERSON_NAME]" at bounding box center [530, 60] width 203 height 11
click at [619, 56] on icon "button" at bounding box center [623, 59] width 8 height 8
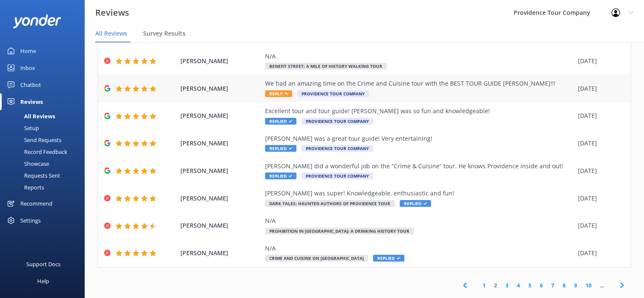
click at [476, 89] on div "We had an amazing time on the Crime and Cuisine tour with the BEST TOUR GUIDE […" at bounding box center [419, 88] width 309 height 19
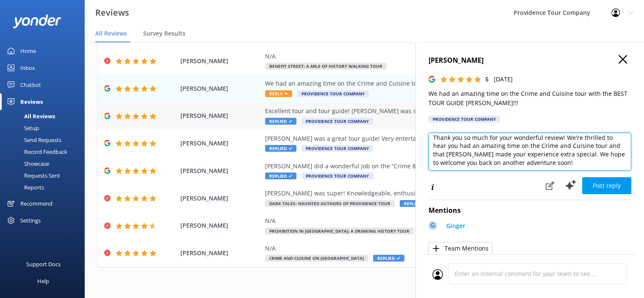
scroll to position [0, 0]
drag, startPoint x: 571, startPoint y: 170, endPoint x: 391, endPoint y: 121, distance: 186.9
click at [391, 121] on div "Out of 536 reviews: 4.9 NPS 93 All reply statuses All reply statuses Needs a re…" at bounding box center [364, 161] width 559 height 272
paste textarea "for your wonderful review! We’re so glad you enjoyed the Crime and Cuisine Tour…"
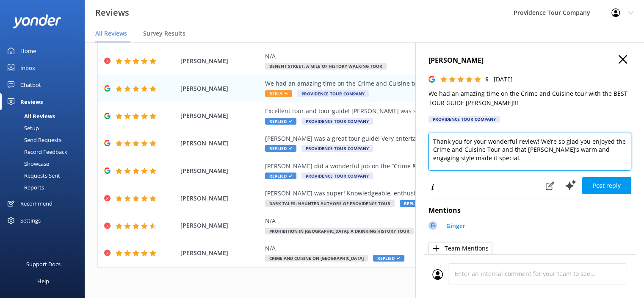
scroll to position [66, 0]
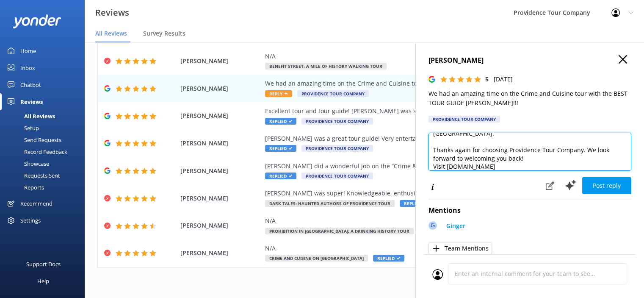
click at [435, 166] on textarea "Thank you for your wonderful review! We’re so glad you enjoyed the Crime and Cu…" at bounding box center [530, 152] width 203 height 38
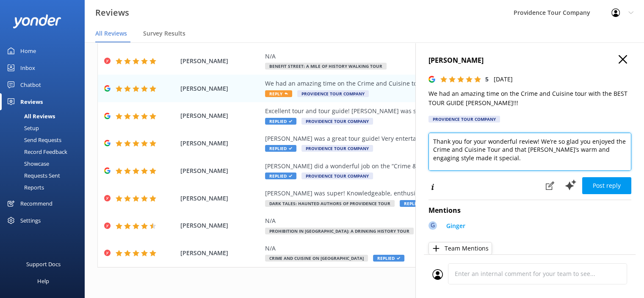
scroll to position [0, 0]
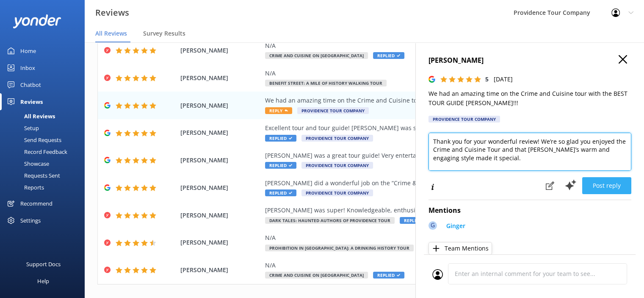
type textarea "Thank you for your wonderful review! We’re so glad you enjoyed the Crime and Cu…"
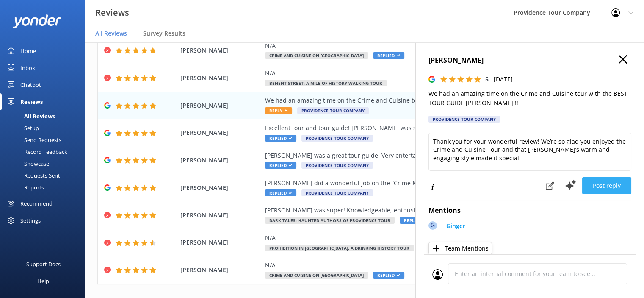
click at [615, 188] on button "Post reply" at bounding box center [606, 185] width 49 height 17
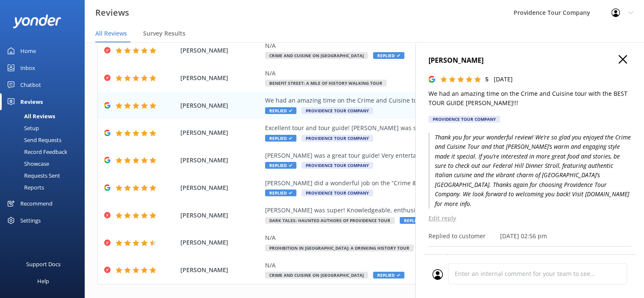
click at [619, 58] on icon "button" at bounding box center [623, 59] width 8 height 8
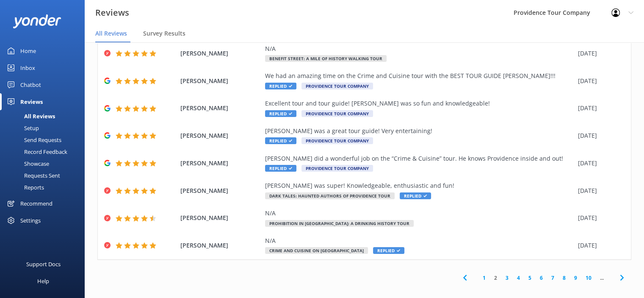
scroll to position [17, 0]
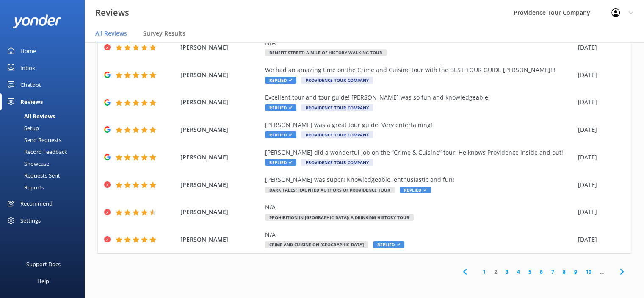
click at [479, 271] on link "1" at bounding box center [484, 272] width 11 height 8
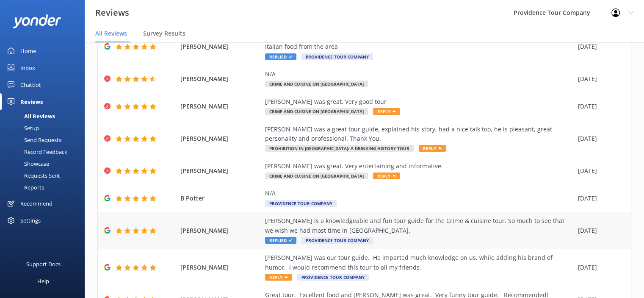
scroll to position [136, 0]
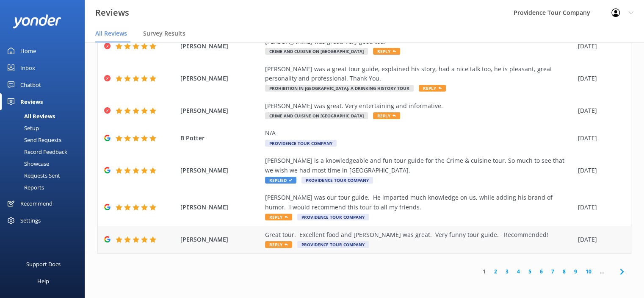
click at [412, 235] on div "Great tour. Excellent food and [PERSON_NAME] was great. Very funny tour guide. …" at bounding box center [419, 234] width 309 height 9
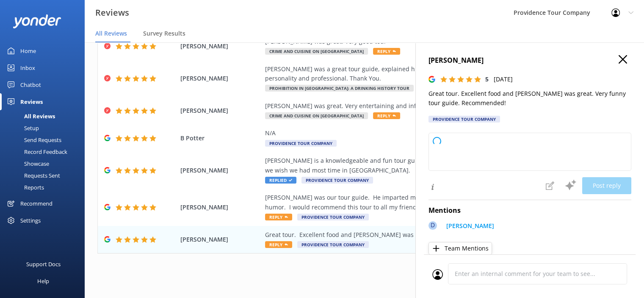
type textarea "Thank you so much for your wonderful review! We're thrilled you enjoyed the tou…"
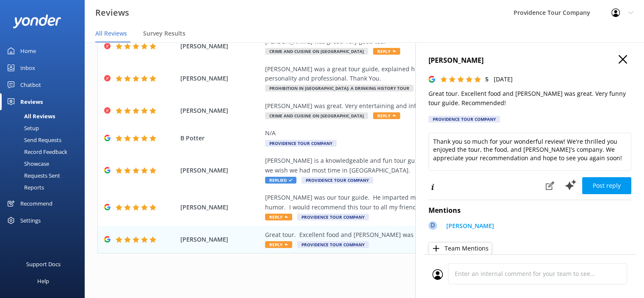
click at [619, 61] on use "button" at bounding box center [623, 59] width 8 height 8
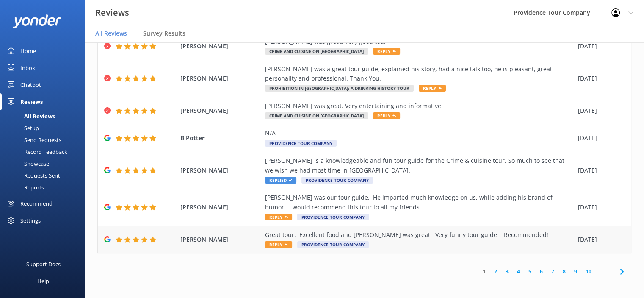
click at [484, 233] on div "Great tour. Excellent food and [PERSON_NAME] was great. Very funny tour guide. …" at bounding box center [419, 234] width 309 height 9
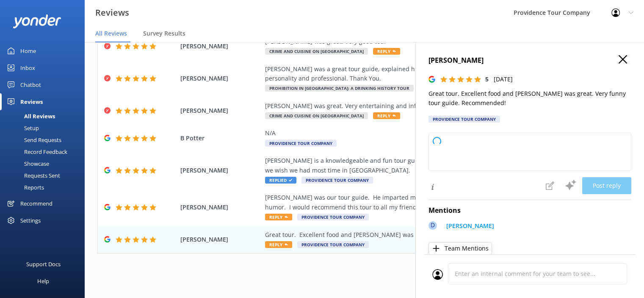
type textarea "Thank you so much for your wonderful review! We're delighted to hear you enjoye…"
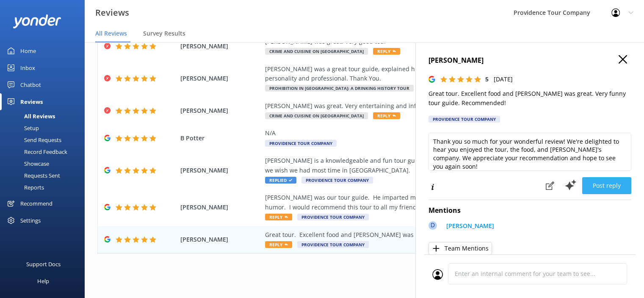
click at [602, 189] on button "Post reply" at bounding box center [606, 185] width 49 height 17
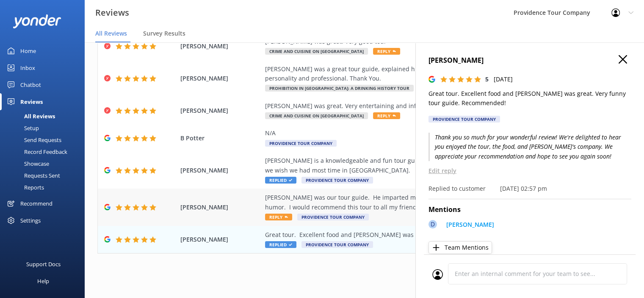
click at [372, 199] on div "[PERSON_NAME] was our tour guide. He imparted much knowledge on us, while addin…" at bounding box center [419, 202] width 309 height 19
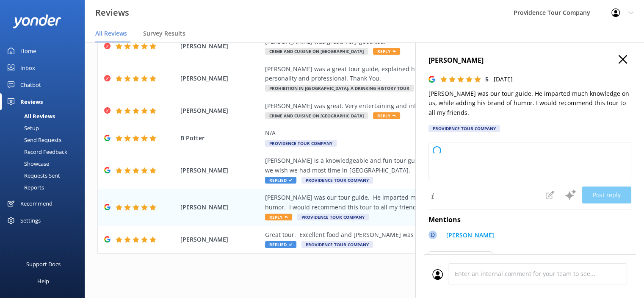
type textarea "Thank you so much for your wonderful review! We're delighted to hear you enjoye…"
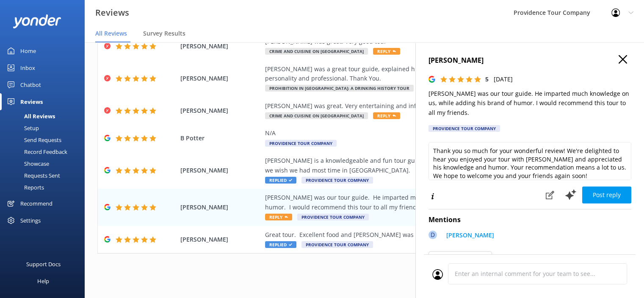
scroll to position [4, 0]
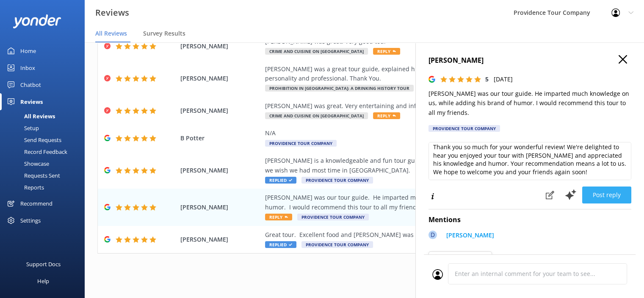
click at [614, 195] on button "Post reply" at bounding box center [606, 194] width 49 height 17
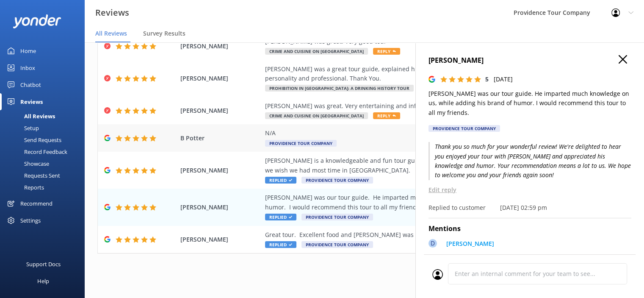
click at [318, 134] on div "N/A" at bounding box center [419, 132] width 309 height 9
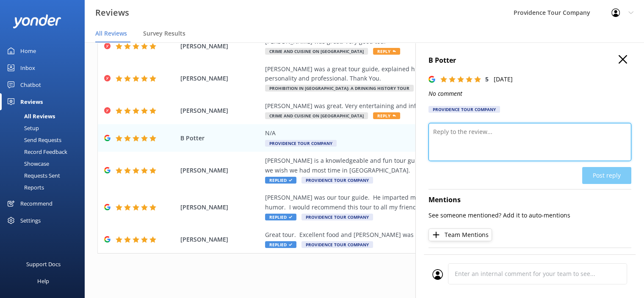
click at [482, 133] on textarea at bounding box center [530, 142] width 203 height 38
paste textarea "Thank you for your wonderful review! We’re so glad you enjoyed the Crime and Cu…"
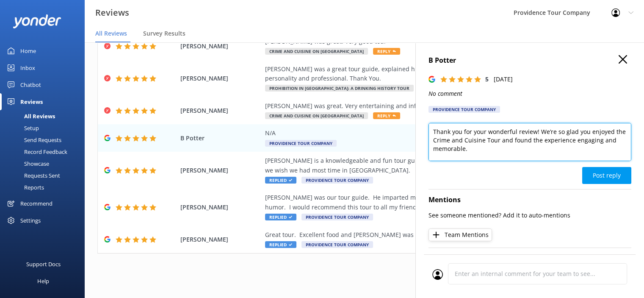
scroll to position [66, 0]
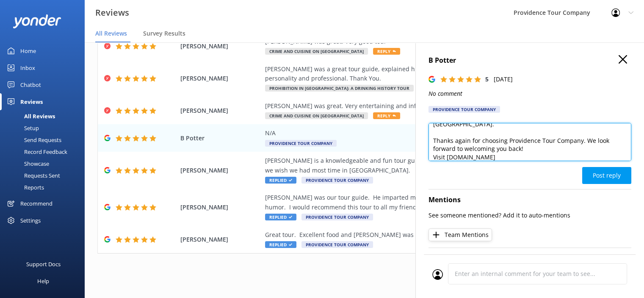
click at [436, 159] on textarea "Thank you for your wonderful review! We’re so glad you enjoyed the Crime and Cu…" at bounding box center [530, 142] width 203 height 38
click at [435, 159] on textarea "Thank you for your wonderful review! We’re so glad you enjoyed the Crime and Cu…" at bounding box center [530, 142] width 203 height 38
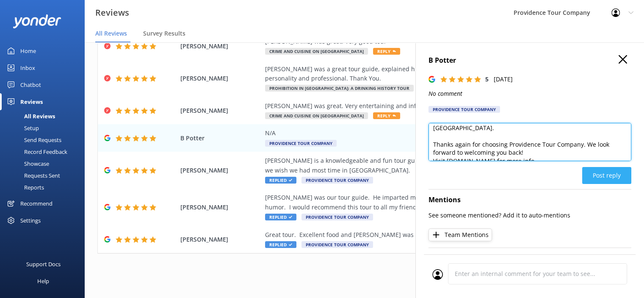
type textarea "Thank you for your wonderful review! We’re so glad you enjoyed the Crime and Cu…"
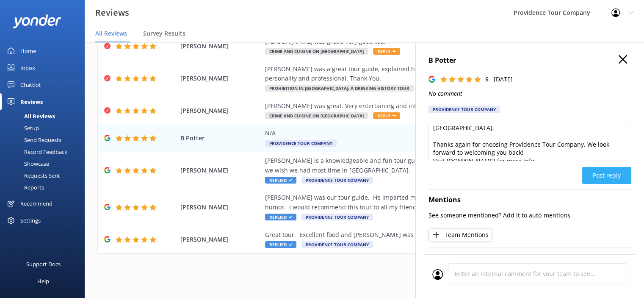
click at [602, 175] on button "Post reply" at bounding box center [606, 175] width 49 height 17
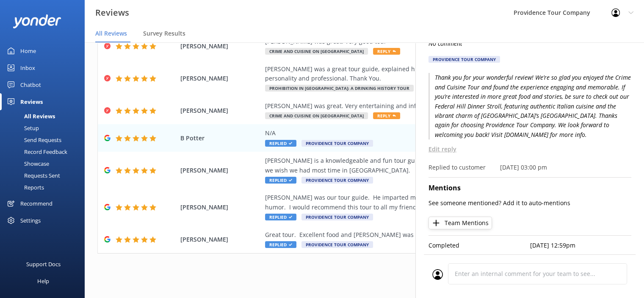
scroll to position [56, 0]
click at [373, 115] on span "Reply" at bounding box center [386, 115] width 27 height 7
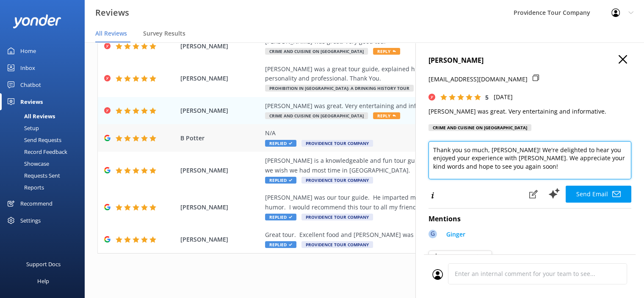
drag, startPoint x: 528, startPoint y: 169, endPoint x: 404, endPoint y: 139, distance: 127.7
click at [404, 139] on div "Out of 536 reviews: 4.9 NPS 93 All reply statuses All reply statuses Needs a re…" at bounding box center [364, 161] width 559 height 272
paste textarea "for your wonderful review! We’re so glad you enjoyed the Crime and Cuisine Tour…"
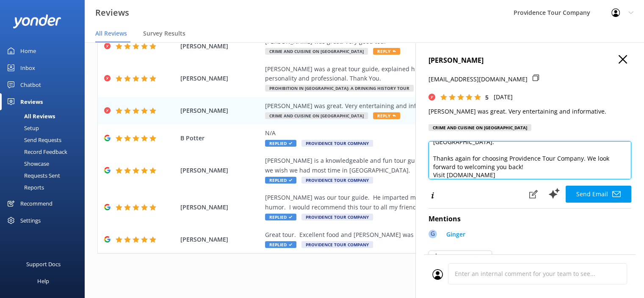
click at [432, 175] on textarea "Thank you for your wonderful review! We’re so glad you enjoyed the Crime and Cu…" at bounding box center [530, 160] width 203 height 38
click at [436, 177] on textarea "Thank you for your wonderful review! We’re so glad you enjoyed the Crime and Cu…" at bounding box center [530, 160] width 203 height 38
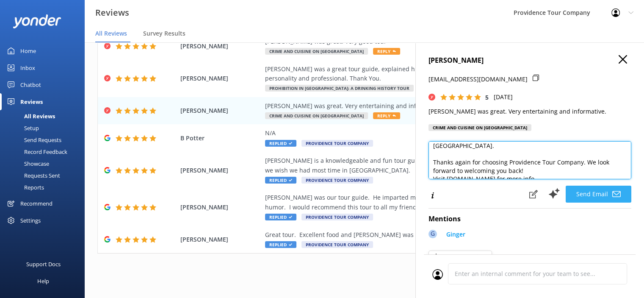
type textarea "Thank you for your wonderful review! We’re so glad you enjoyed the Crime and Cu…"
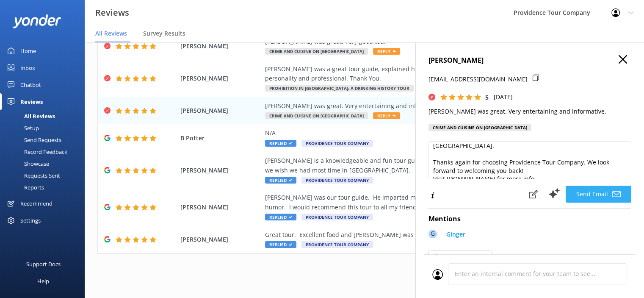
click at [590, 195] on button "Send Email" at bounding box center [599, 193] width 66 height 17
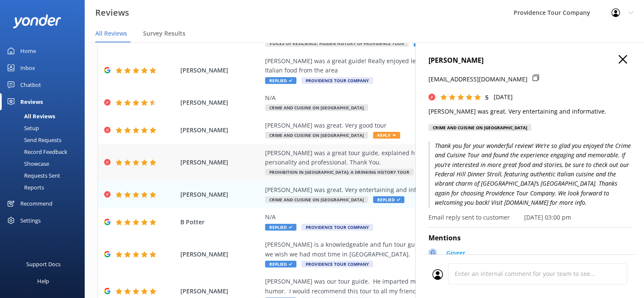
scroll to position [52, 0]
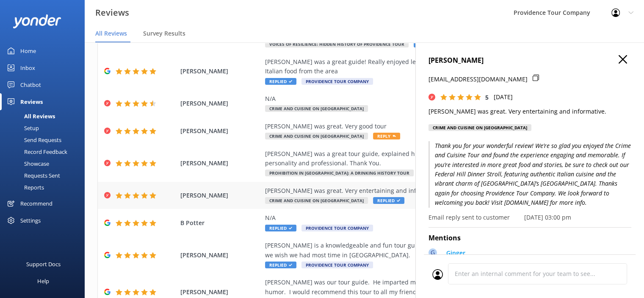
click at [356, 194] on div "[PERSON_NAME] was great. Very entertaining and informative." at bounding box center [419, 190] width 309 height 9
click at [337, 160] on div "[PERSON_NAME] was a great tour guide, explained his story, had a nice talk too,…" at bounding box center [419, 158] width 309 height 19
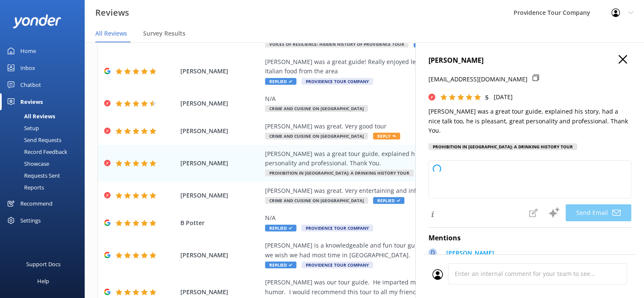
type textarea "Thank you so much for your wonderful review, [PERSON_NAME]! We're delighted to …"
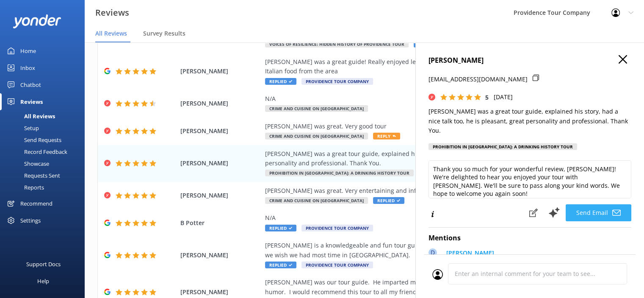
click at [599, 206] on button "Send Email" at bounding box center [599, 212] width 66 height 17
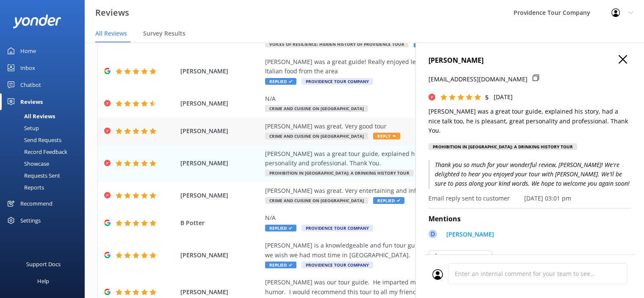
click at [351, 134] on span "Crime and Cuisine on [GEOGRAPHIC_DATA]" at bounding box center [316, 136] width 103 height 7
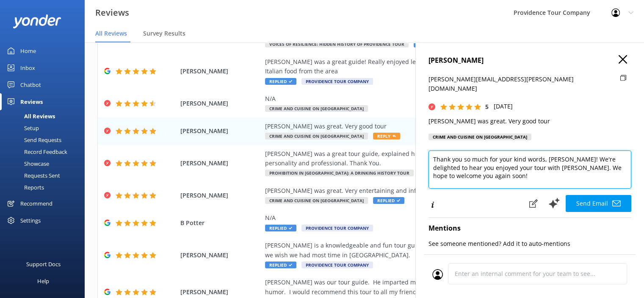
click at [542, 158] on textarea "Thank you so much for your kind words, [PERSON_NAME]! We're delighted to hear y…" at bounding box center [530, 169] width 203 height 38
click at [542, 157] on textarea "Thank you so much for your kind words, [PERSON_NAME]! We're delighted to hear y…" at bounding box center [530, 169] width 203 height 38
click at [536, 161] on textarea "Thank you so much for your kind words, [PERSON_NAME]! We're delighted to hear y…" at bounding box center [530, 169] width 203 height 38
click at [543, 159] on textarea "Thank you so much for your kind words, [PERSON_NAME]! We're delighted to hear y…" at bounding box center [530, 169] width 203 height 38
click at [540, 159] on textarea "Thank you so much for your kind words, [PERSON_NAME]! We're delighted to hear y…" at bounding box center [530, 169] width 203 height 38
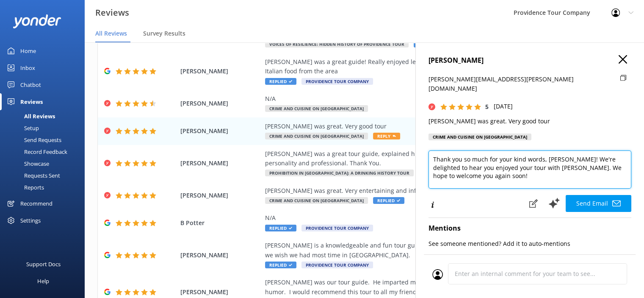
type textarea "Thank you so much for your kind words, [PERSON_NAME]! We're delighted to hear y…"
drag, startPoint x: 483, startPoint y: 170, endPoint x: 410, endPoint y: 142, distance: 77.8
click at [410, 142] on div "Out of 536 reviews: 4.9 NPS 93 All reply statuses All reply statuses Needs a re…" at bounding box center [364, 161] width 559 height 272
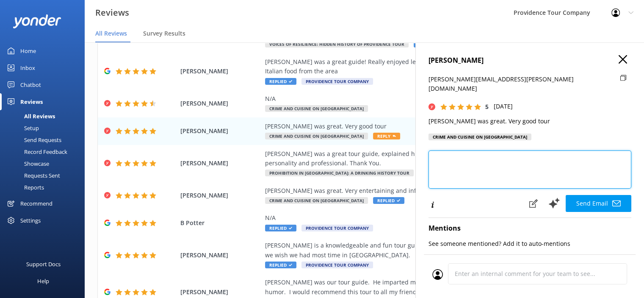
click at [495, 150] on textarea at bounding box center [530, 169] width 203 height 38
paste textarea "Thank you for your wonderful review! We’re so glad you enjoyed the Crime and Cu…"
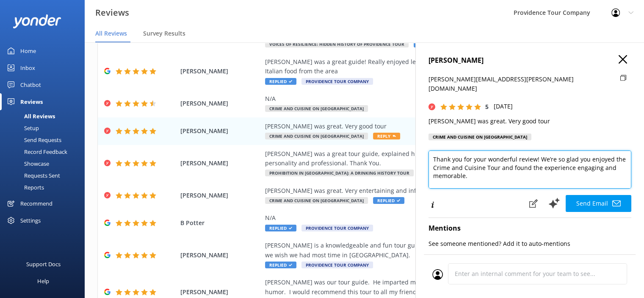
scroll to position [66, 0]
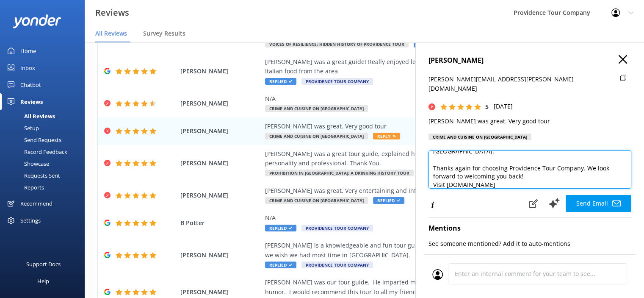
drag, startPoint x: 433, startPoint y: 172, endPoint x: 472, endPoint y: 205, distance: 50.2
click at [434, 172] on textarea "Thank you for your wonderful review! We’re so glad you enjoyed the Crime and Cu…" at bounding box center [530, 169] width 203 height 38
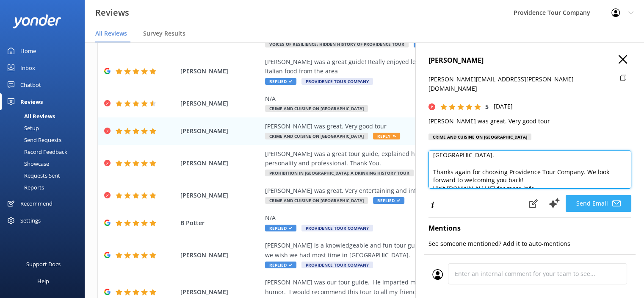
type textarea "Thank you for your wonderful review! We’re so glad you enjoyed the Crime and Cu…"
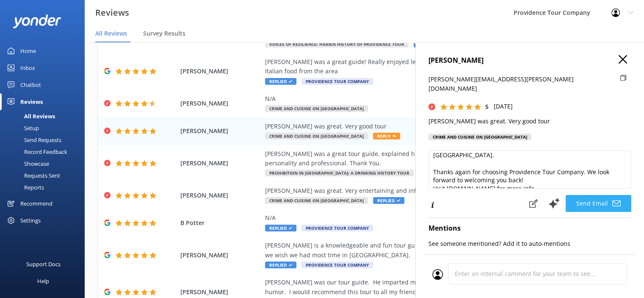
click at [603, 195] on button "Send Email" at bounding box center [599, 203] width 66 height 17
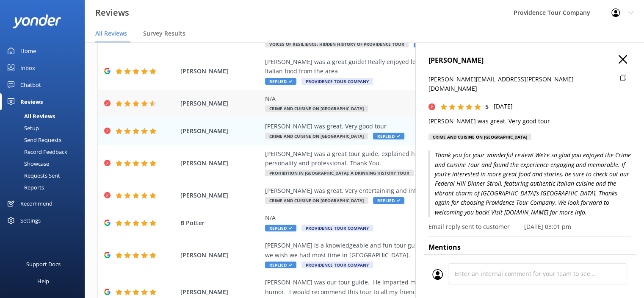
click at [334, 106] on span "Crime and Cuisine on [GEOGRAPHIC_DATA]" at bounding box center [316, 108] width 103 height 7
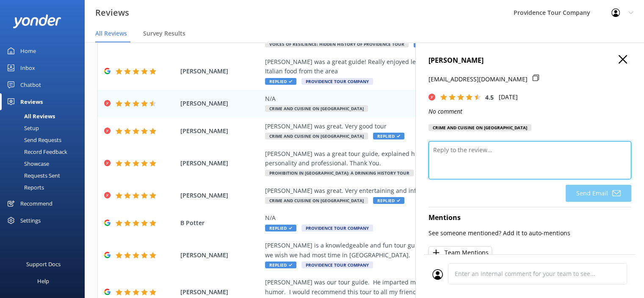
click at [503, 159] on textarea at bounding box center [530, 160] width 203 height 38
paste textarea "Thank you for your wonderful review! We’re so glad you enjoyed the Crime and Cu…"
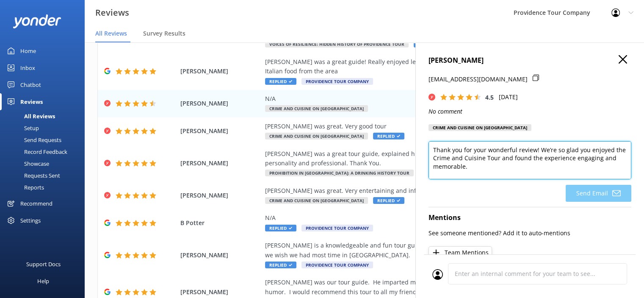
scroll to position [66, 0]
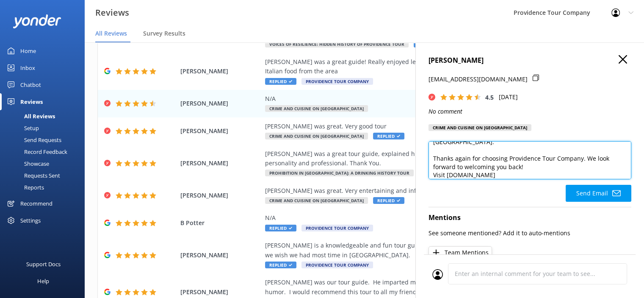
click at [434, 175] on textarea "Thank you for your wonderful review! We’re so glad you enjoyed the Crime and Cu…" at bounding box center [530, 160] width 203 height 38
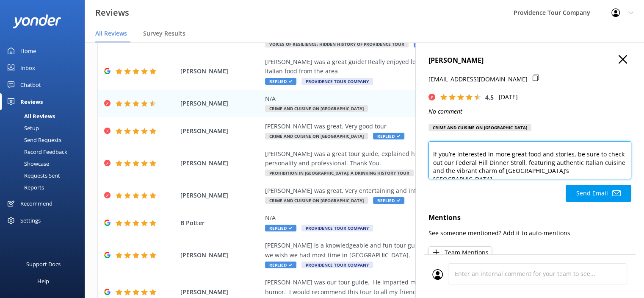
scroll to position [62, 0]
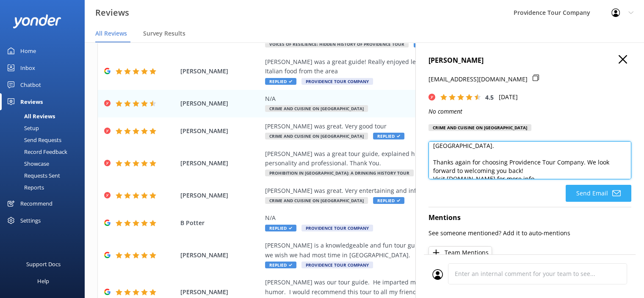
type textarea "Thank you for your wonderful review! We’re so glad you enjoyed the Crime and Cu…"
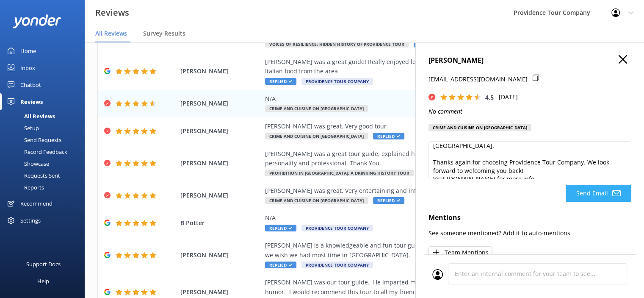
click at [603, 196] on button "Send Email" at bounding box center [599, 193] width 66 height 17
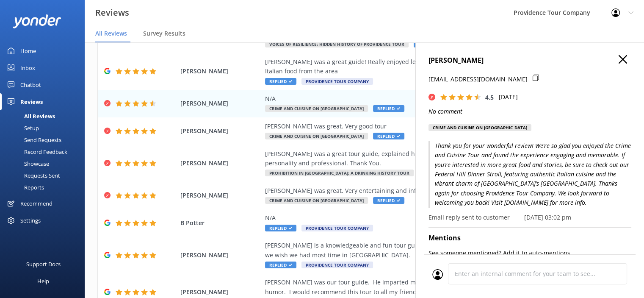
click at [619, 59] on icon "button" at bounding box center [623, 59] width 8 height 8
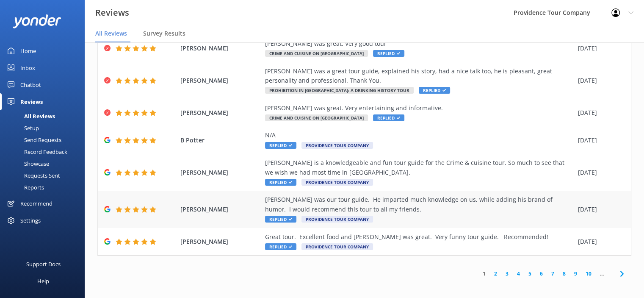
scroll to position [136, 0]
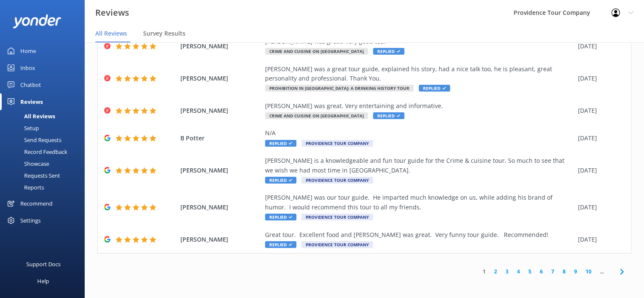
click at [490, 272] on link "2" at bounding box center [495, 271] width 11 height 8
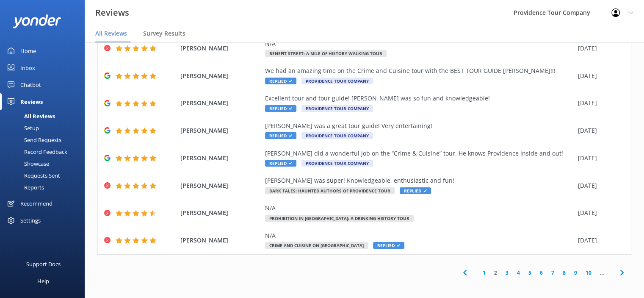
scroll to position [98, 0]
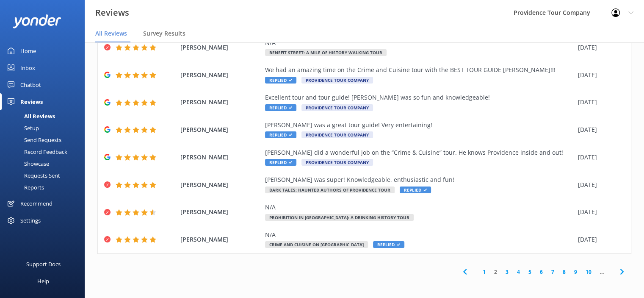
click at [479, 272] on link "1" at bounding box center [484, 272] width 11 height 8
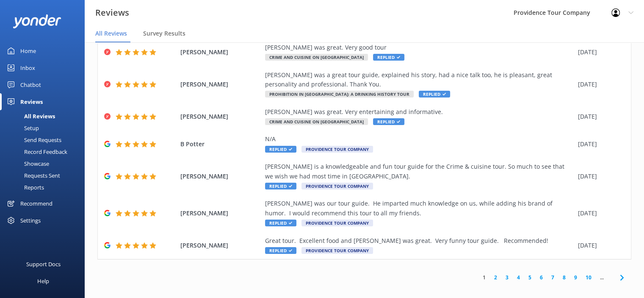
scroll to position [17, 0]
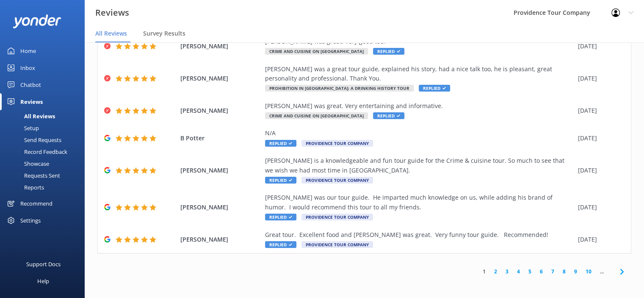
click at [46, 113] on div "All Reviews" at bounding box center [30, 116] width 50 height 12
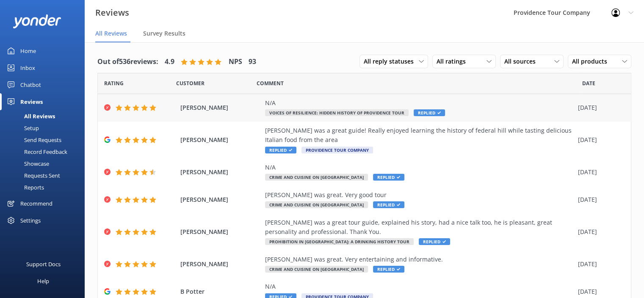
click at [430, 110] on span "Replied" at bounding box center [429, 112] width 31 height 7
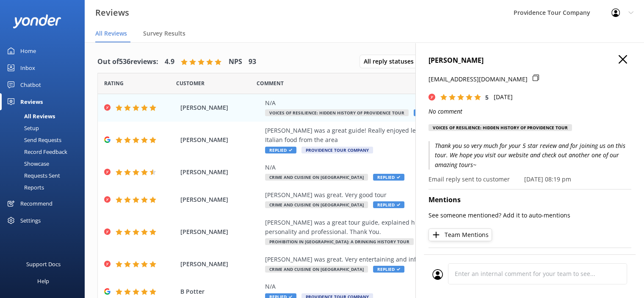
click at [619, 57] on icon "button" at bounding box center [623, 59] width 8 height 8
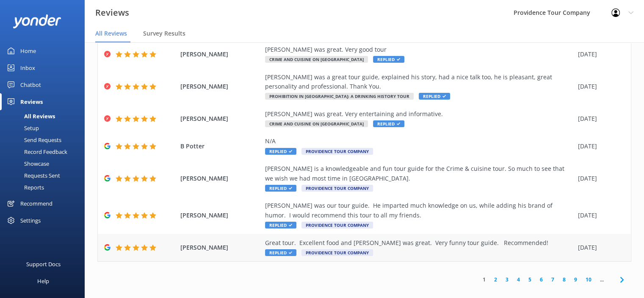
scroll to position [17, 0]
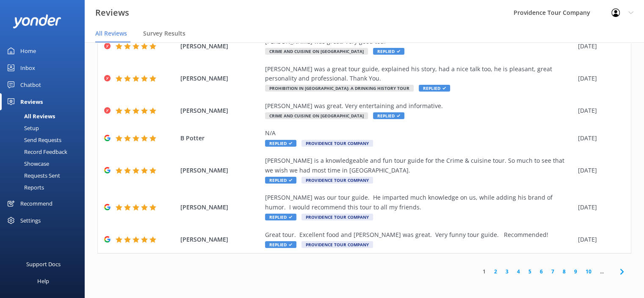
click at [490, 270] on link "2" at bounding box center [495, 271] width 11 height 8
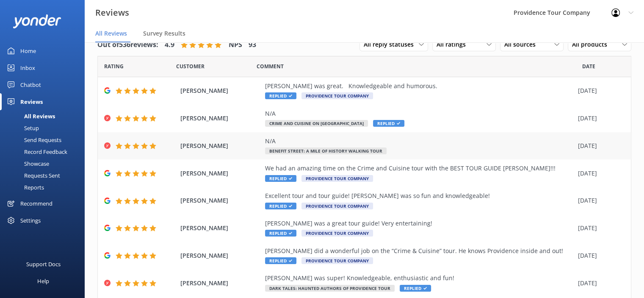
click at [344, 147] on div "N/A Benefit Street: A Mile of History Walking Tour" at bounding box center [419, 145] width 309 height 19
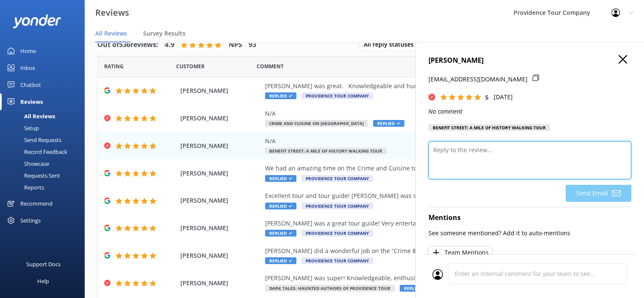
click at [473, 153] on textarea at bounding box center [530, 160] width 203 height 38
paste textarea "Thank you so much for your kind review! We’re delighted to hear you enjoyed the…"
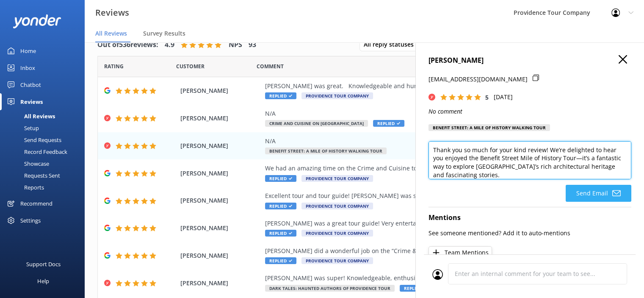
type textarea "Thank you so much for your kind review! We’re delighted to hear you enjoyed the…"
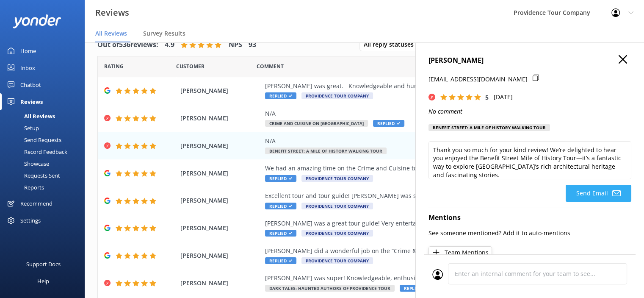
click at [601, 196] on button "Send Email" at bounding box center [599, 193] width 66 height 17
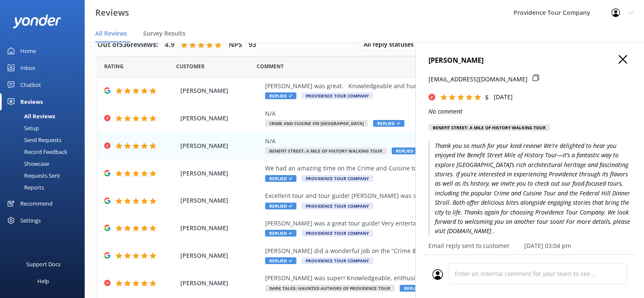
click at [620, 58] on icon "button" at bounding box center [623, 59] width 8 height 8
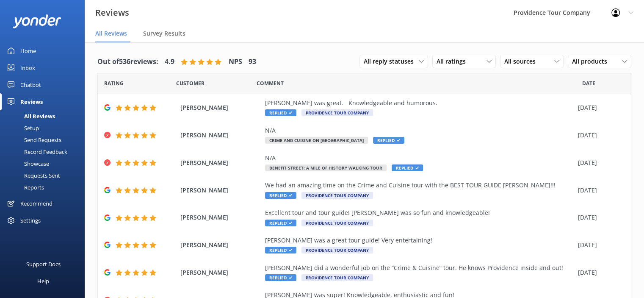
click at [619, 12] on icon at bounding box center [616, 12] width 8 height 8
click at [594, 60] on link "Logout" at bounding box center [602, 57] width 85 height 21
